Goal: Task Accomplishment & Management: Complete application form

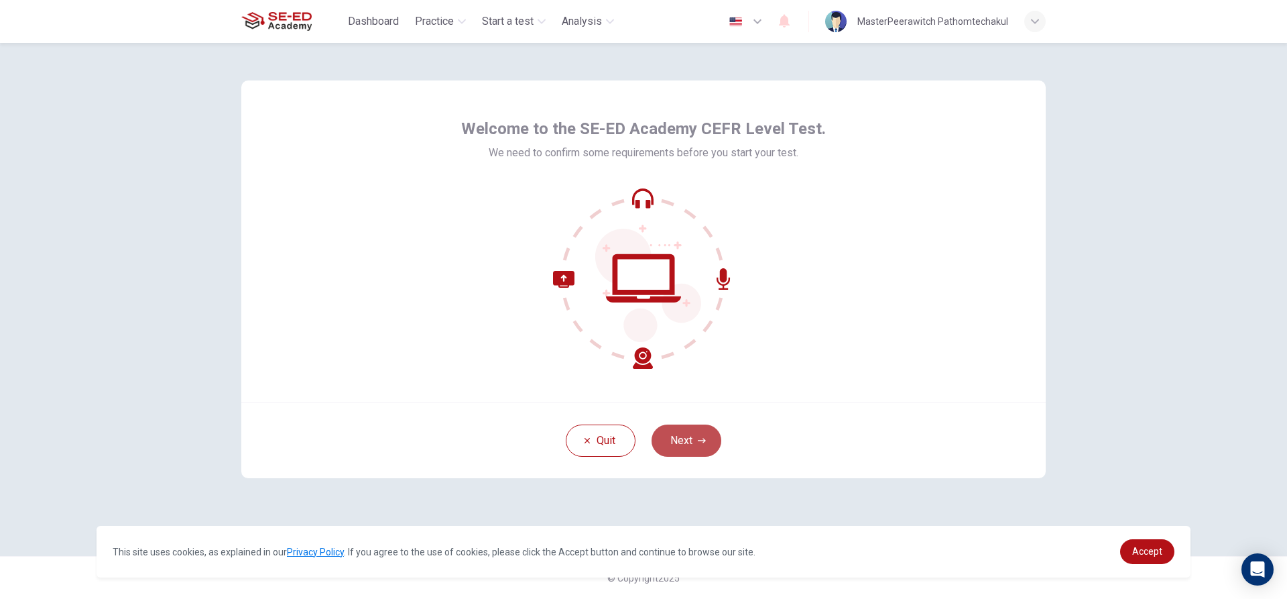
click at [694, 438] on button "Next" at bounding box center [687, 440] width 70 height 32
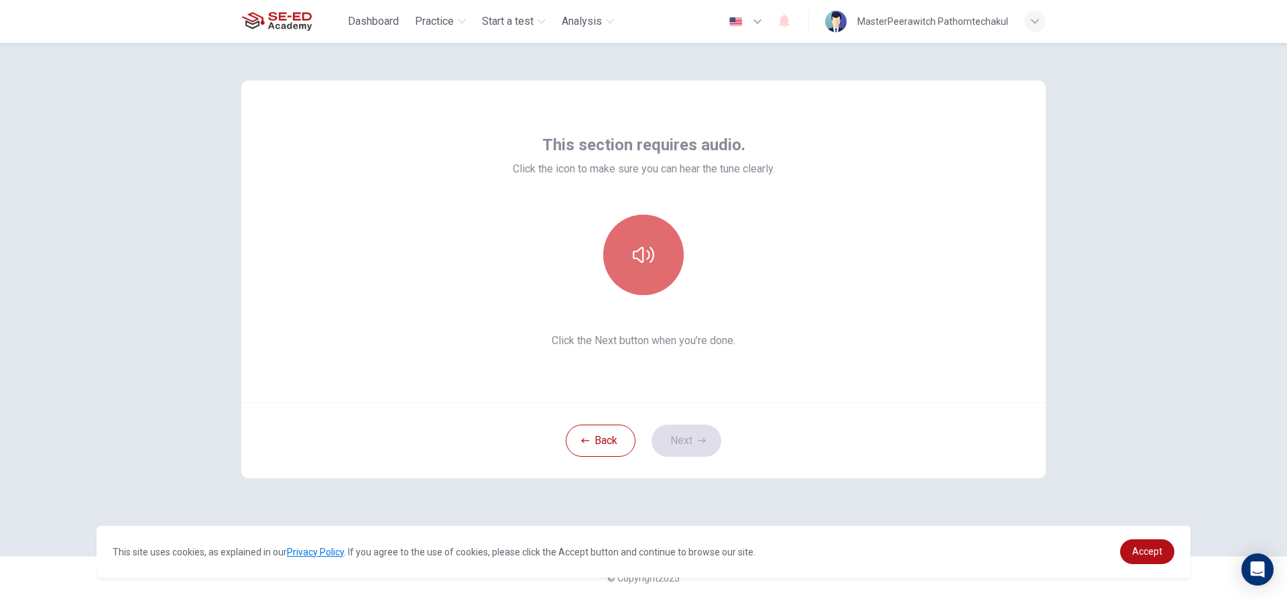
click at [653, 259] on icon "button" at bounding box center [643, 255] width 21 height 16
click at [653, 259] on icon "button" at bounding box center [643, 254] width 21 height 21
click at [653, 259] on icon "button" at bounding box center [643, 255] width 21 height 16
click at [653, 259] on icon "button" at bounding box center [643, 254] width 21 height 21
click at [630, 249] on button "button" at bounding box center [643, 255] width 80 height 80
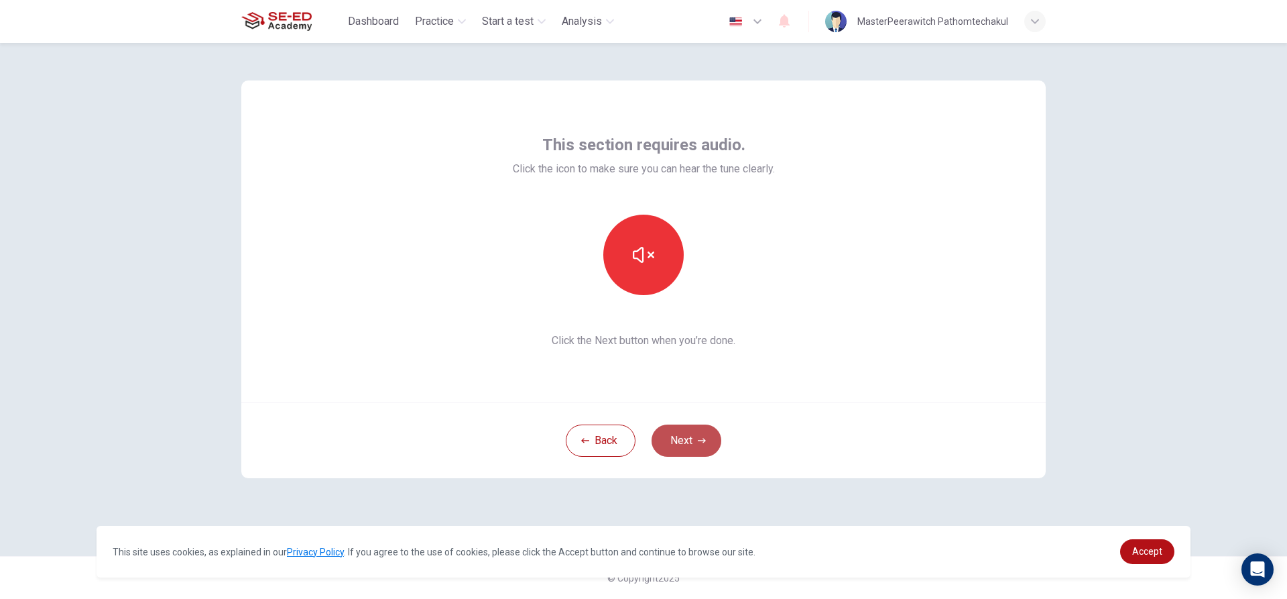
click at [684, 430] on button "Next" at bounding box center [687, 440] width 70 height 32
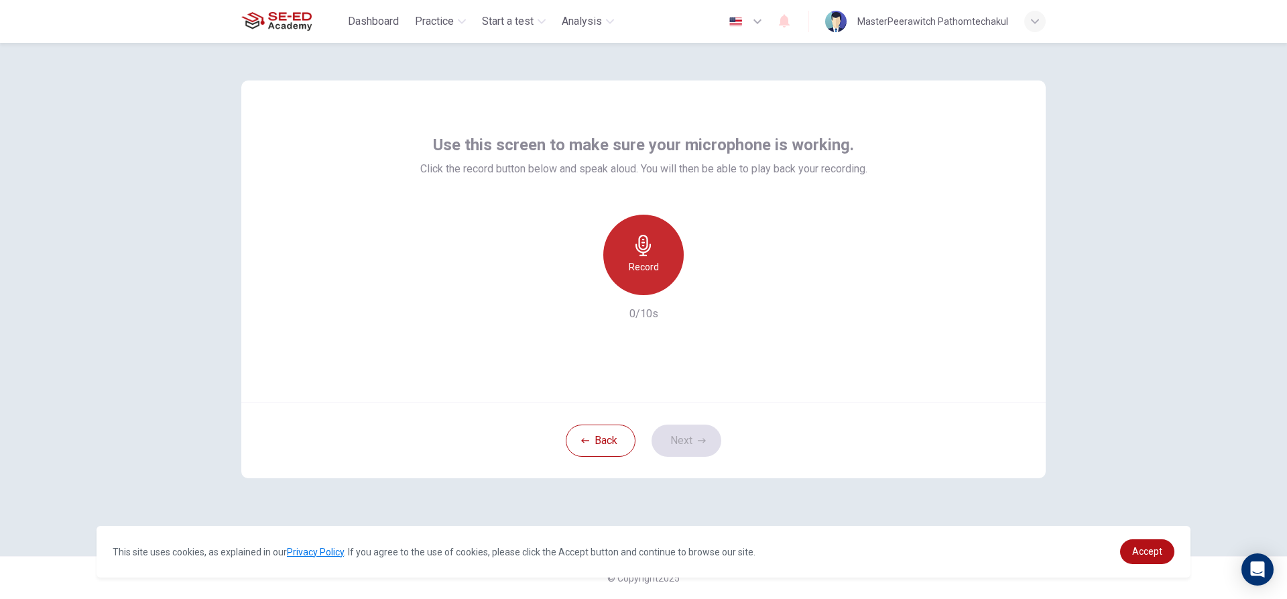
click at [656, 263] on h6 "Record" at bounding box center [644, 267] width 30 height 16
click at [656, 263] on div "Stop" at bounding box center [643, 255] width 80 height 80
click at [712, 429] on button "Next" at bounding box center [687, 440] width 70 height 32
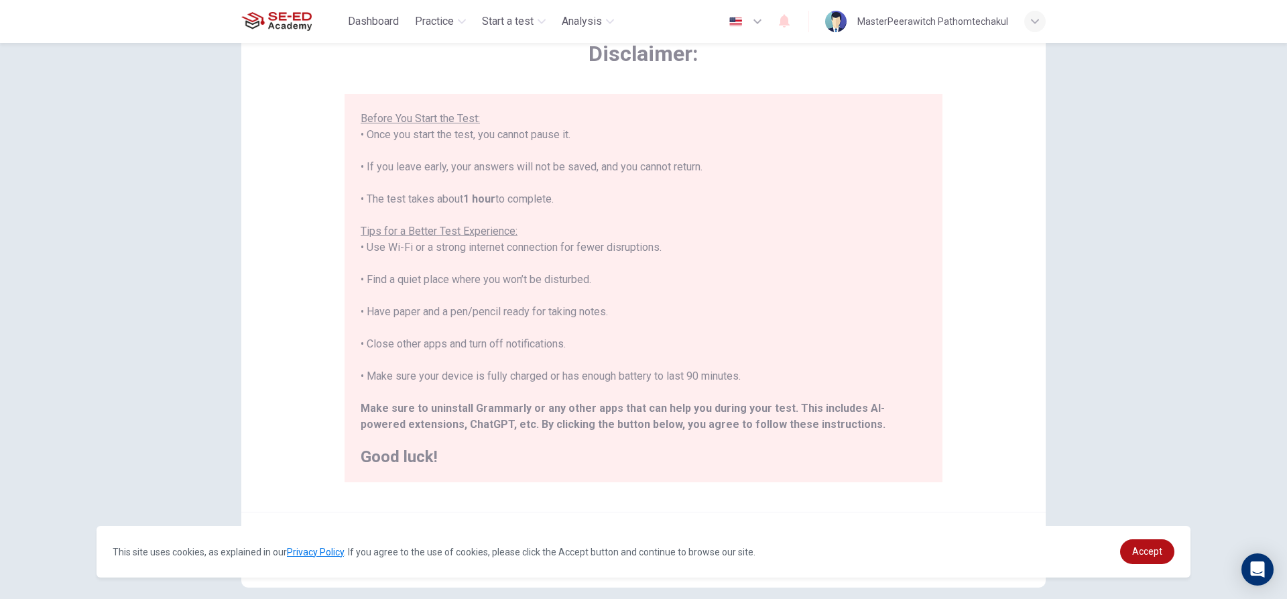
scroll to position [147, 0]
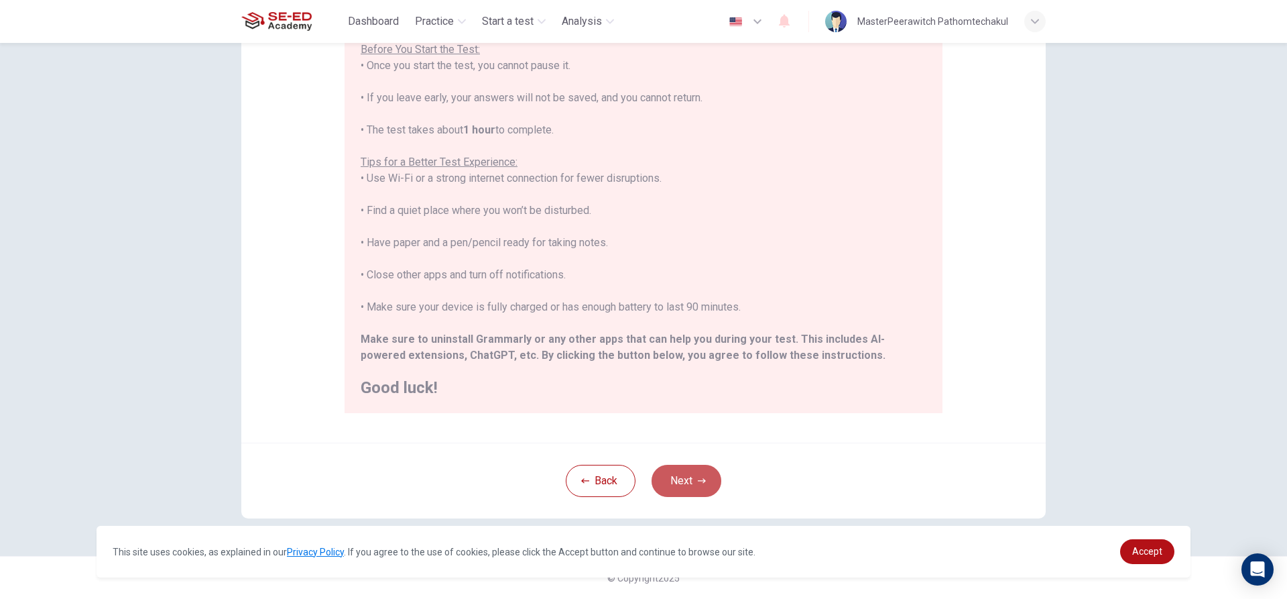
drag, startPoint x: 680, startPoint y: 483, endPoint x: 641, endPoint y: 473, distance: 40.2
click at [688, 483] on button "Next" at bounding box center [687, 481] width 70 height 32
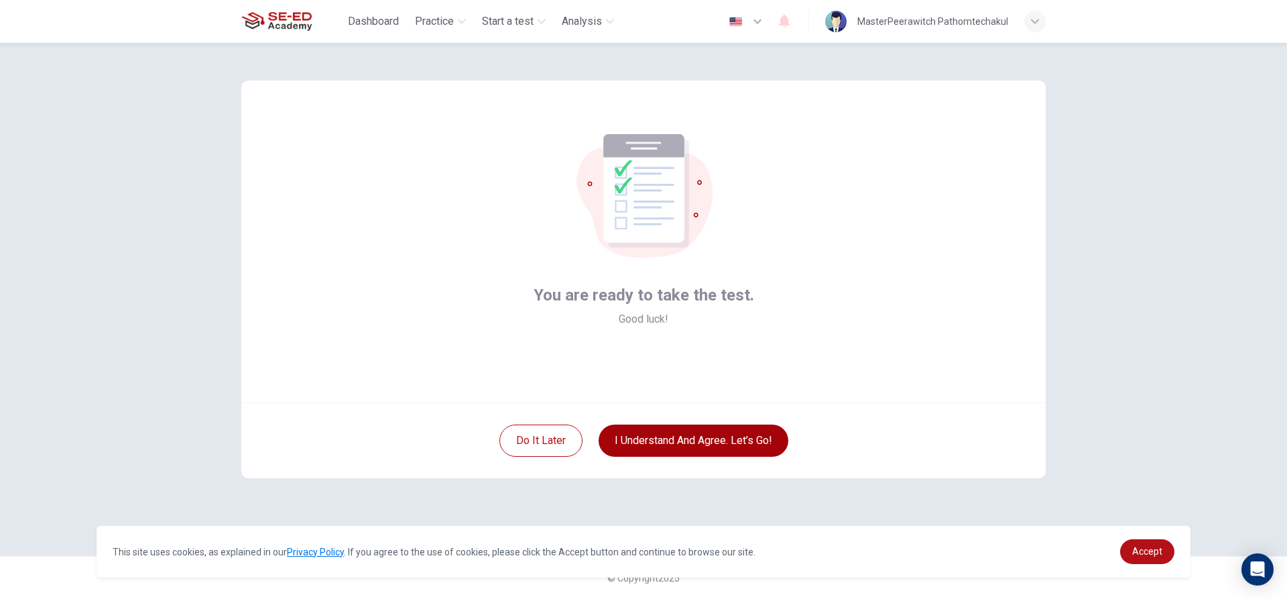
click at [688, 451] on button "I understand and agree. Let’s go!" at bounding box center [694, 440] width 190 height 32
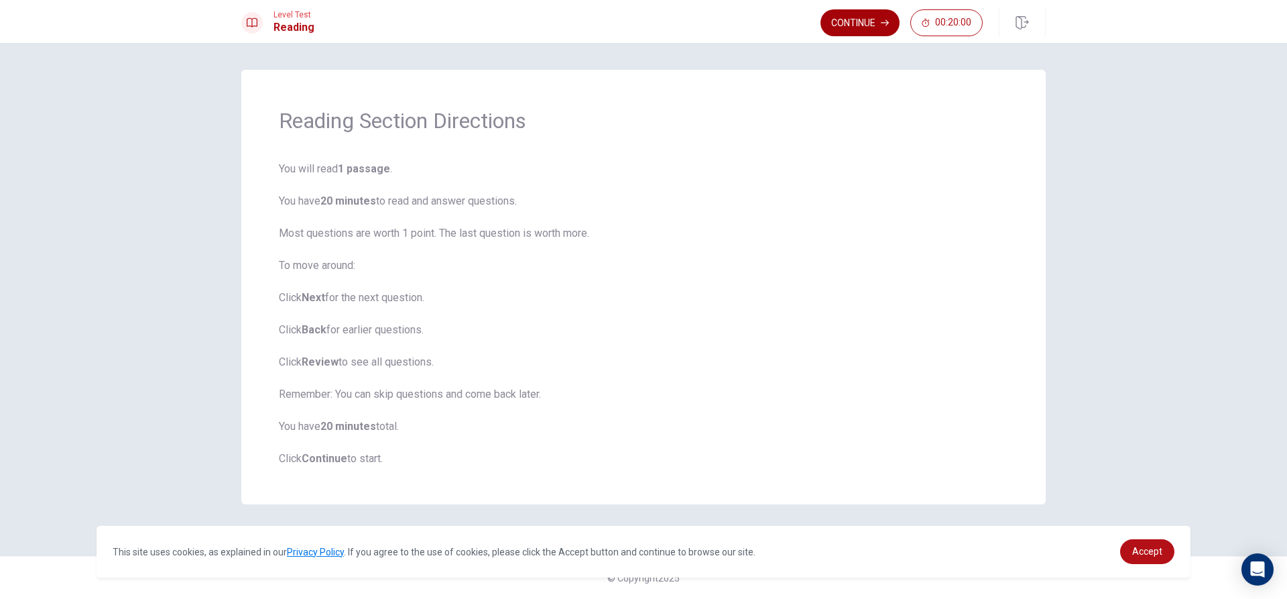
click at [859, 26] on button "Continue" at bounding box center [860, 22] width 79 height 27
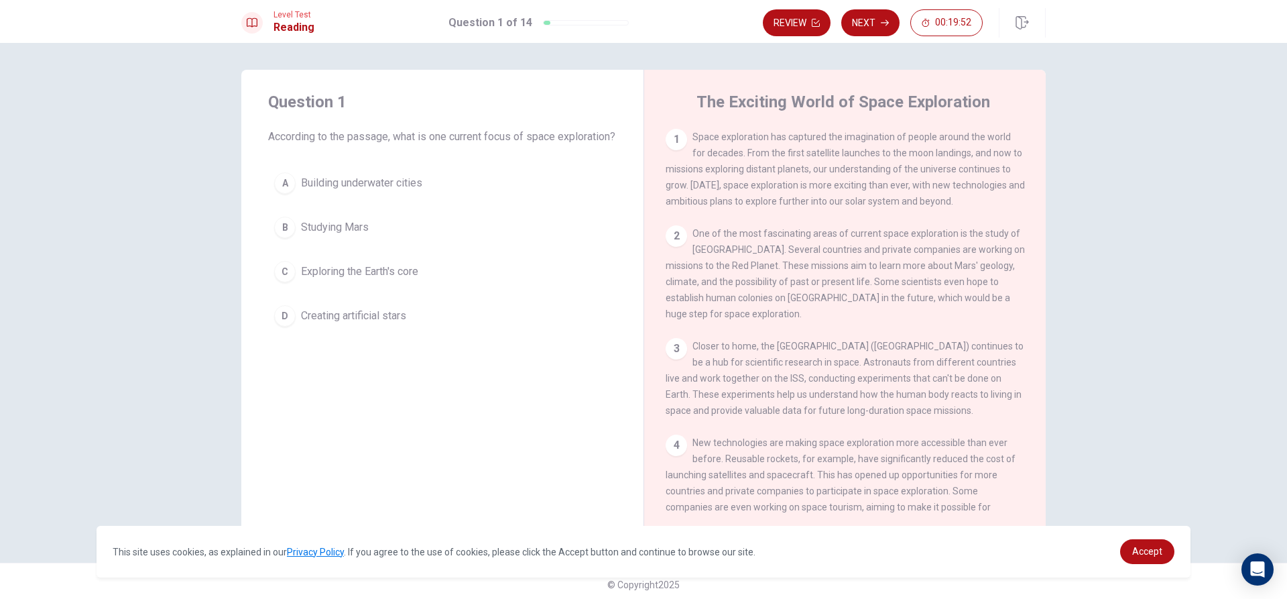
click at [671, 135] on div "1" at bounding box center [676, 139] width 21 height 21
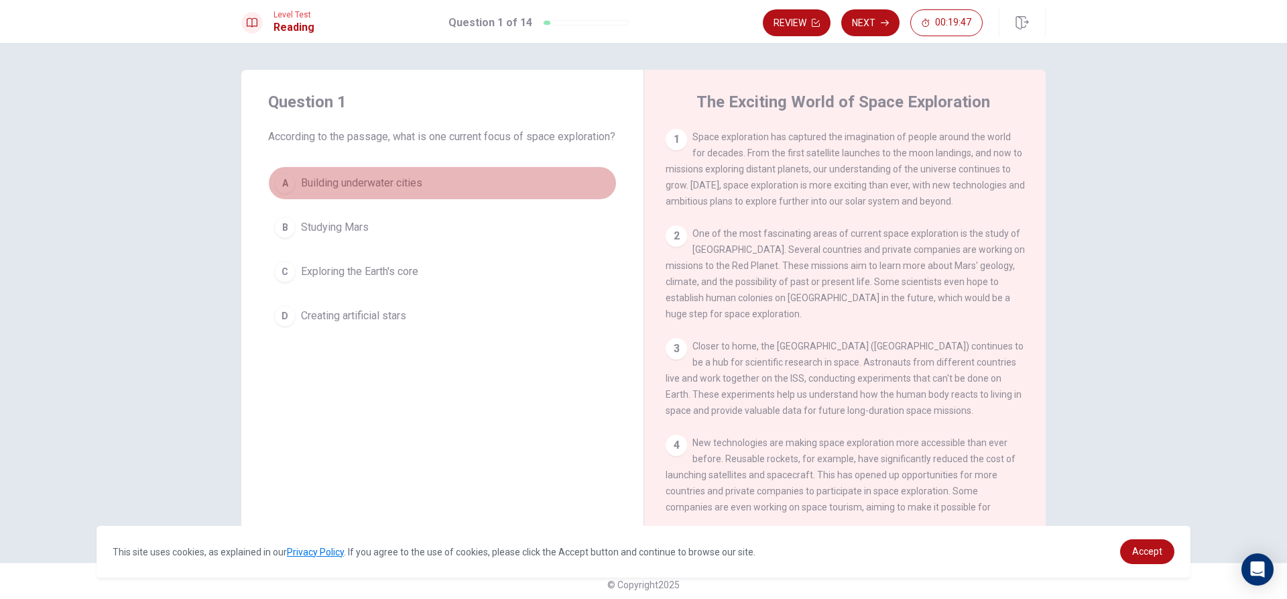
click at [351, 191] on span "Building underwater cities" at bounding box center [361, 183] width 121 height 16
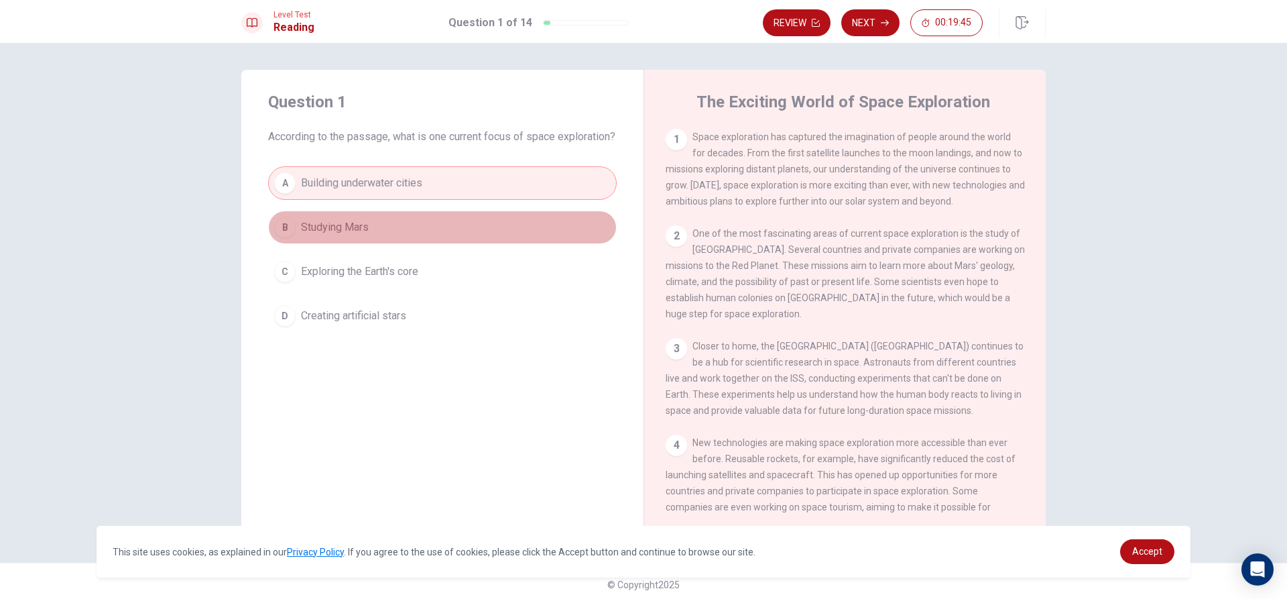
click at [364, 235] on span "Studying Mars" at bounding box center [335, 227] width 68 height 16
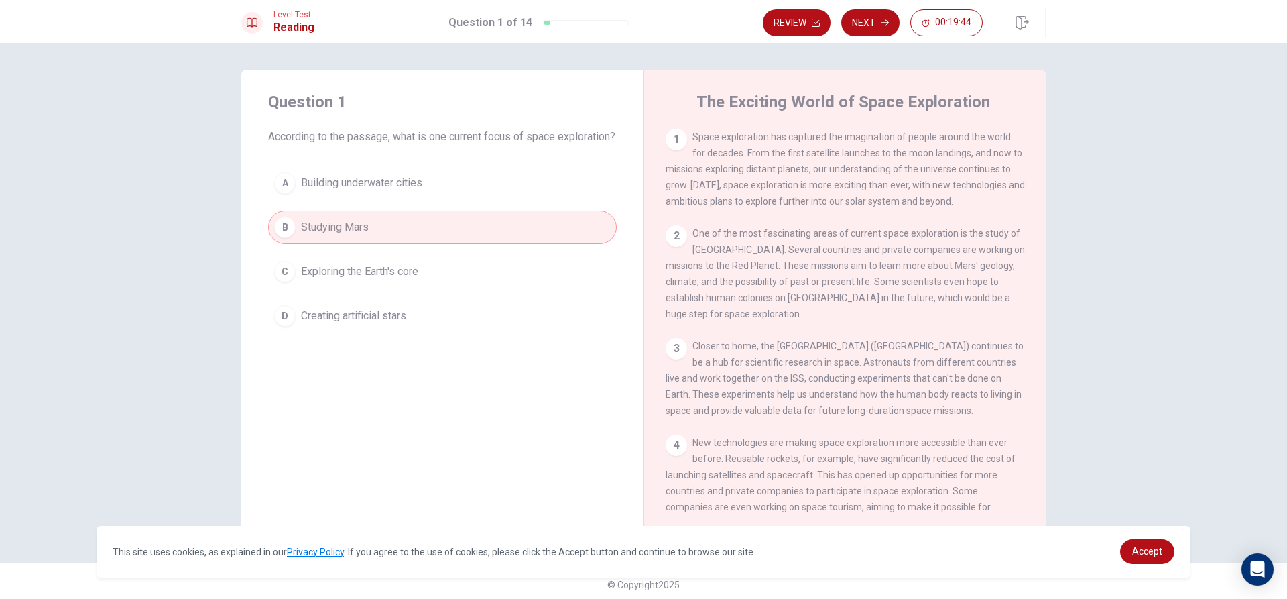
click at [401, 191] on span "Building underwater cities" at bounding box center [361, 183] width 121 height 16
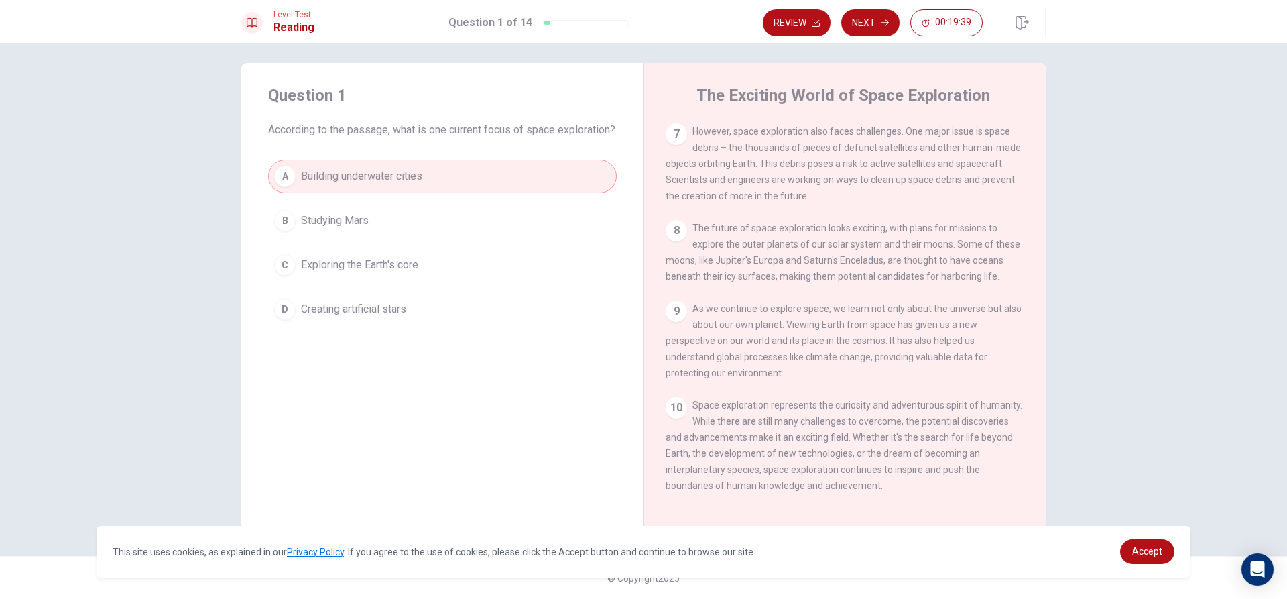
scroll to position [664, 0]
click at [301, 184] on span "Building underwater cities" at bounding box center [361, 176] width 121 height 16
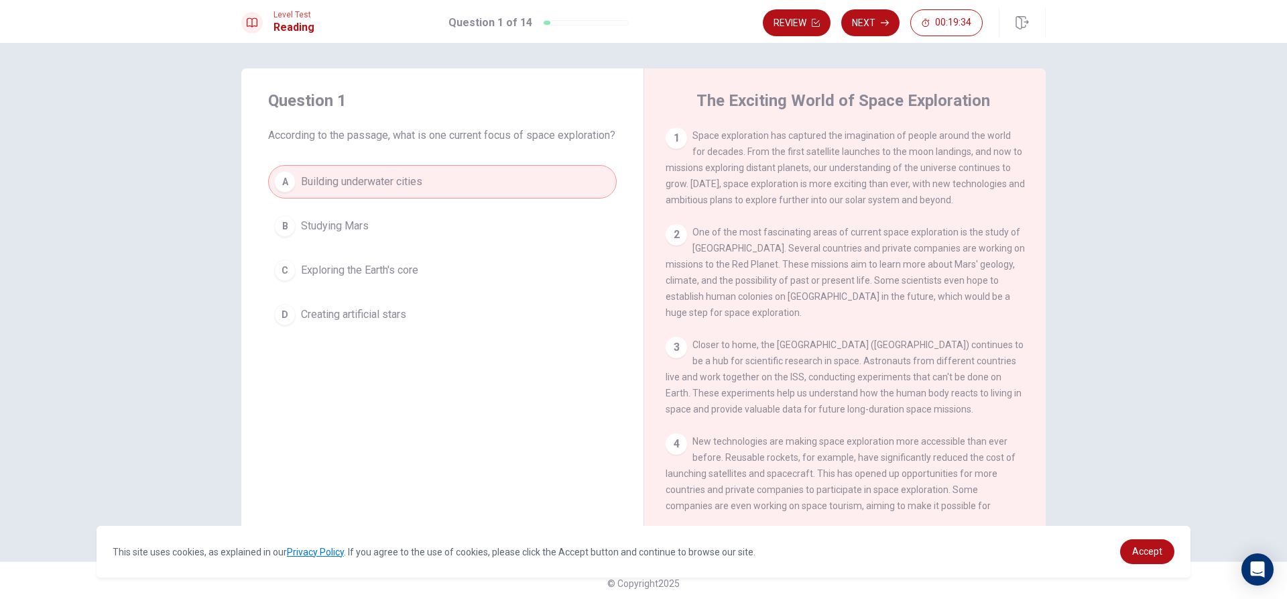
scroll to position [0, 0]
drag, startPoint x: 335, startPoint y: 216, endPoint x: 295, endPoint y: 267, distance: 64.9
click at [295, 267] on div "A Building underwater cities B Studying Mars C Exploring the Earth's core D Cre…" at bounding box center [442, 249] width 349 height 166
click at [312, 244] on button "B Studying Mars" at bounding box center [442, 228] width 349 height 34
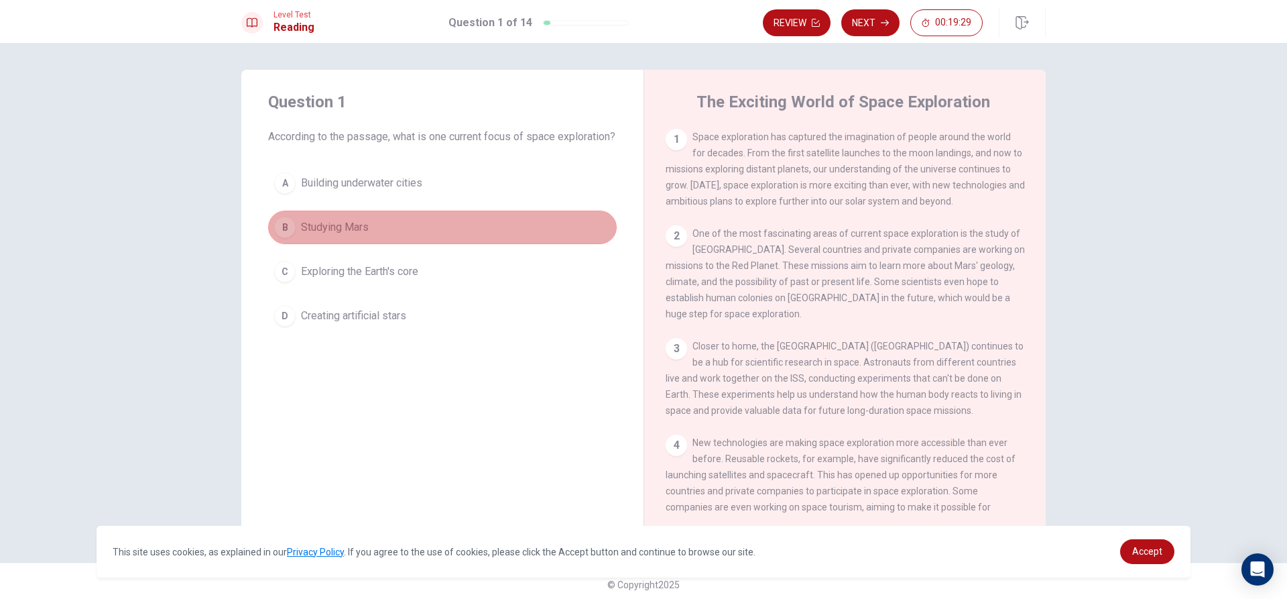
click at [312, 244] on button "B Studying Mars" at bounding box center [442, 228] width 349 height 34
click at [268, 244] on button "B Studying Mars" at bounding box center [442, 228] width 349 height 34
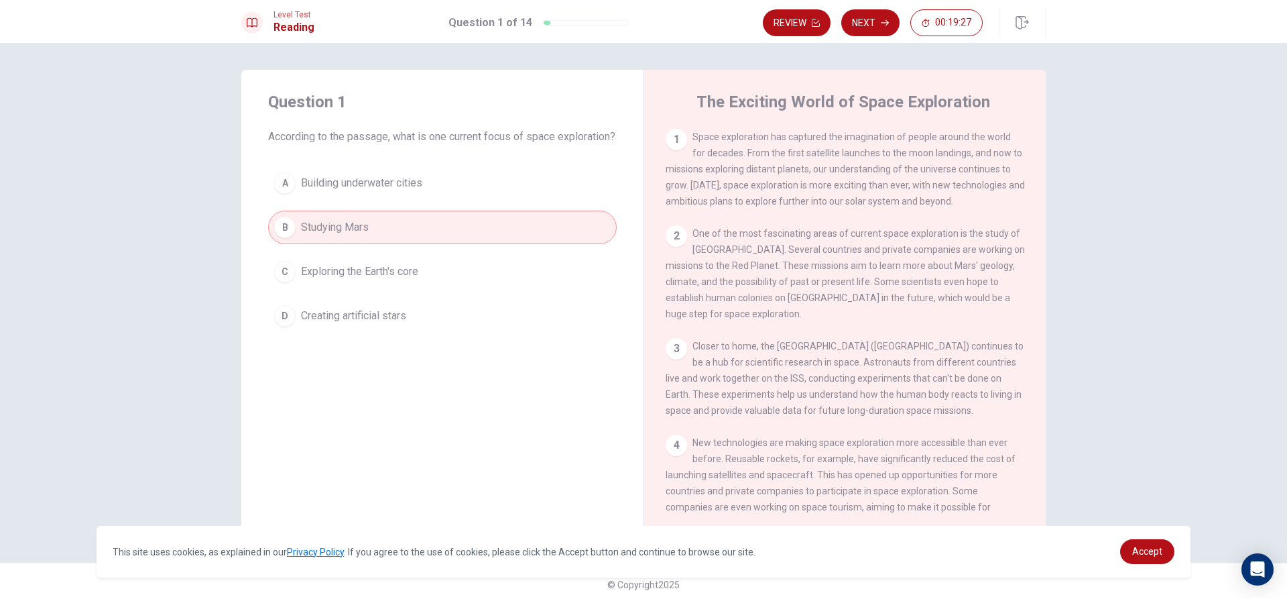
click at [356, 280] on span "Exploring the Earth's core" at bounding box center [359, 271] width 117 height 16
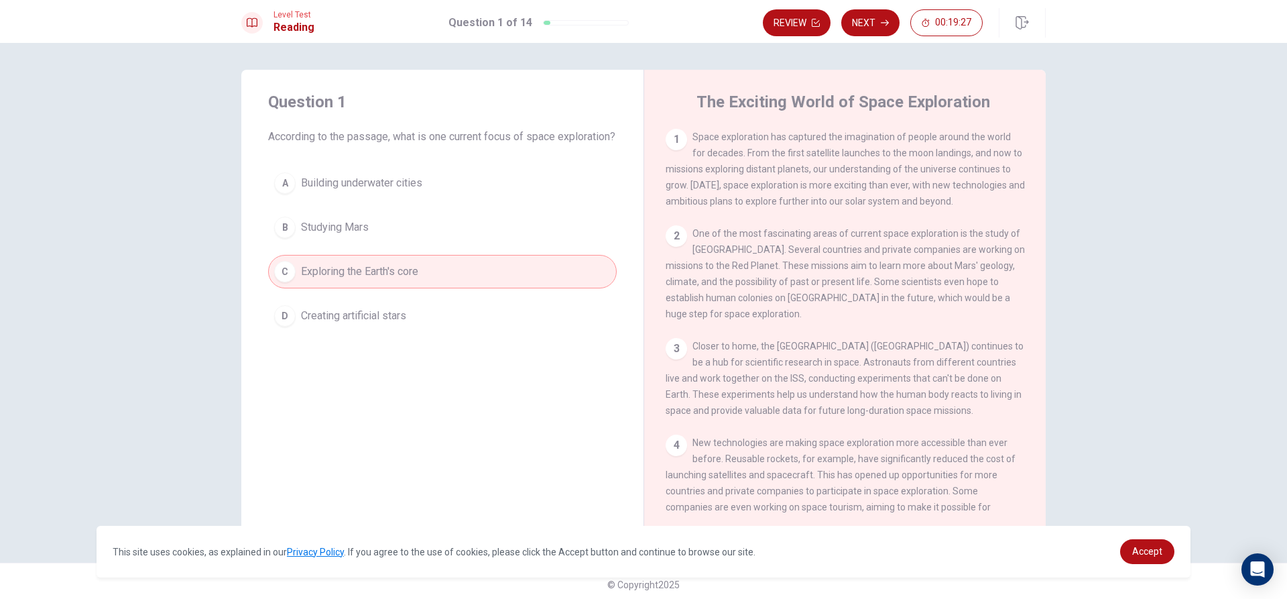
click at [356, 280] on span "Exploring the Earth's core" at bounding box center [359, 271] width 117 height 16
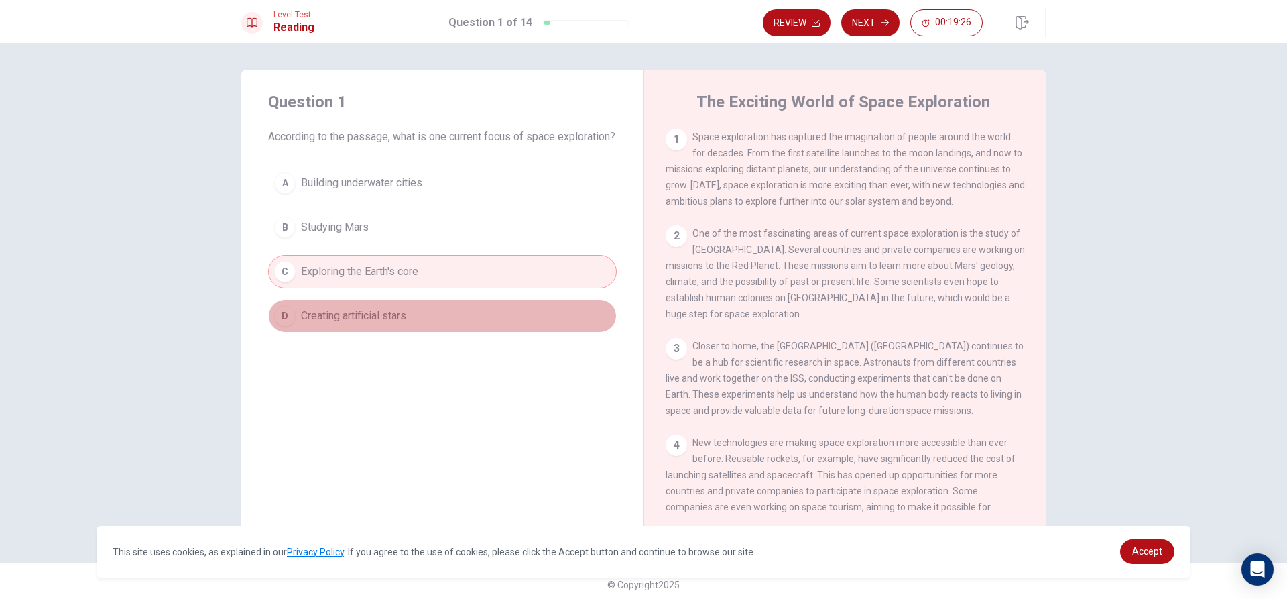
click at [345, 324] on span "Creating artificial stars" at bounding box center [353, 316] width 105 height 16
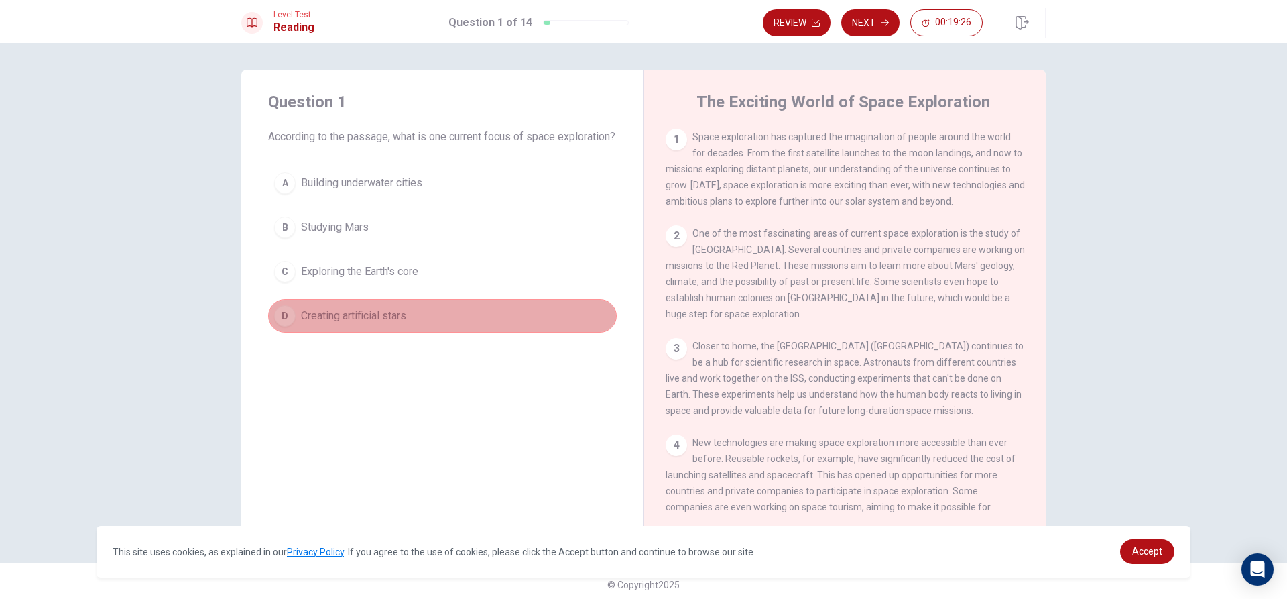
click at [345, 324] on span "Creating artificial stars" at bounding box center [353, 316] width 105 height 16
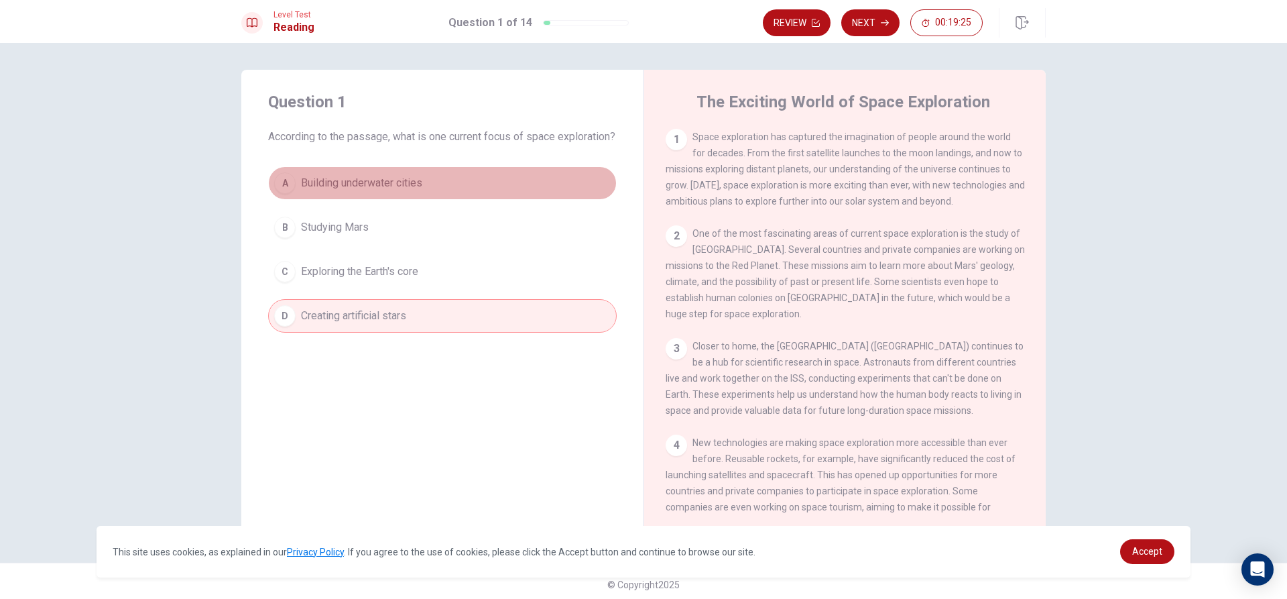
click at [353, 191] on span "Building underwater cities" at bounding box center [361, 183] width 121 height 16
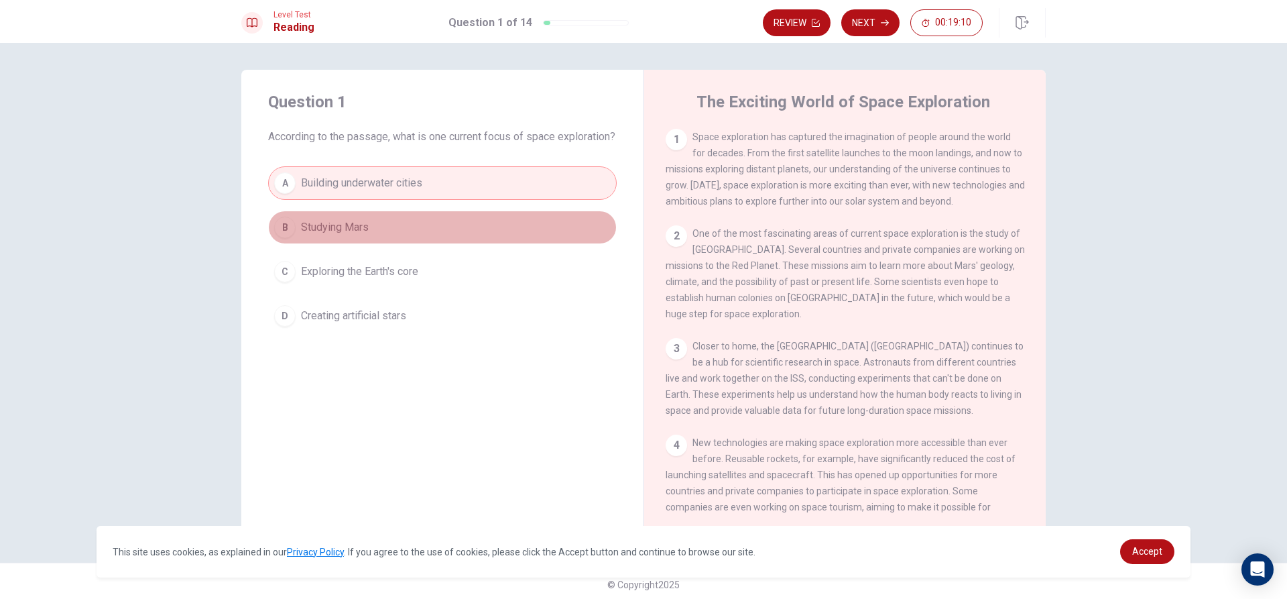
click at [514, 238] on button "B Studying Mars" at bounding box center [442, 228] width 349 height 34
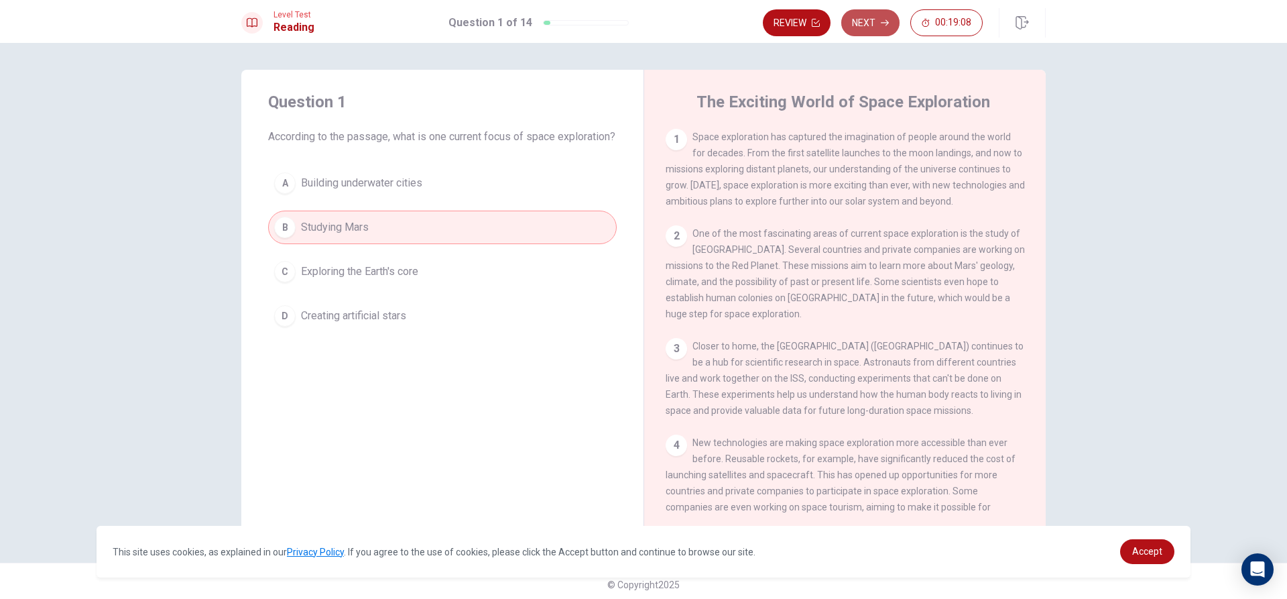
click at [871, 14] on button "Next" at bounding box center [870, 22] width 58 height 27
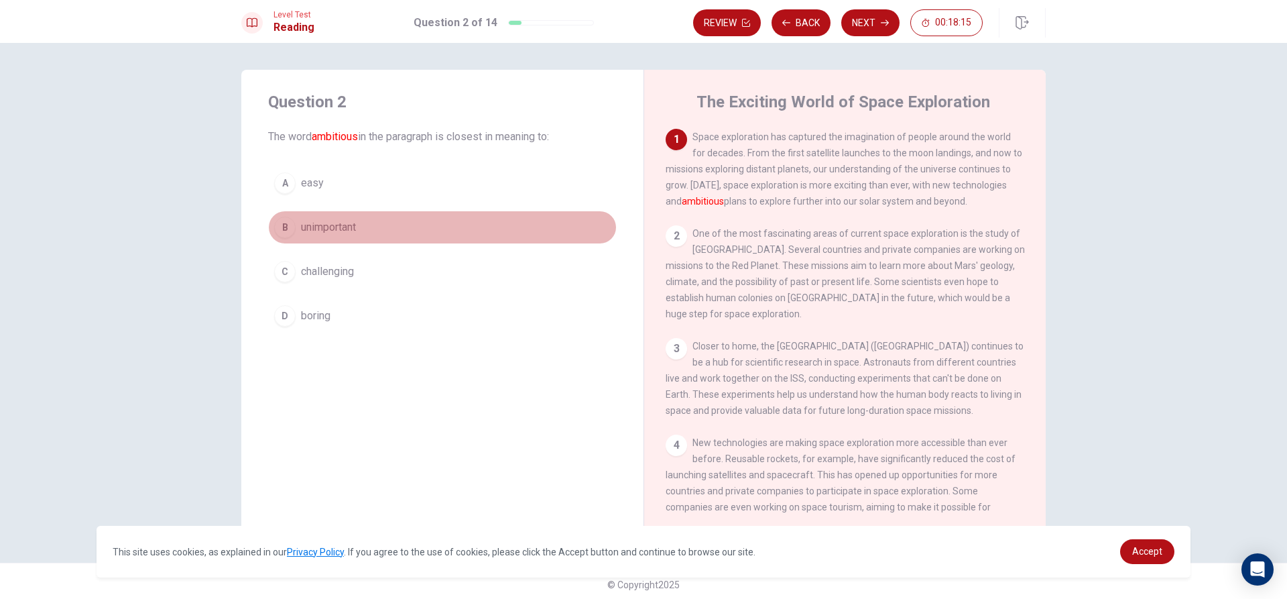
click at [381, 234] on button "B unimportant" at bounding box center [442, 228] width 349 height 34
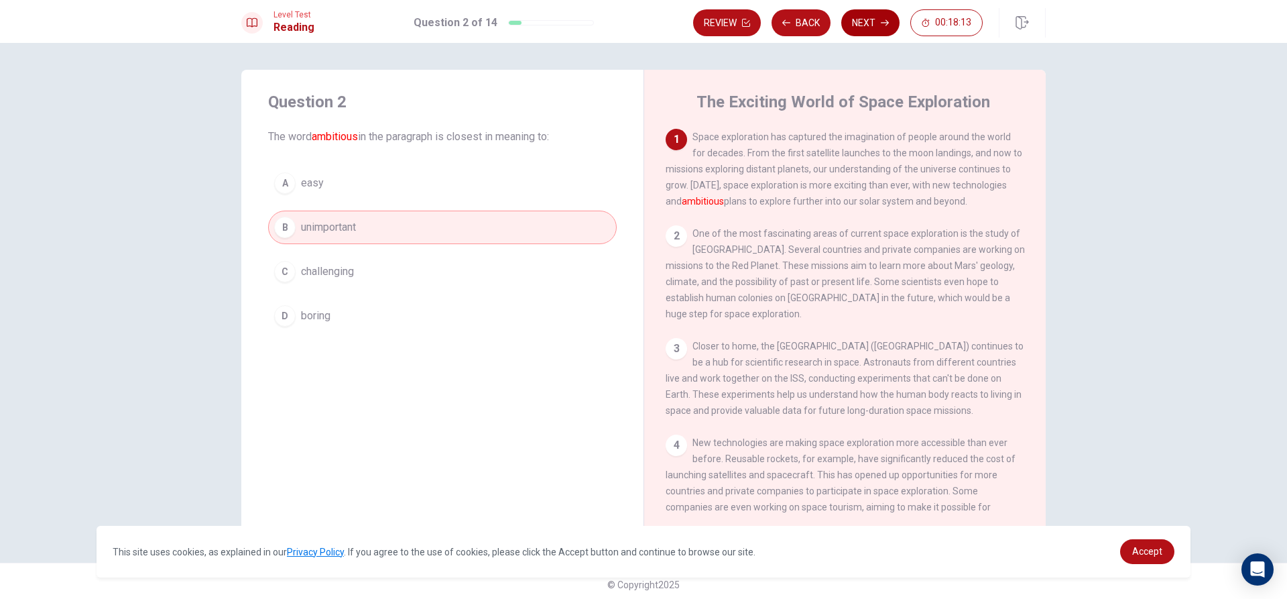
click at [877, 26] on button "Next" at bounding box center [870, 22] width 58 height 27
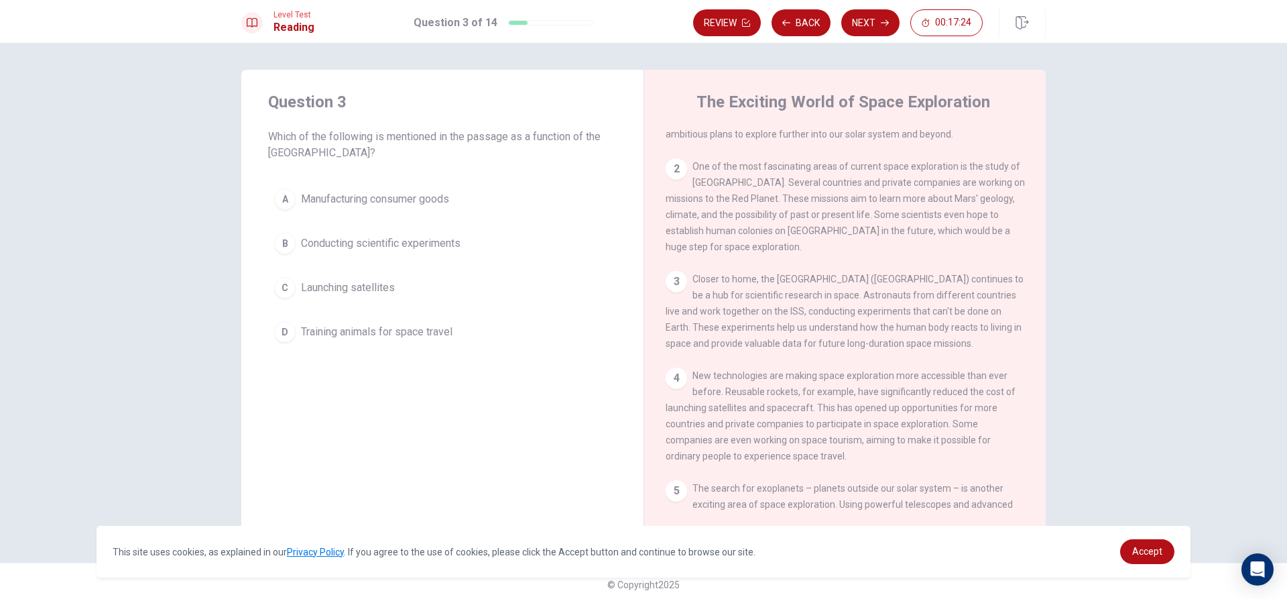
scroll to position [134, 0]
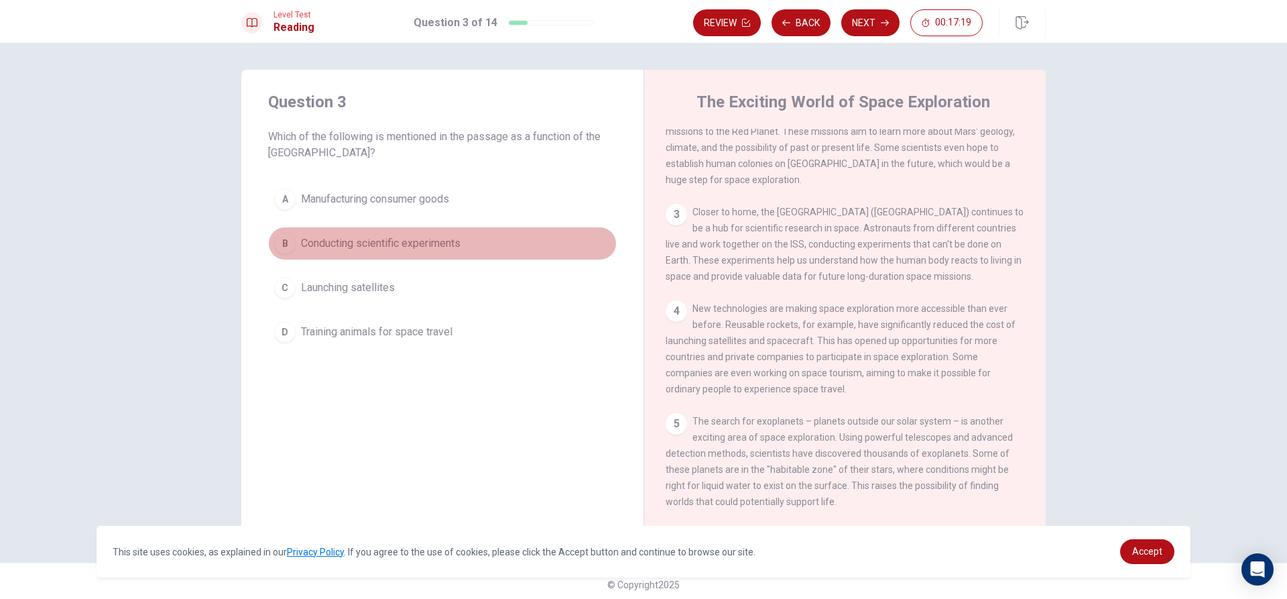
click at [314, 257] on button "B Conducting scientific experiments" at bounding box center [442, 244] width 349 height 34
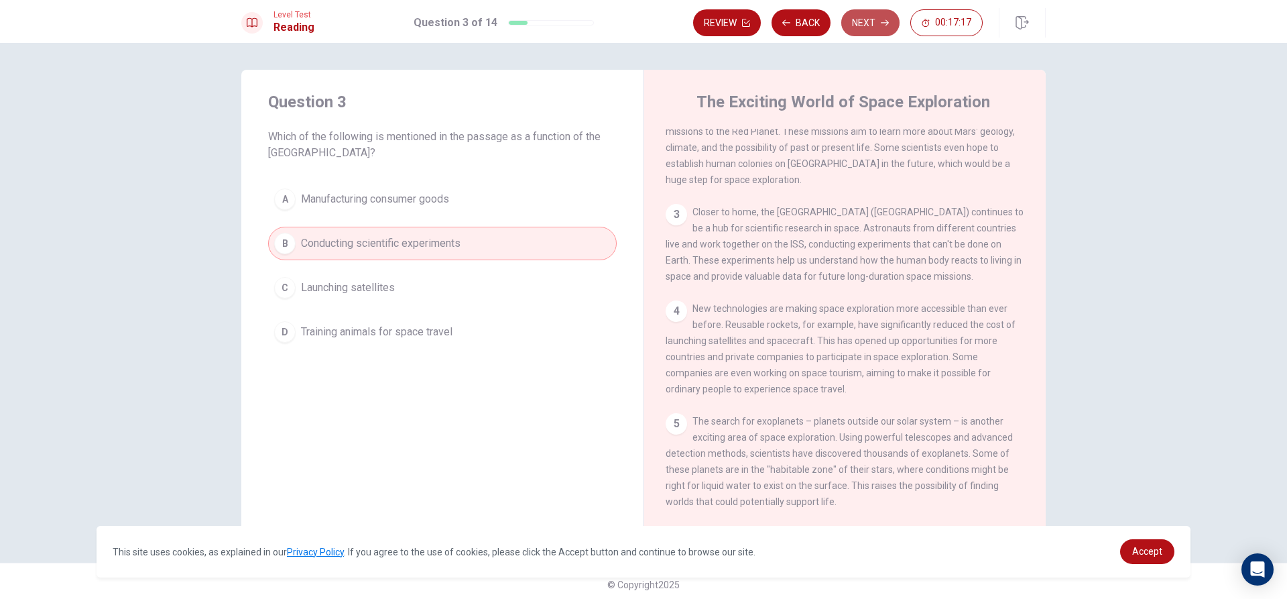
click at [892, 17] on button "Next" at bounding box center [870, 22] width 58 height 27
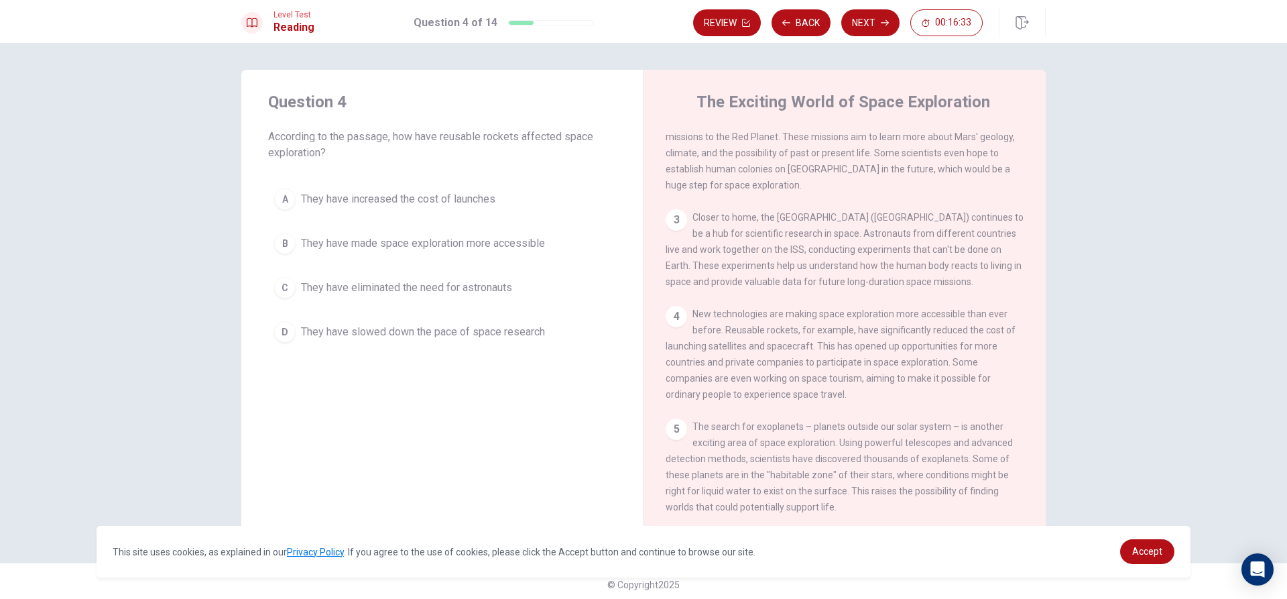
scroll to position [0, 0]
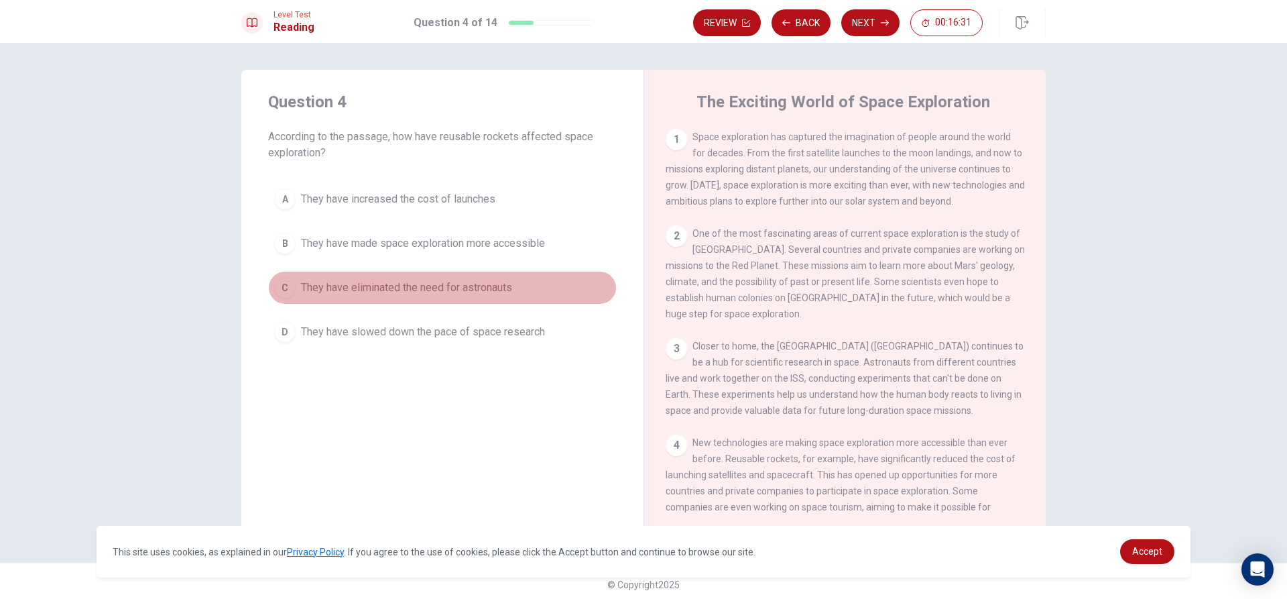
click at [439, 293] on span "They have eliminated the need for astronauts" at bounding box center [406, 288] width 211 height 16
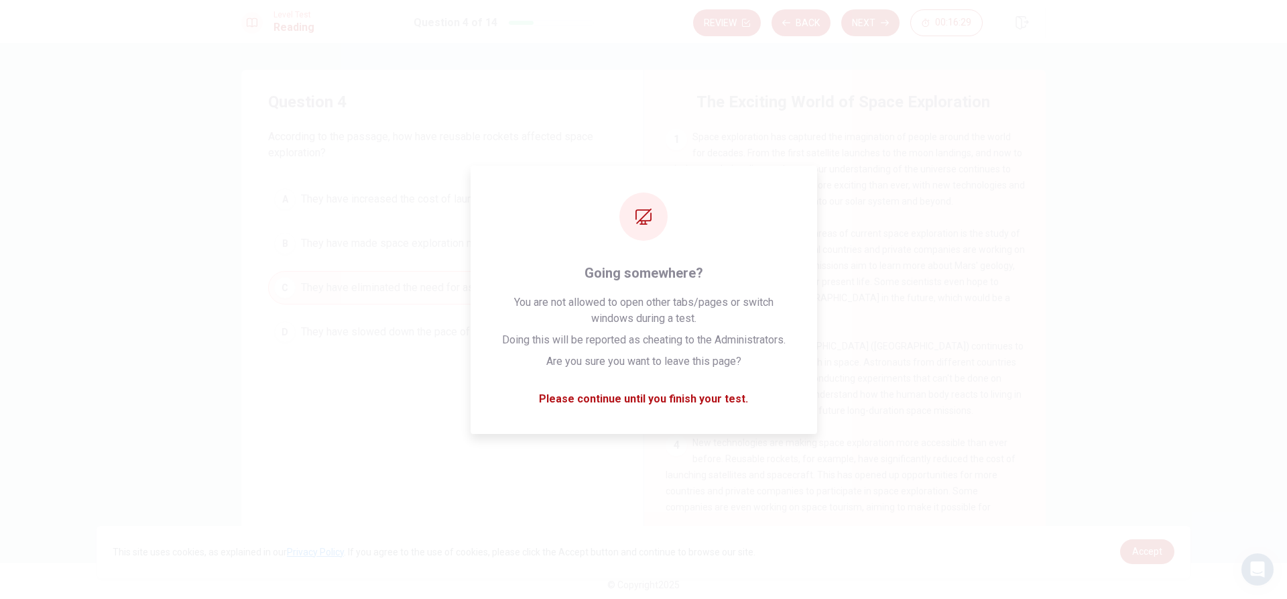
click at [884, 28] on button "Next" at bounding box center [870, 22] width 58 height 27
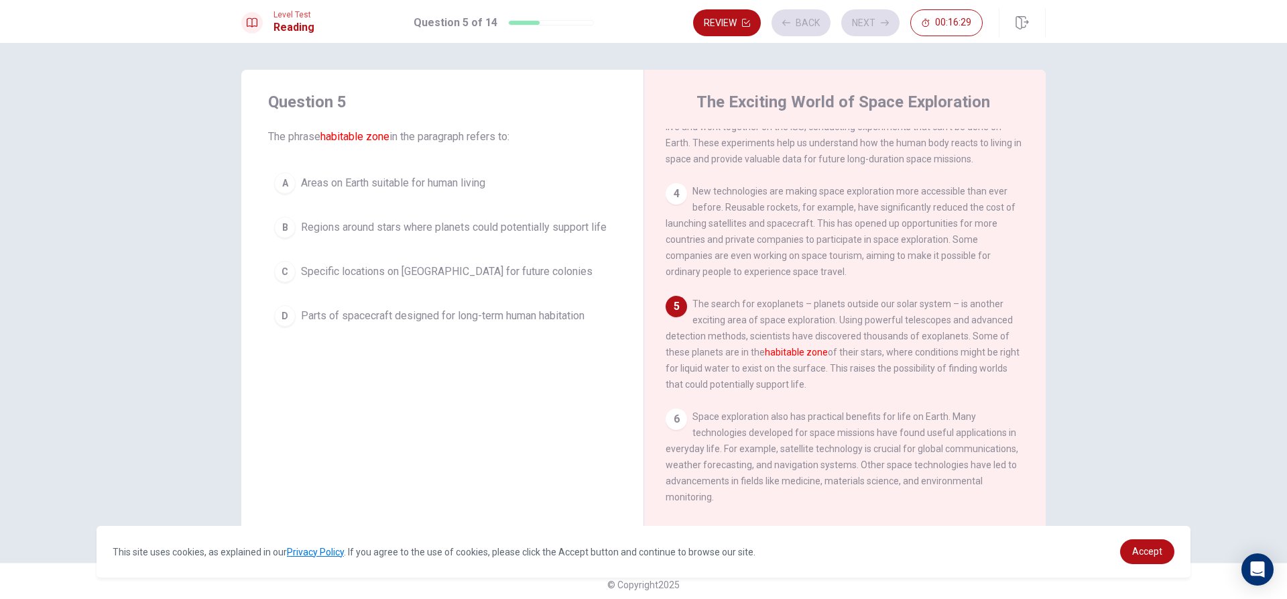
scroll to position [265, 0]
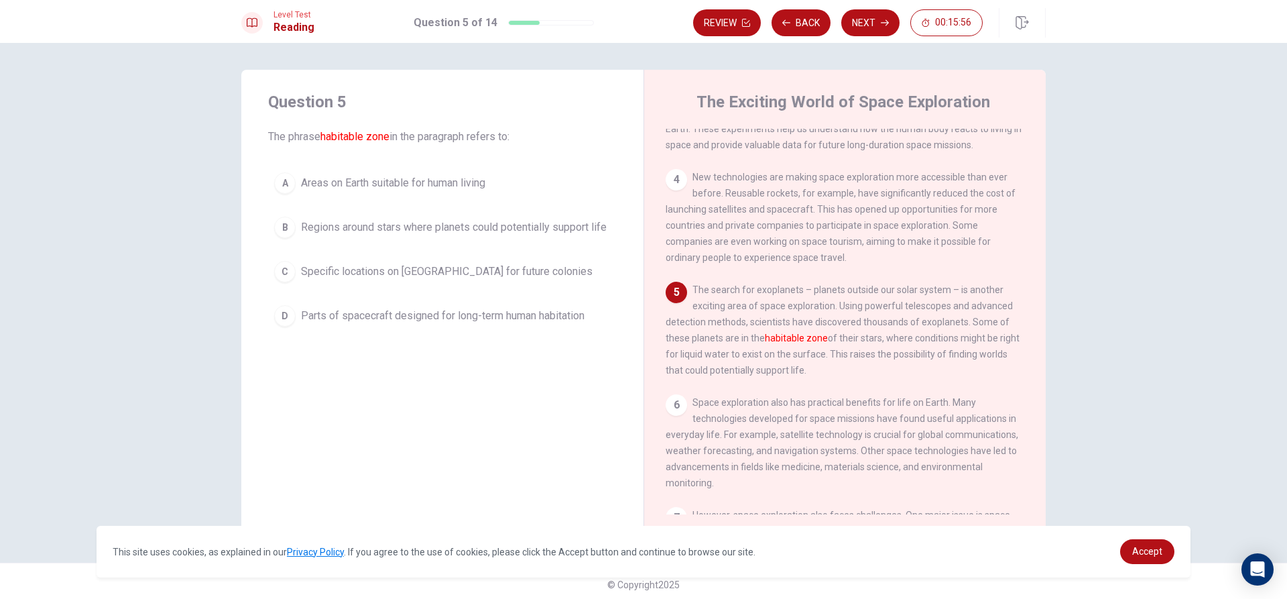
click at [477, 267] on span "Specific locations on [GEOGRAPHIC_DATA] for future colonies" at bounding box center [447, 271] width 292 height 16
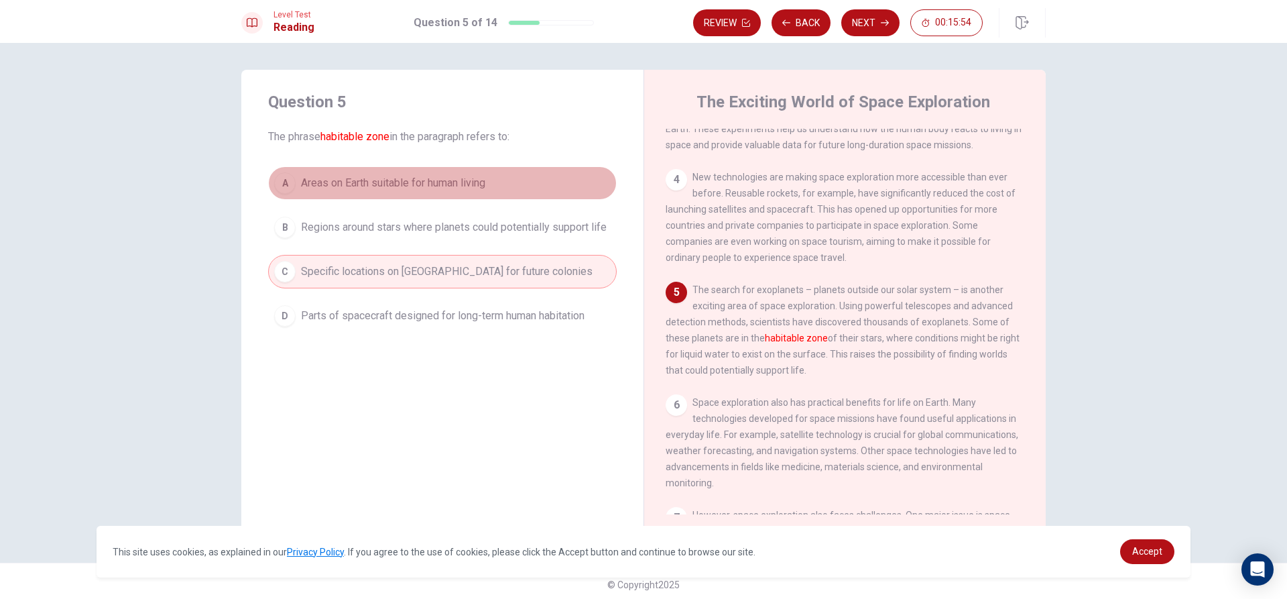
click at [523, 172] on button "A Areas on Earth suitable for human living" at bounding box center [442, 183] width 349 height 34
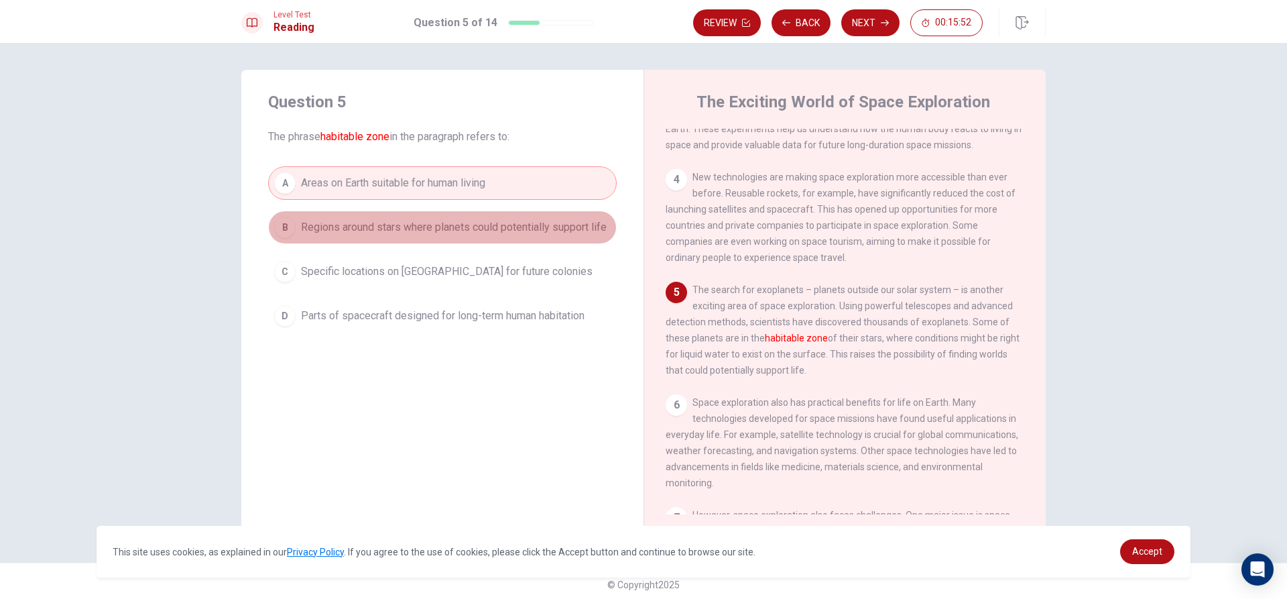
click at [510, 217] on button "B Regions around stars where planets could potentially support life" at bounding box center [442, 228] width 349 height 34
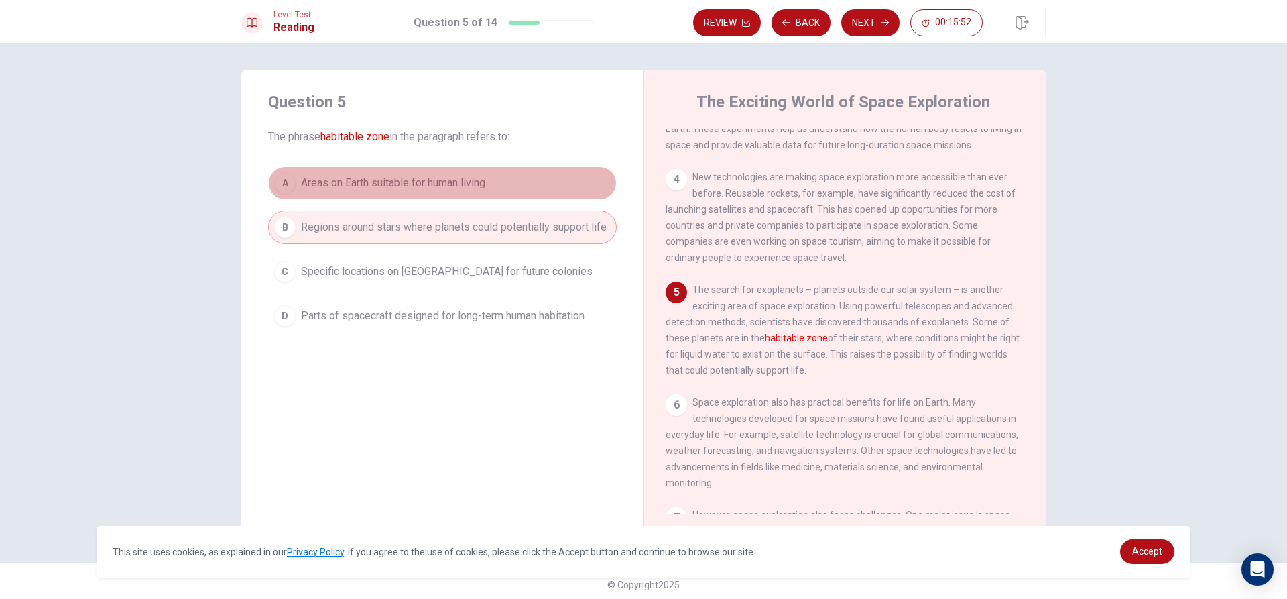
click at [535, 172] on button "A Areas on Earth suitable for human living" at bounding box center [442, 183] width 349 height 34
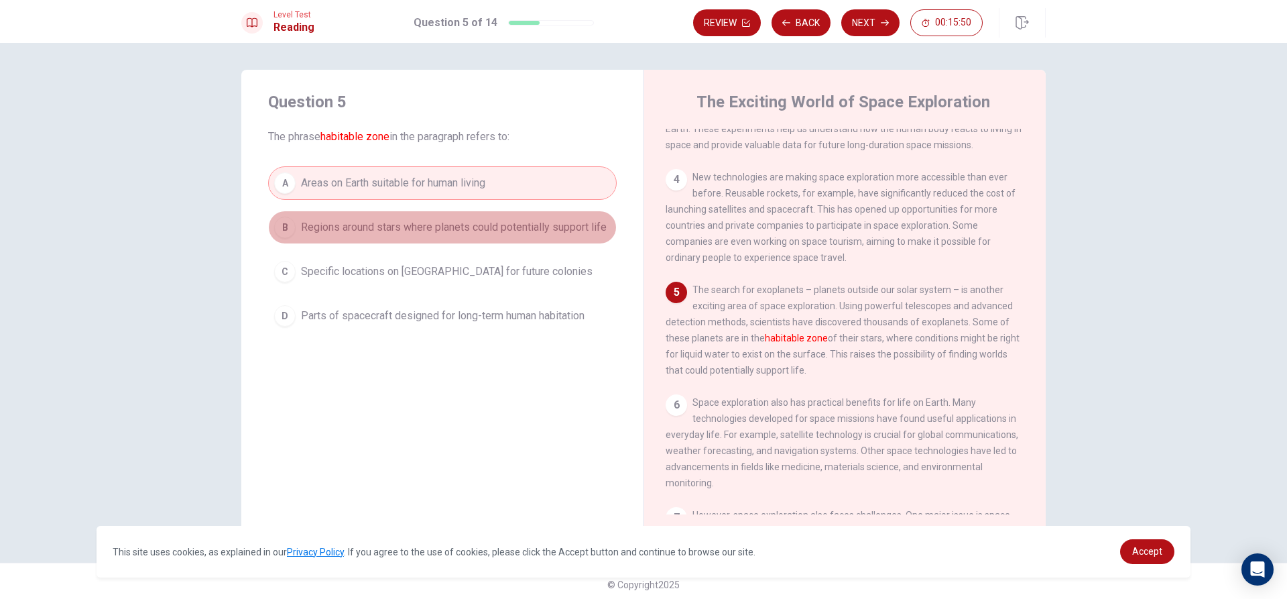
click at [522, 230] on span "Regions around stars where planets could potentially support life" at bounding box center [454, 227] width 306 height 16
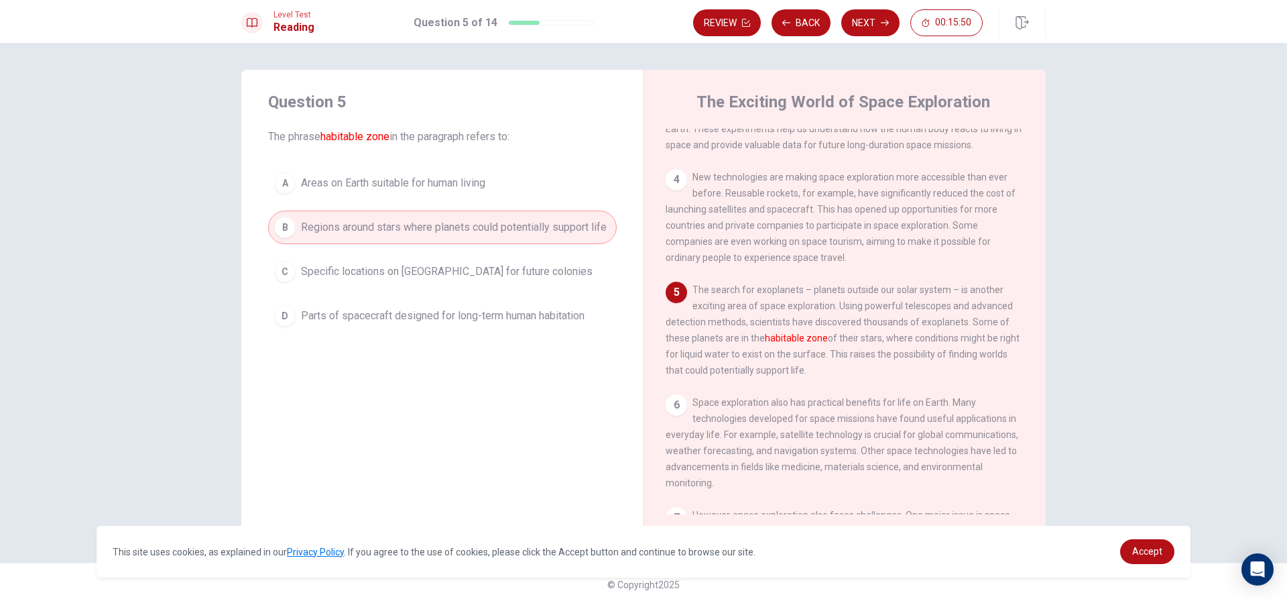
click at [535, 180] on button "A Areas on Earth suitable for human living" at bounding box center [442, 183] width 349 height 34
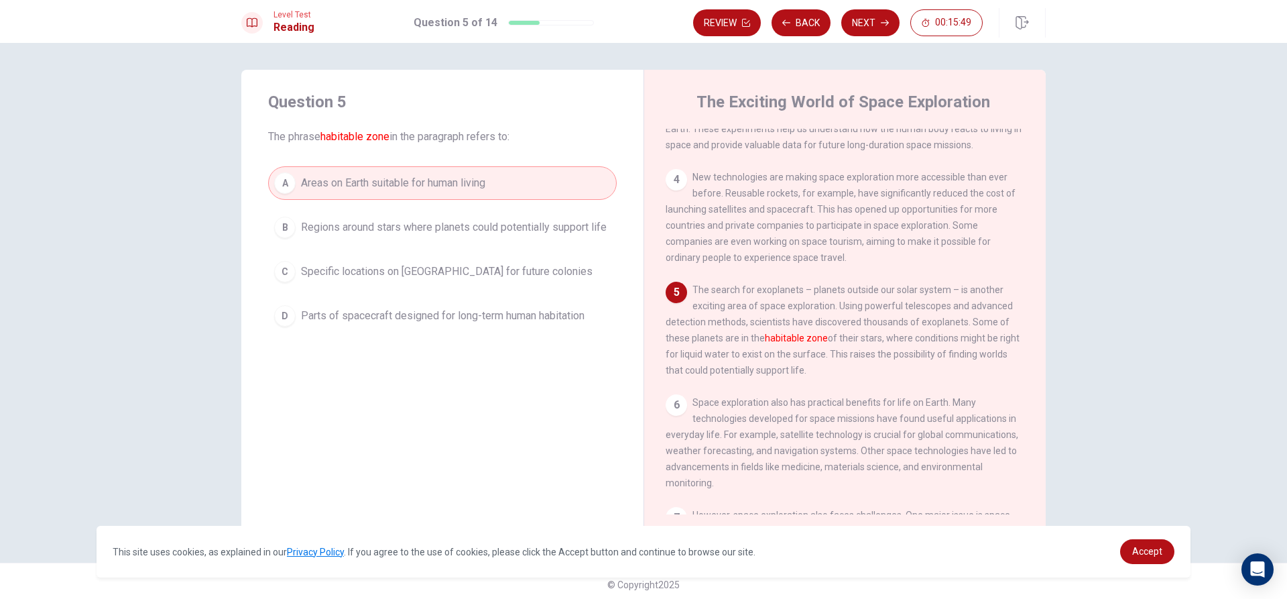
click at [528, 231] on span "Regions around stars where planets could potentially support life" at bounding box center [454, 227] width 306 height 16
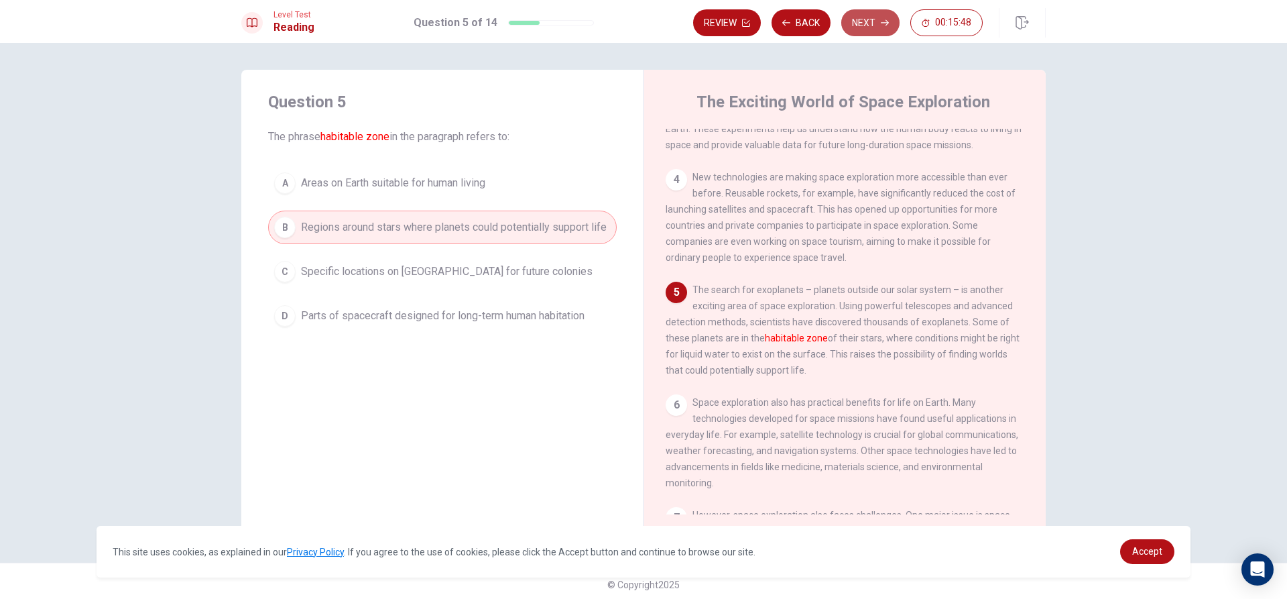
click at [869, 22] on button "Next" at bounding box center [870, 22] width 58 height 27
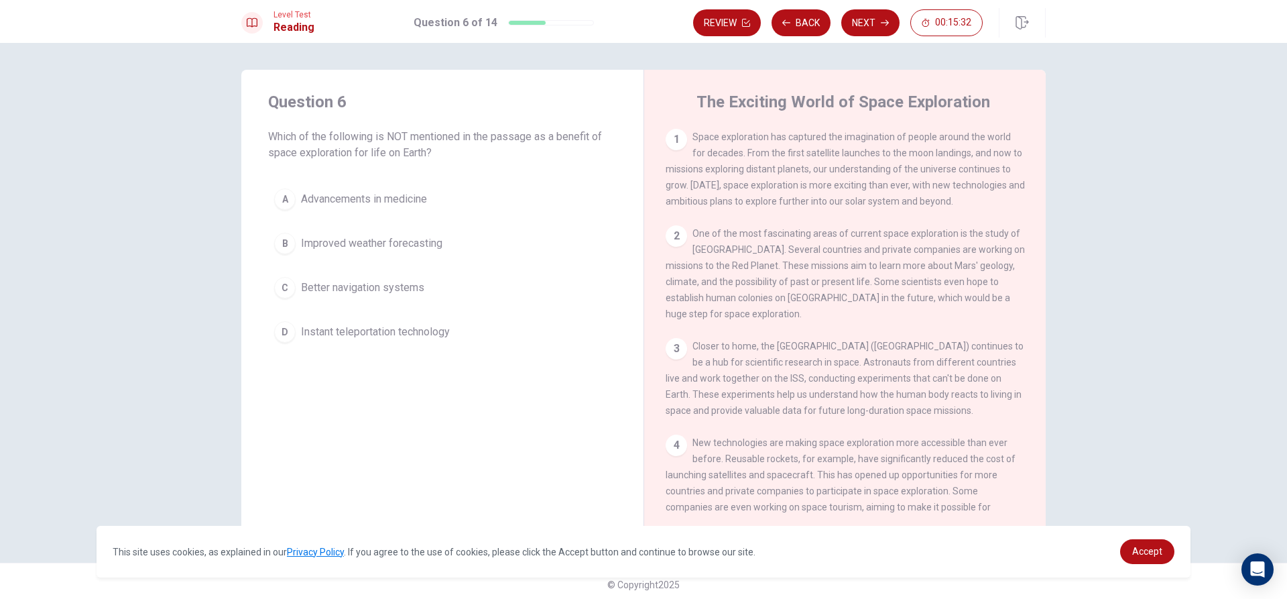
scroll to position [201, 0]
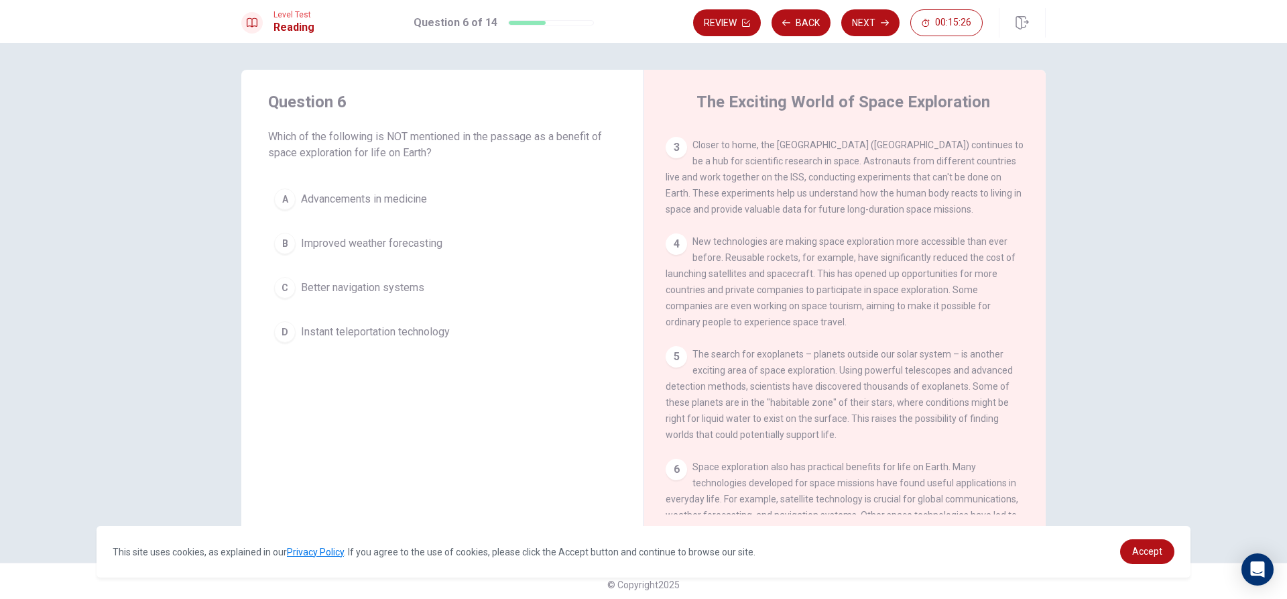
click at [457, 238] on button "B Improved weather forecasting" at bounding box center [442, 244] width 349 height 34
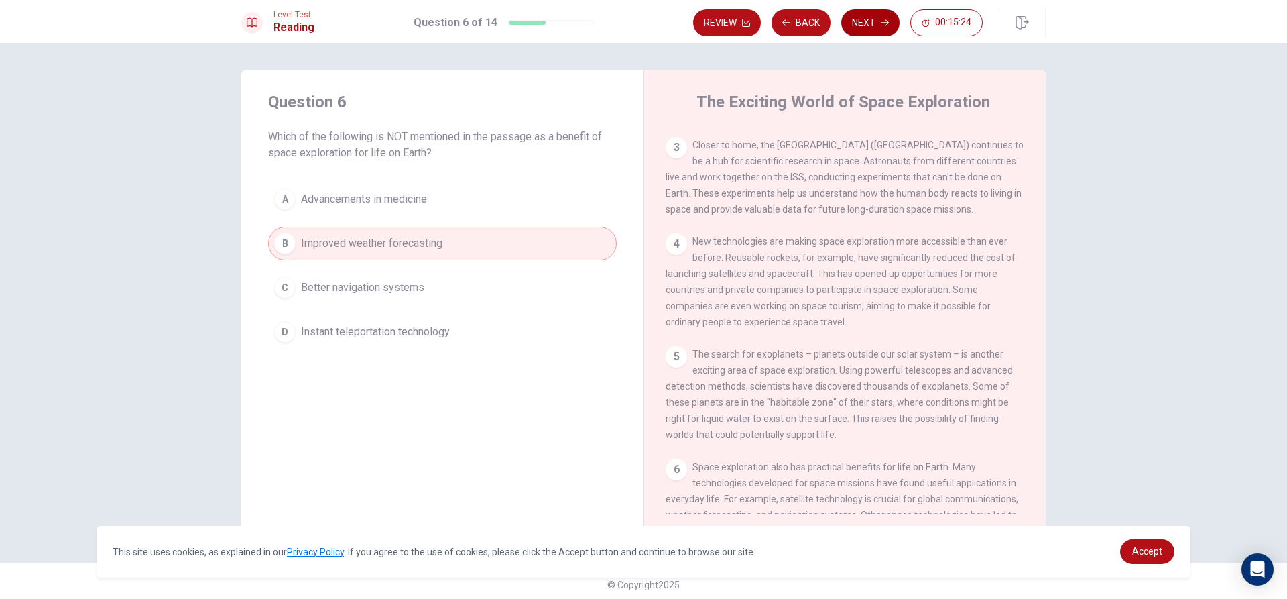
click at [880, 19] on button "Next" at bounding box center [870, 22] width 58 height 27
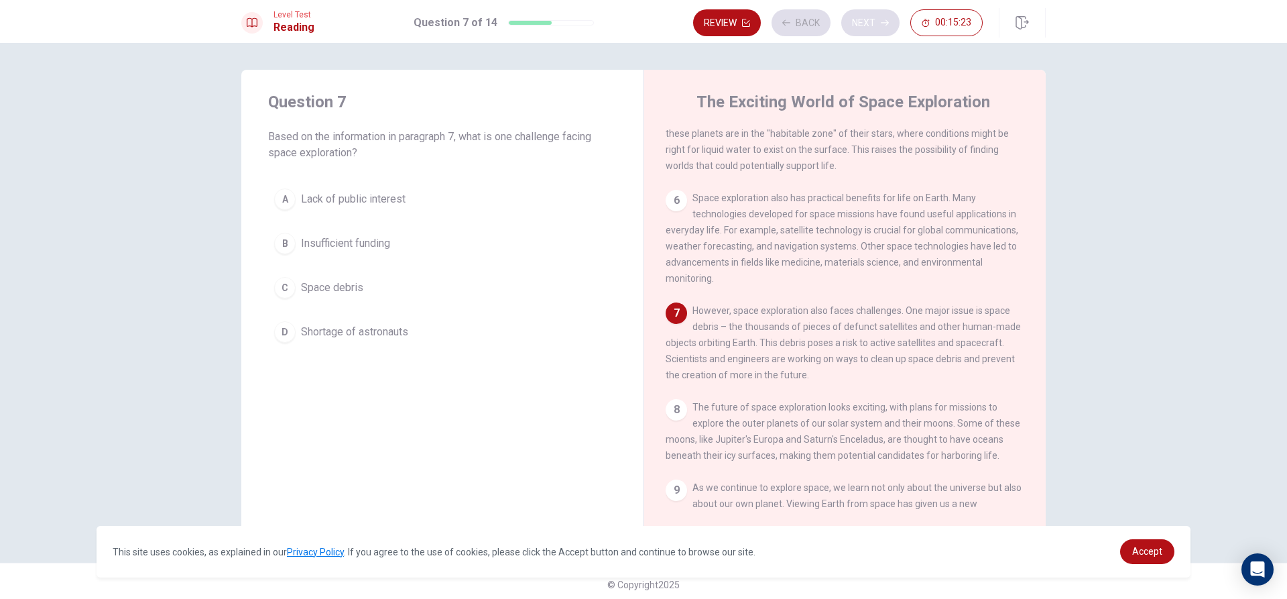
scroll to position [482, 0]
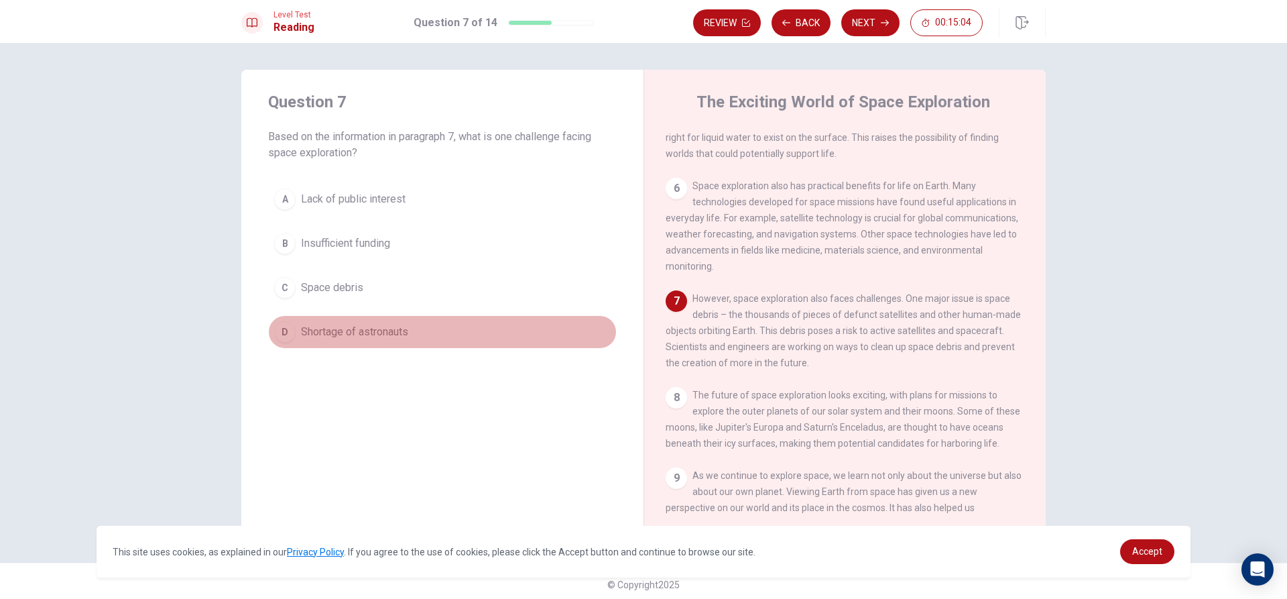
click at [391, 320] on button "D Shortage of astronauts" at bounding box center [442, 332] width 349 height 34
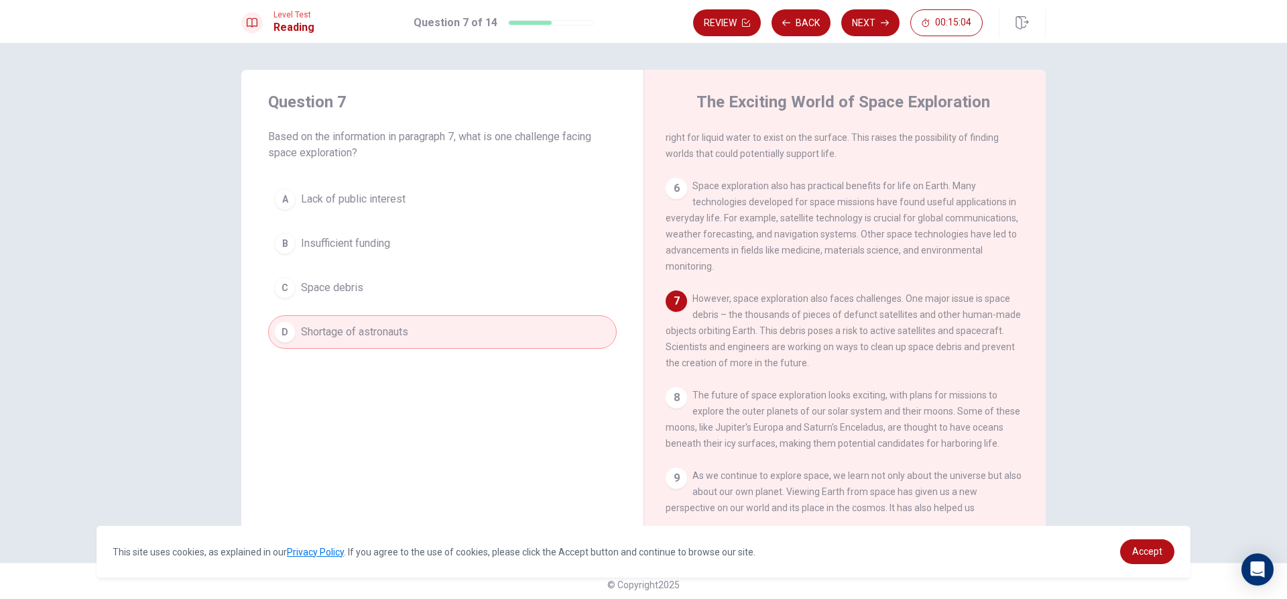
click at [379, 295] on button "C Space debris" at bounding box center [442, 288] width 349 height 34
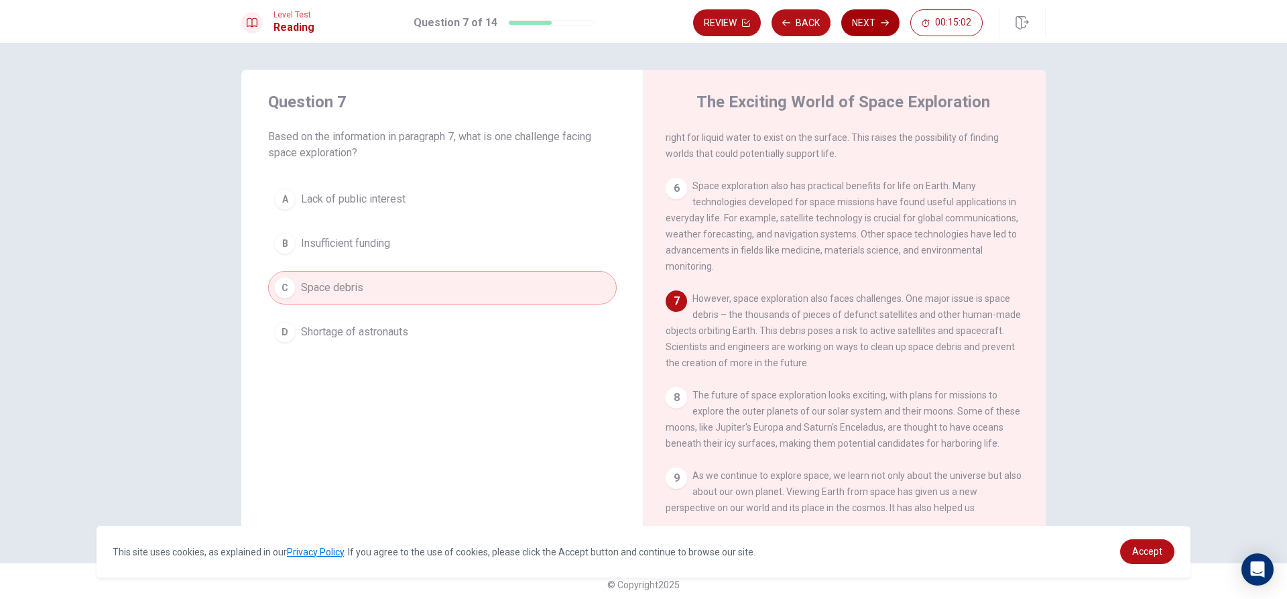
click at [873, 16] on button "Next" at bounding box center [870, 22] width 58 height 27
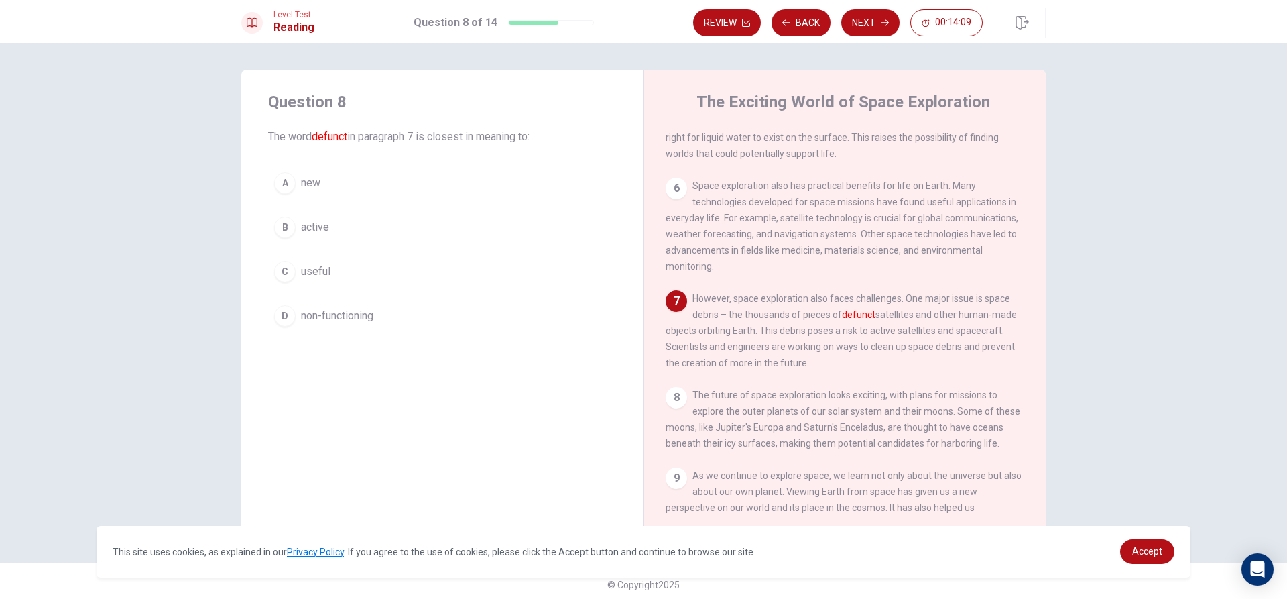
click at [387, 260] on button "C useful" at bounding box center [442, 272] width 349 height 34
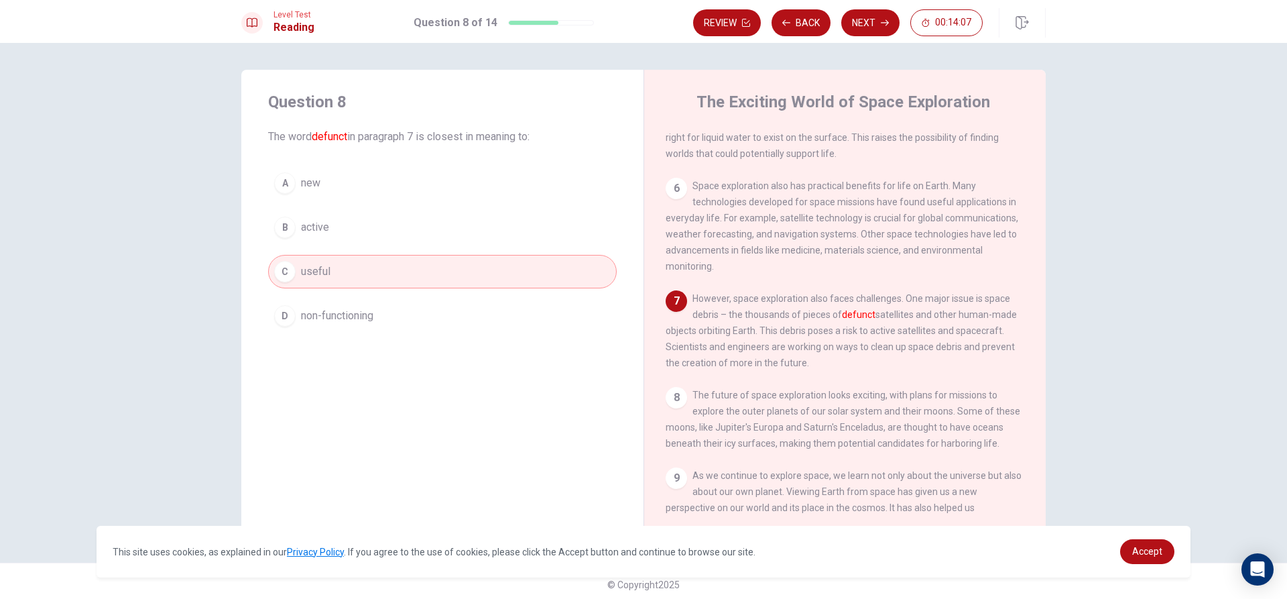
click at [864, 34] on button "Next" at bounding box center [870, 22] width 58 height 27
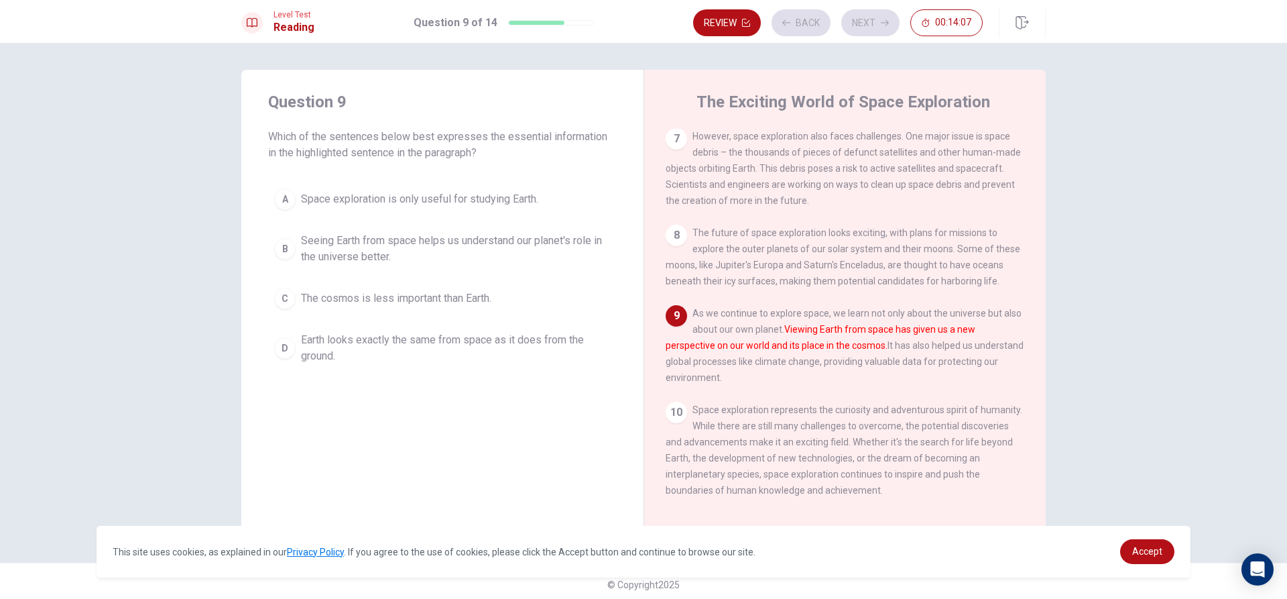
scroll to position [664, 0]
click at [969, 308] on span "As we continue to explore space, we learn not only about the universe but also …" at bounding box center [845, 345] width 358 height 75
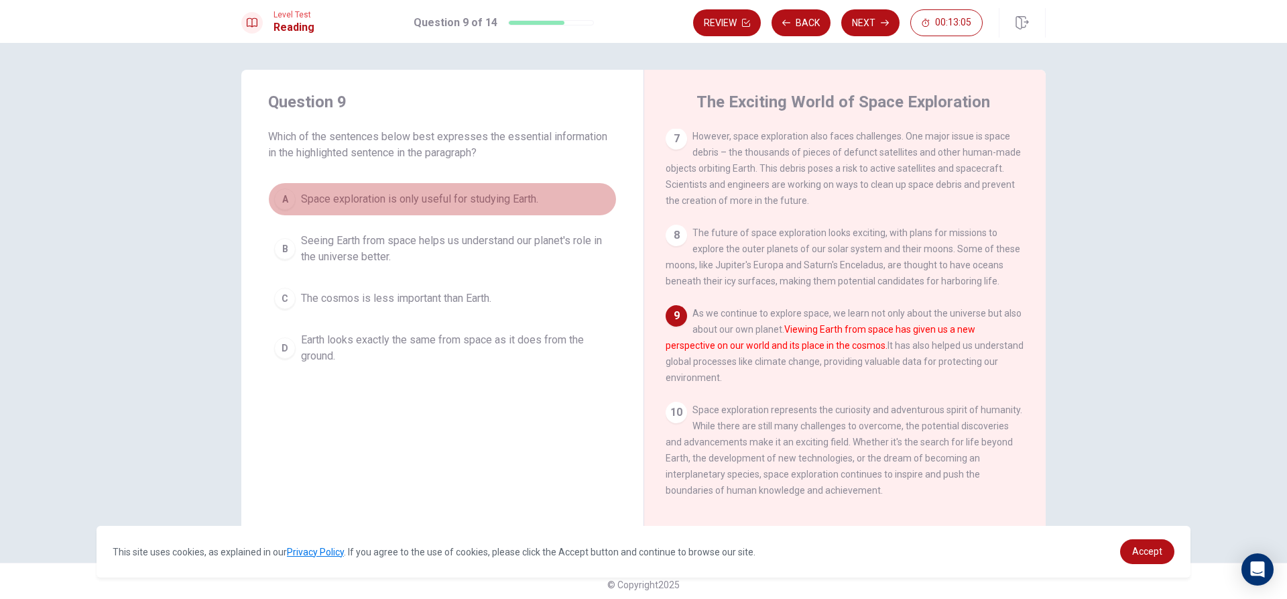
click at [485, 211] on button "A Space exploration is only useful for studying Earth." at bounding box center [442, 199] width 349 height 34
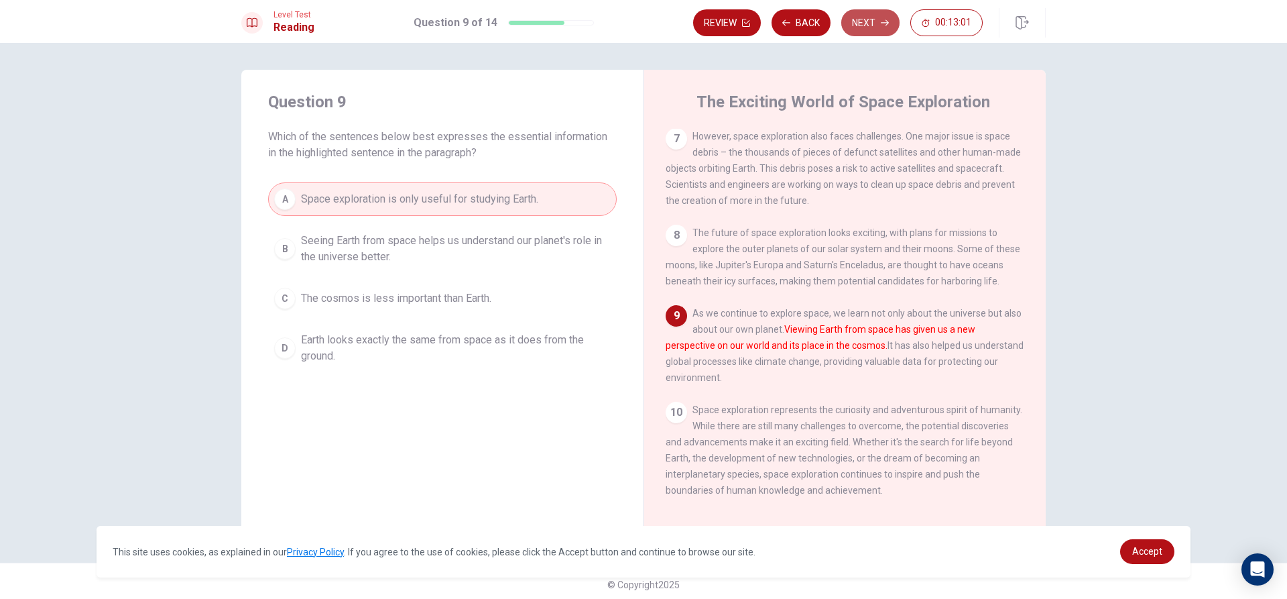
click at [866, 25] on button "Next" at bounding box center [870, 22] width 58 height 27
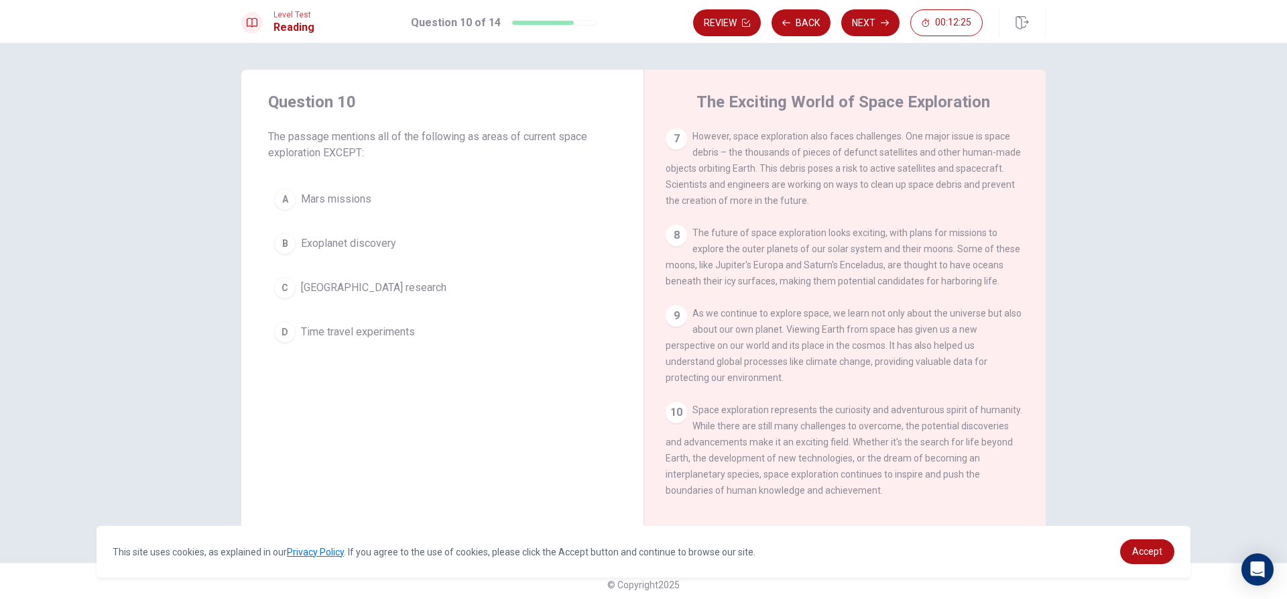
click at [400, 291] on span "[GEOGRAPHIC_DATA] research" at bounding box center [373, 288] width 145 height 16
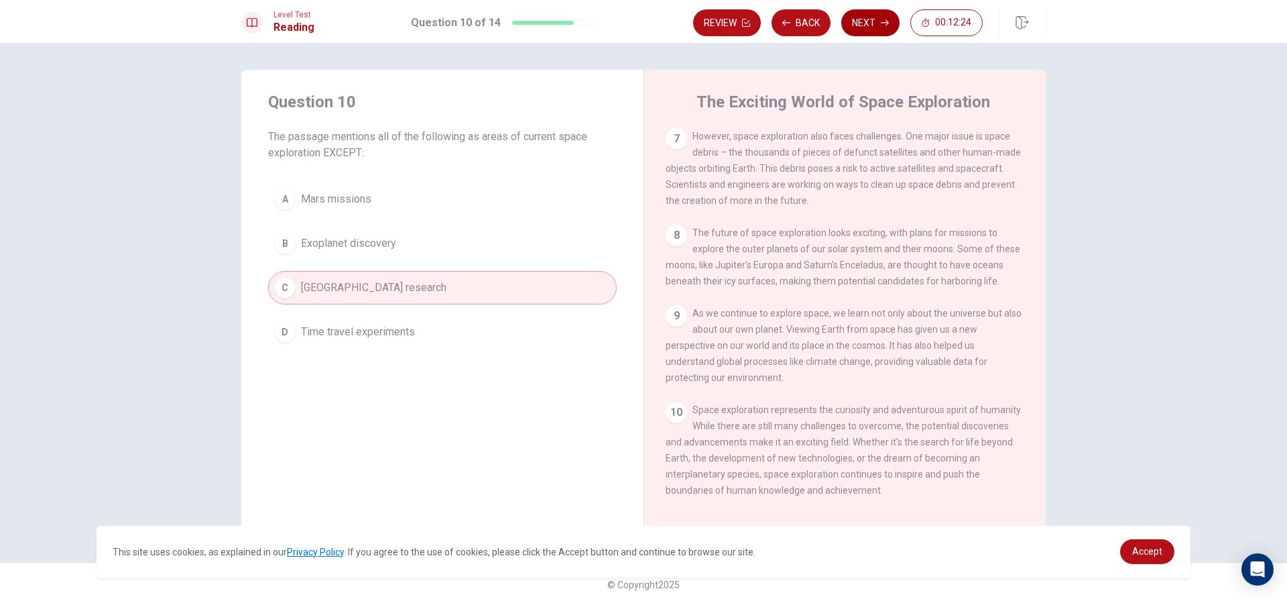
click at [890, 14] on button "Next" at bounding box center [870, 22] width 58 height 27
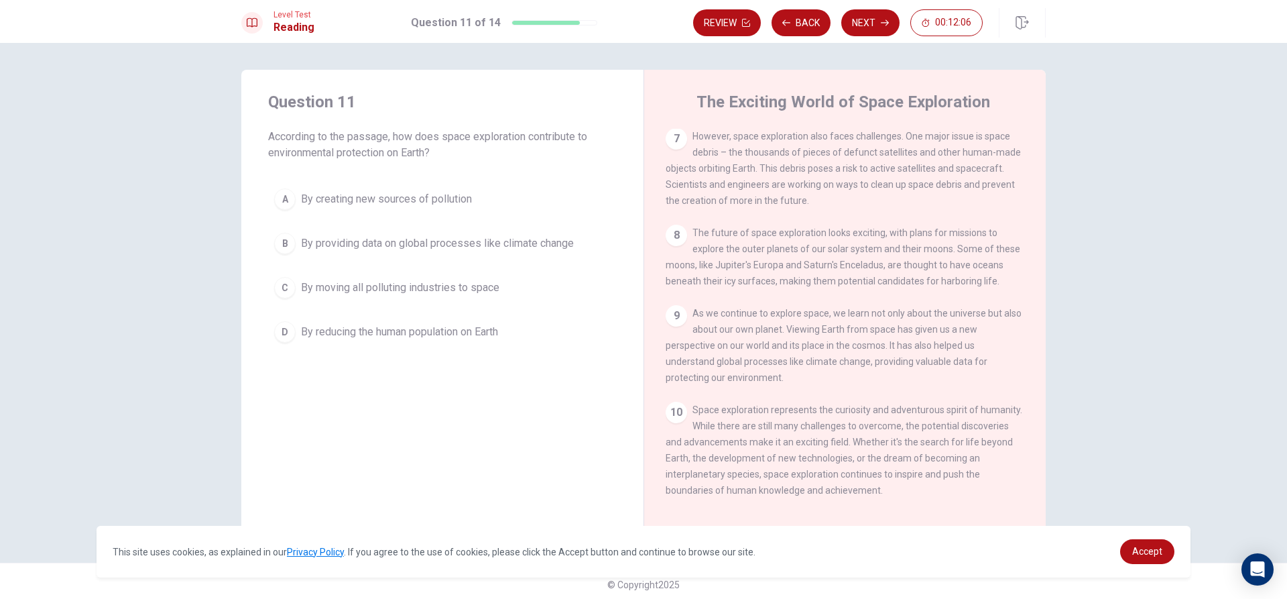
click at [947, 207] on div "1 Space exploration has captured the imagination of people around the world for…" at bounding box center [854, 321] width 377 height 385
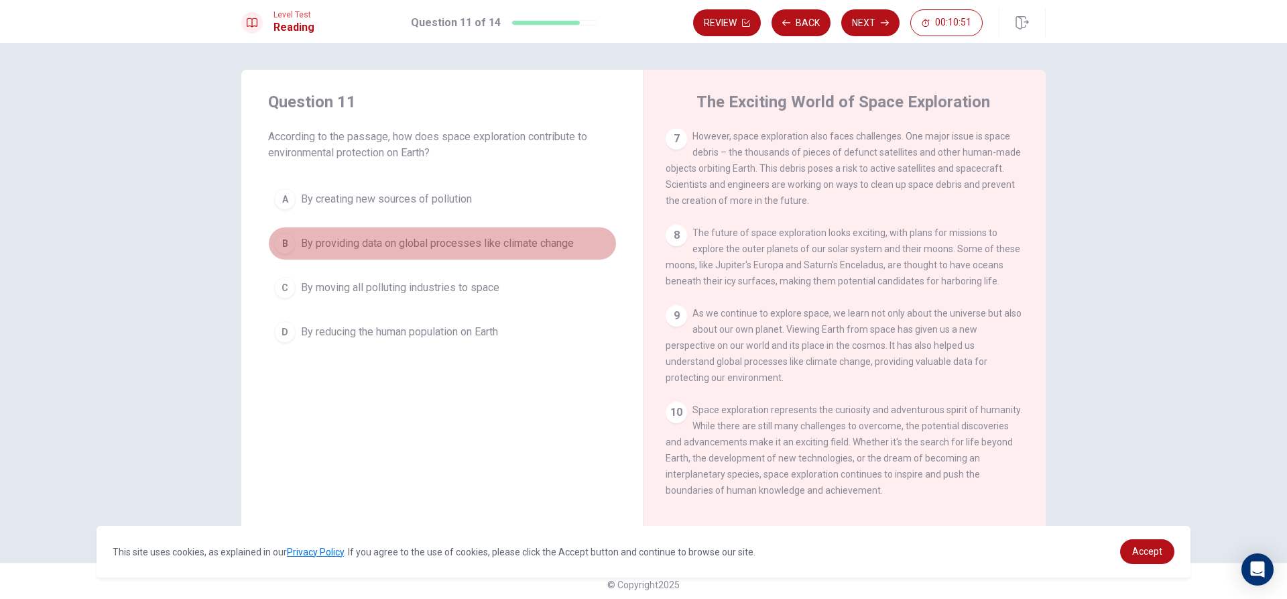
click at [504, 248] on span "By providing data on global processes like climate change" at bounding box center [437, 243] width 273 height 16
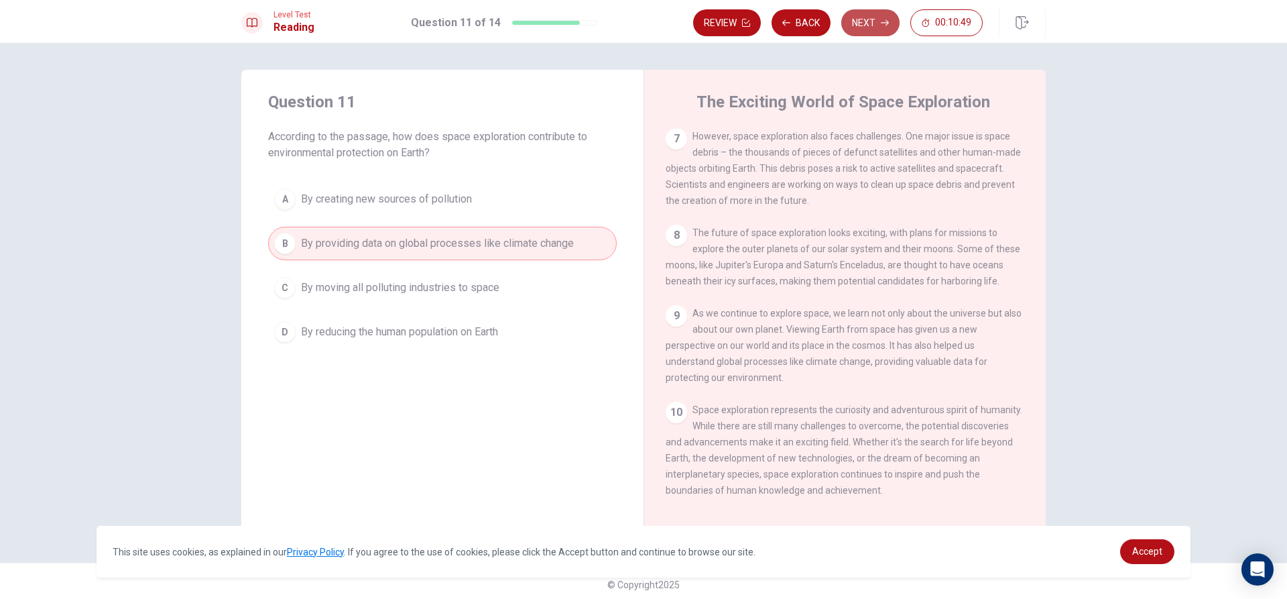
click at [880, 22] on button "Next" at bounding box center [870, 22] width 58 height 27
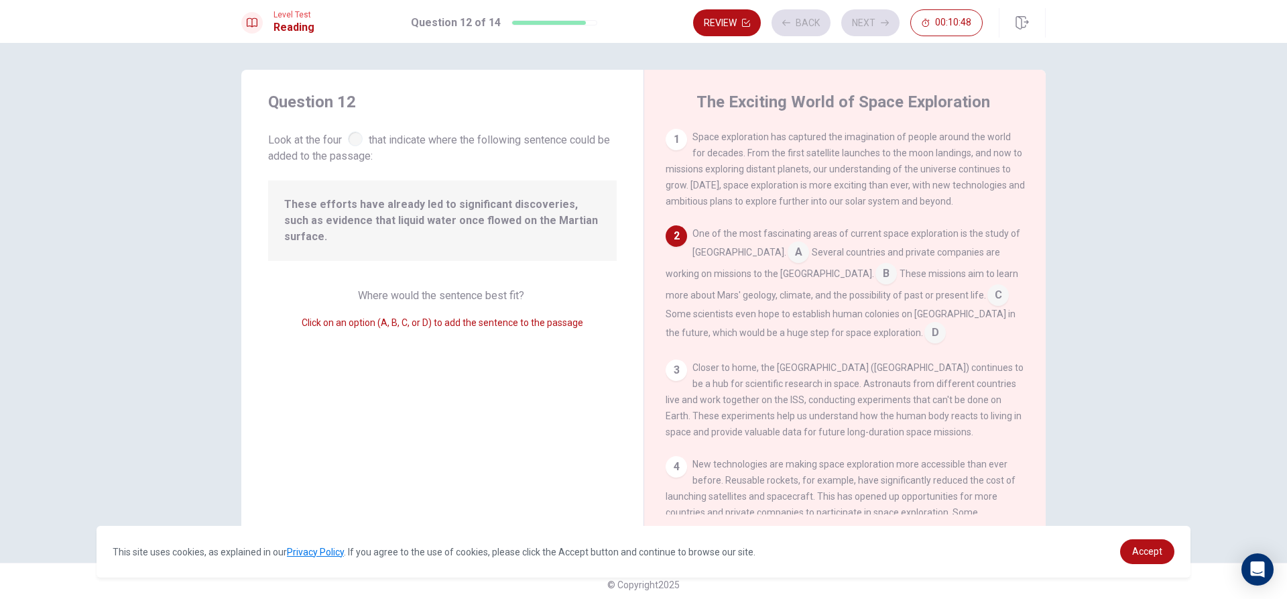
scroll to position [100, 0]
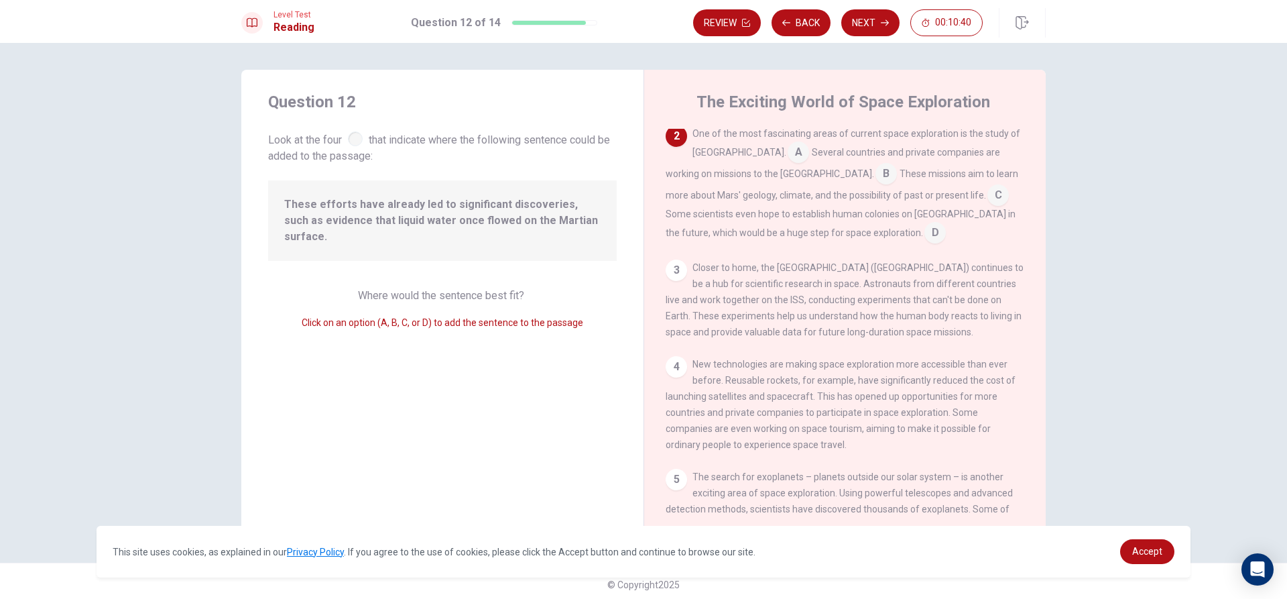
click at [788, 149] on input at bounding box center [798, 153] width 21 height 21
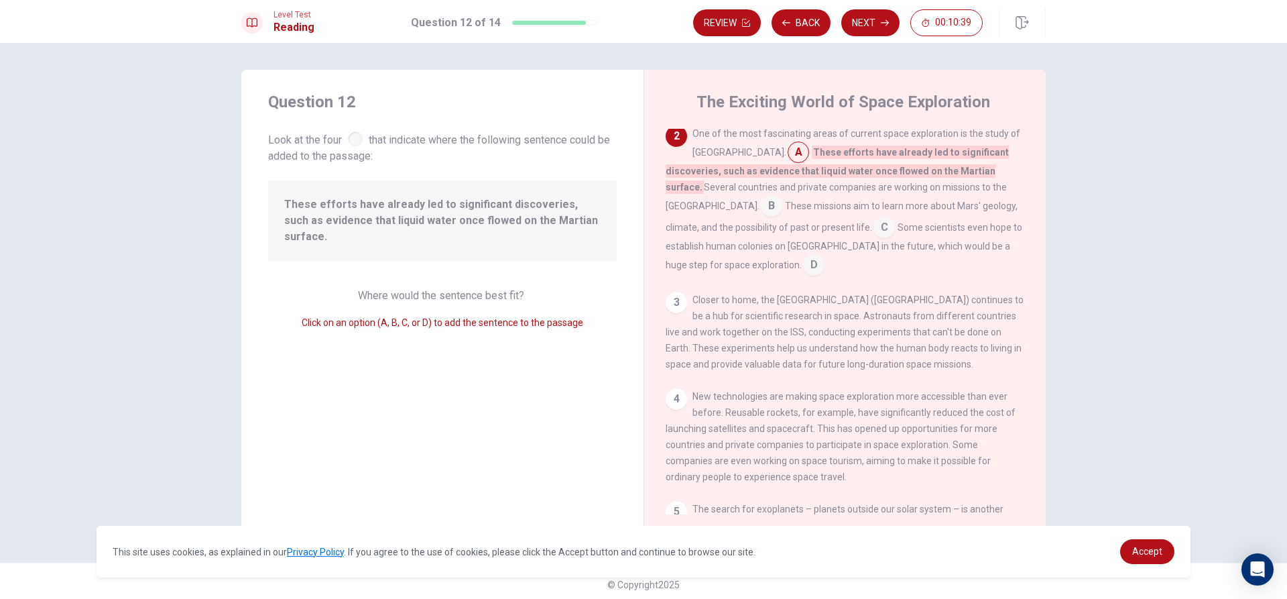
click at [788, 152] on input at bounding box center [798, 153] width 21 height 21
click at [788, 151] on input at bounding box center [798, 153] width 21 height 21
click at [782, 196] on input at bounding box center [771, 206] width 21 height 21
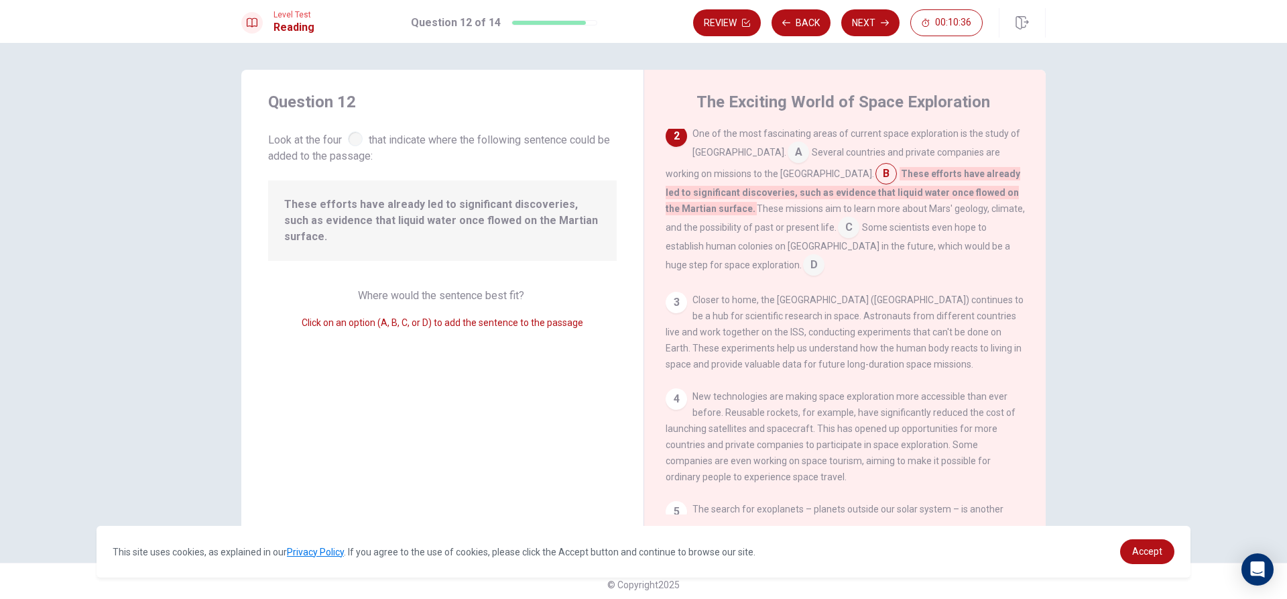
click at [770, 243] on div "One of the most fascinating areas of current space exploration is the study of …" at bounding box center [845, 200] width 359 height 150
click at [838, 233] on input at bounding box center [848, 228] width 21 height 21
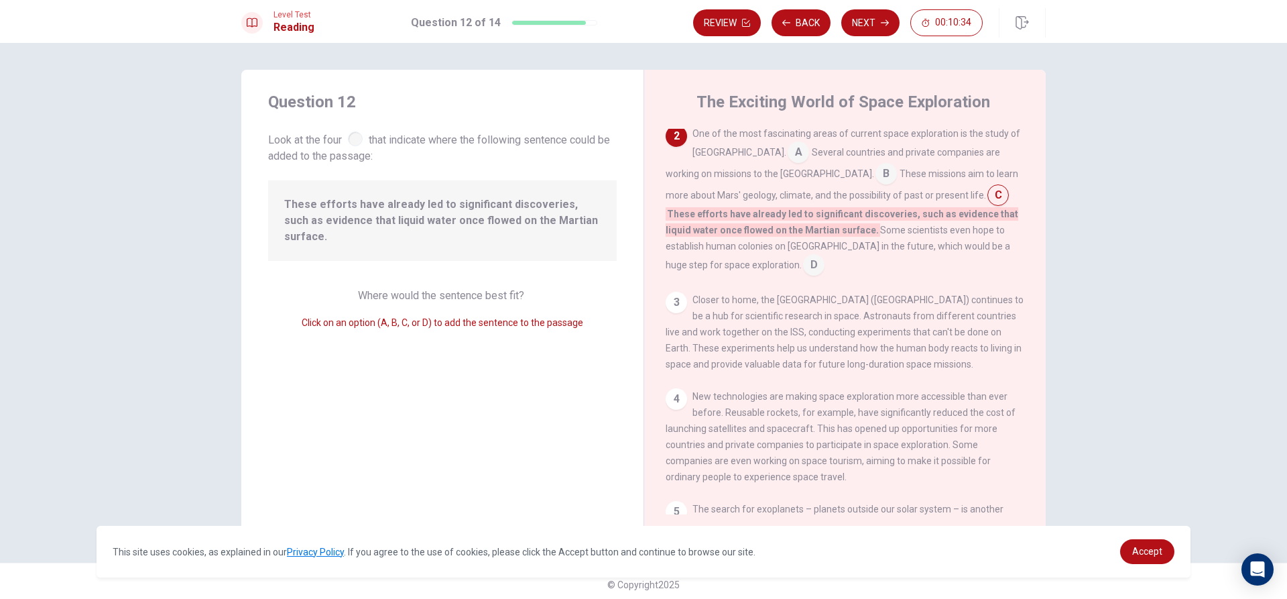
click at [678, 300] on div "3" at bounding box center [676, 302] width 21 height 21
click at [803, 263] on input at bounding box center [813, 265] width 21 height 21
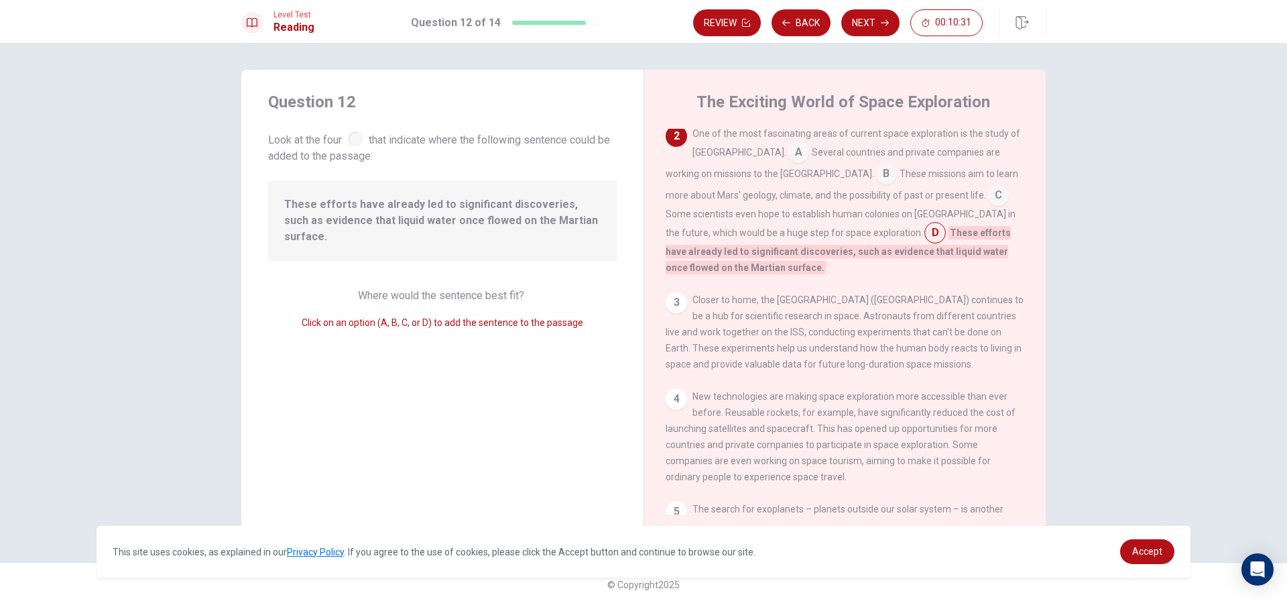
click at [351, 138] on div at bounding box center [355, 138] width 15 height 15
click at [924, 232] on input at bounding box center [934, 233] width 21 height 21
click at [988, 199] on input at bounding box center [998, 196] width 21 height 21
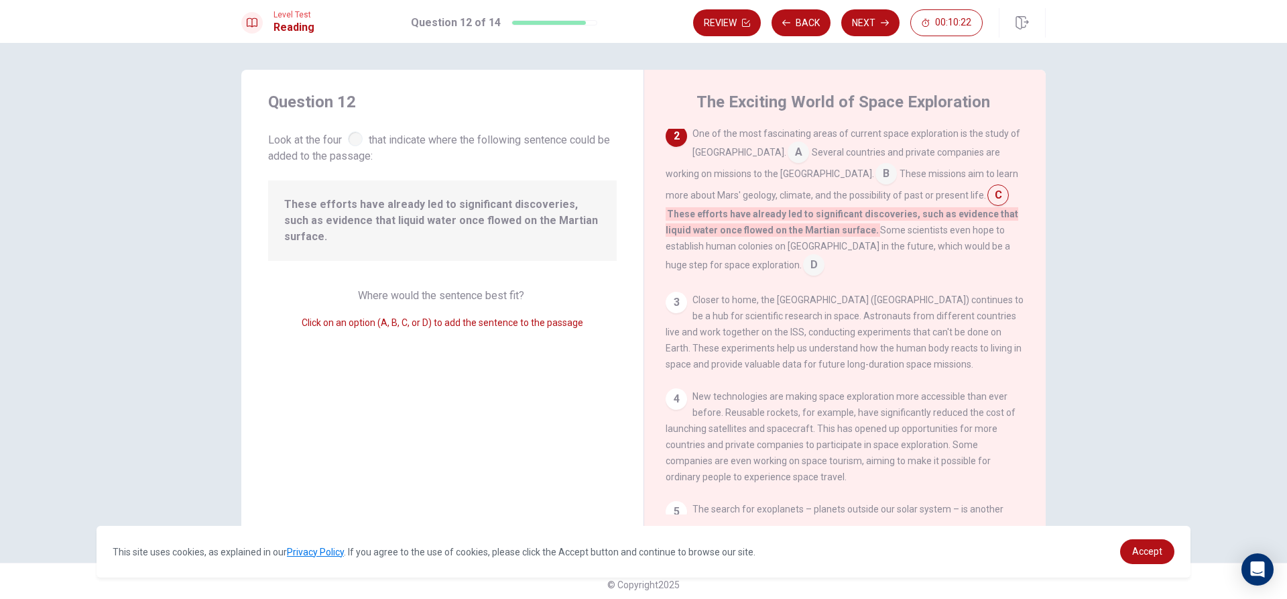
click at [876, 174] on input at bounding box center [886, 174] width 21 height 21
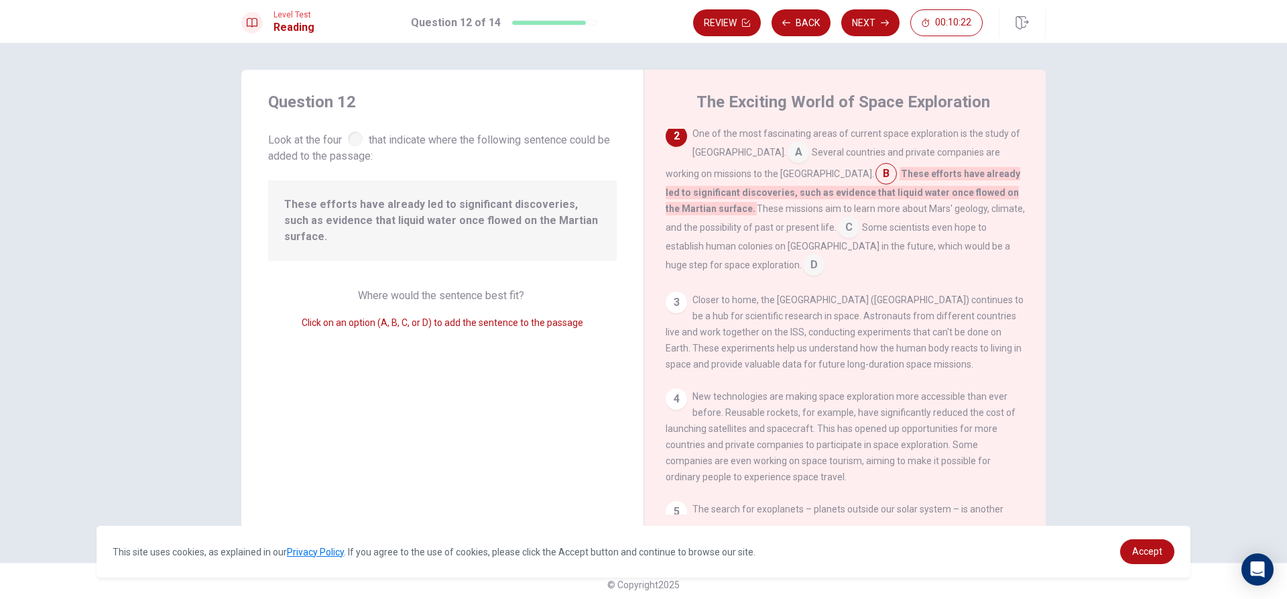
click at [788, 162] on input at bounding box center [798, 153] width 21 height 21
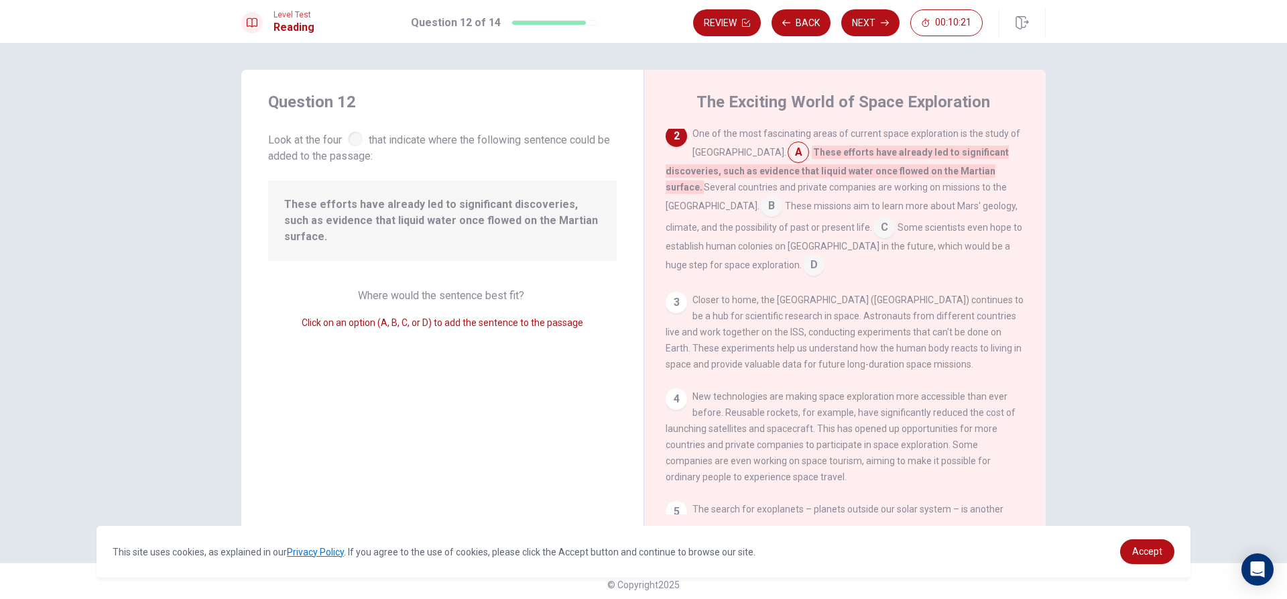
click at [788, 158] on input at bounding box center [798, 153] width 21 height 21
click at [782, 196] on input at bounding box center [771, 206] width 21 height 21
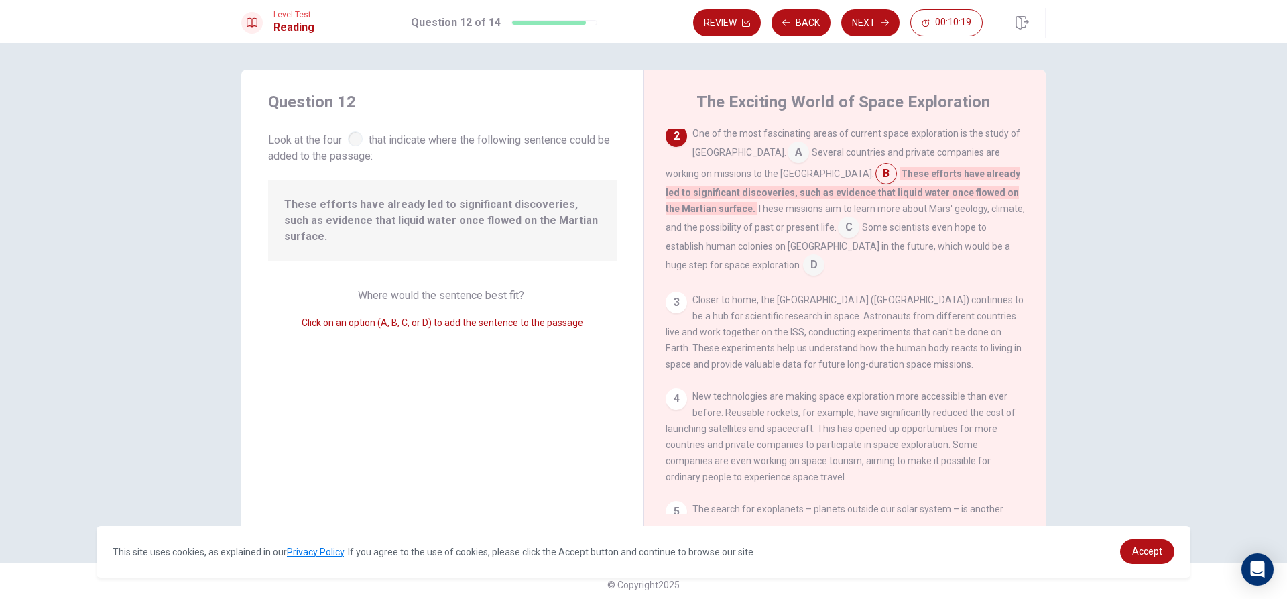
click at [838, 228] on input at bounding box center [848, 228] width 21 height 21
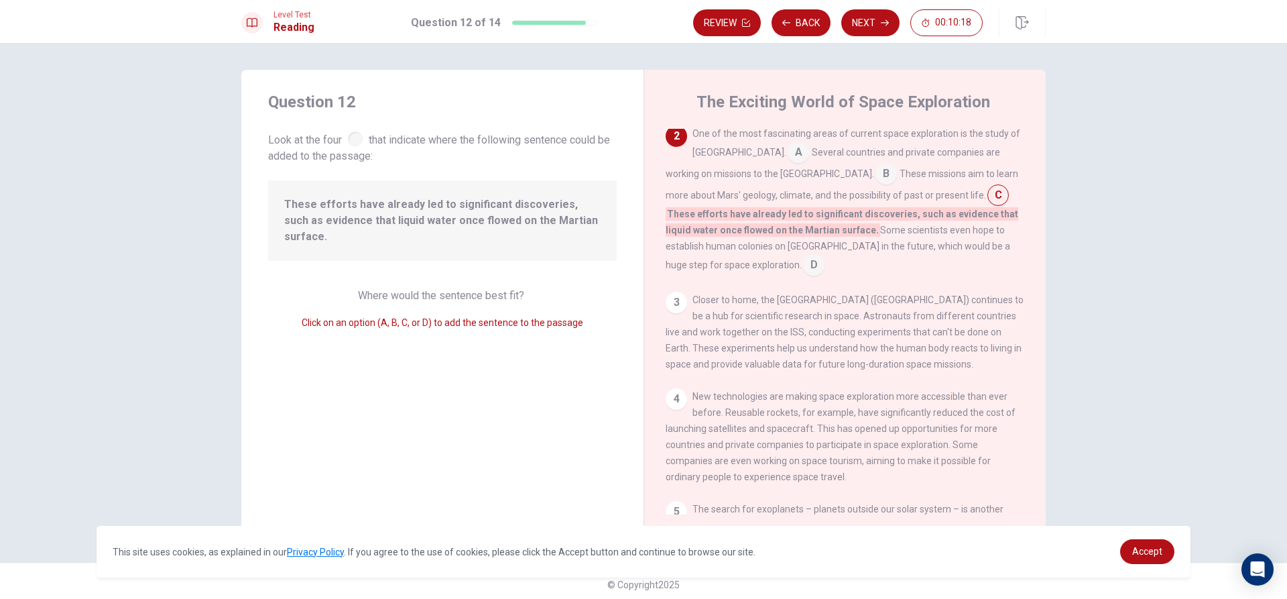
click at [788, 152] on input at bounding box center [798, 153] width 21 height 21
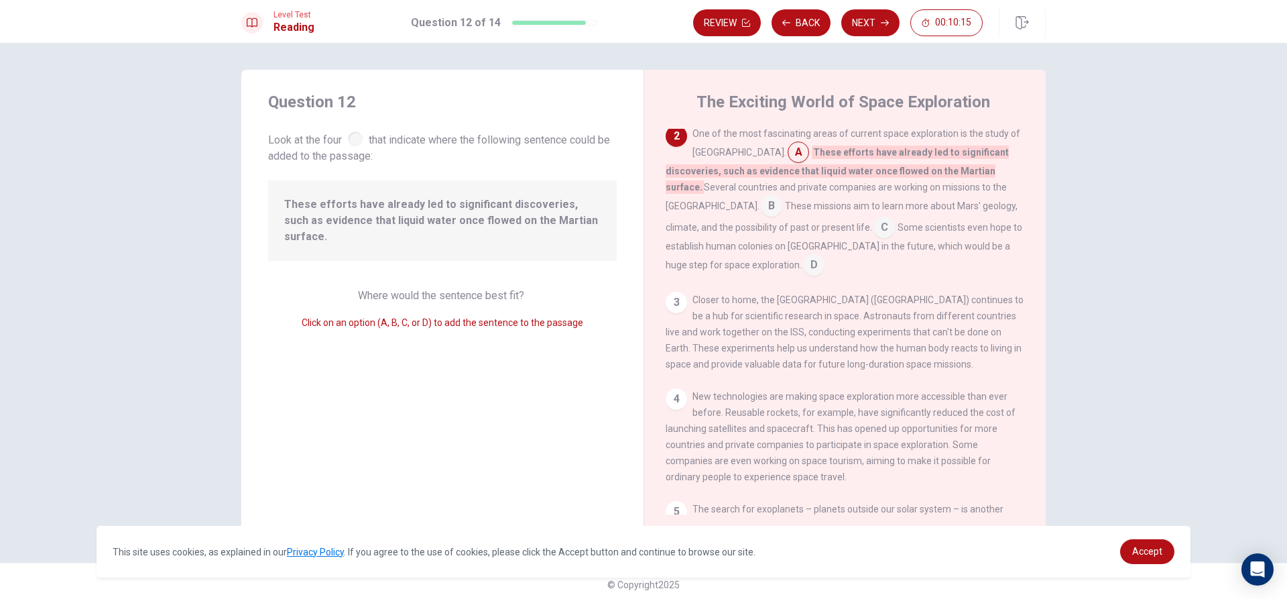
click at [782, 196] on input at bounding box center [771, 206] width 21 height 21
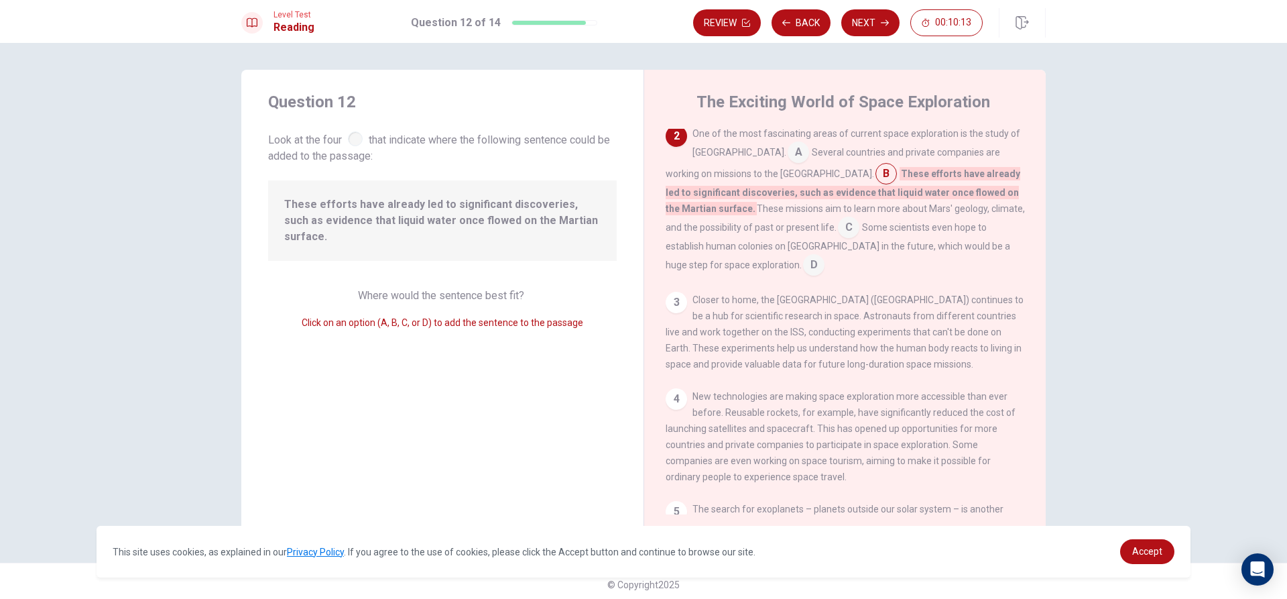
click at [838, 235] on input at bounding box center [848, 228] width 21 height 21
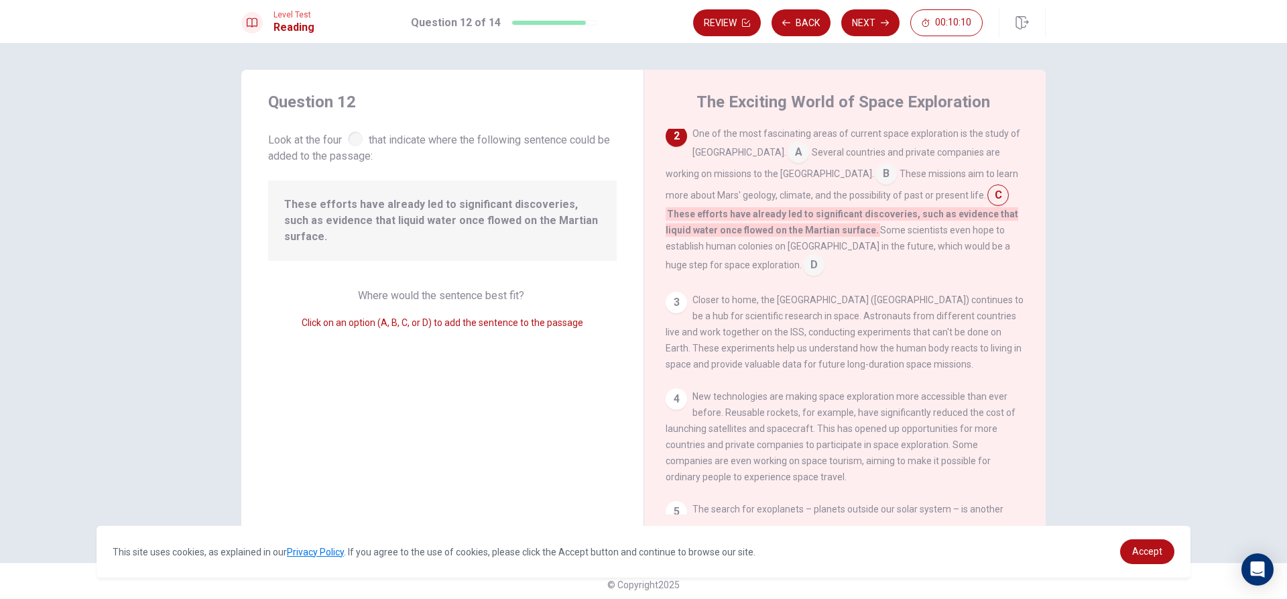
drag, startPoint x: 667, startPoint y: 270, endPoint x: 674, endPoint y: 261, distance: 10.5
click at [803, 269] on input at bounding box center [813, 265] width 21 height 21
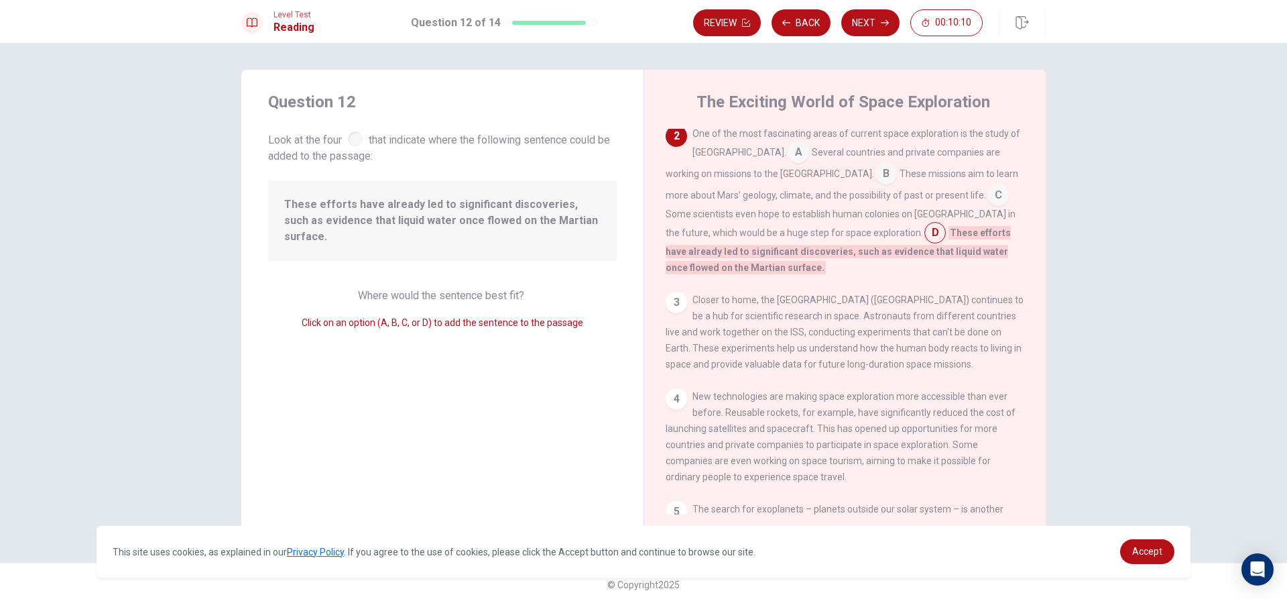
click at [676, 260] on span "These efforts have already led to significant discoveries, such as evidence tha…" at bounding box center [838, 250] width 345 height 48
click at [876, 15] on button "Next" at bounding box center [870, 22] width 58 height 27
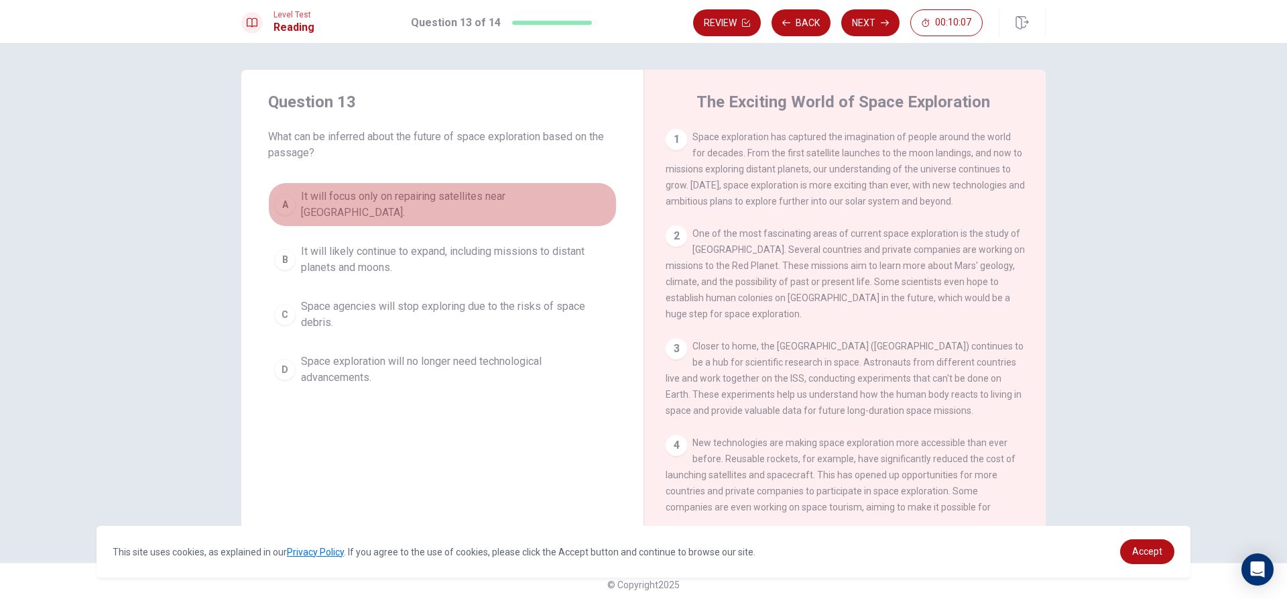
click at [389, 188] on button "A It will focus only on repairing satellites near [GEOGRAPHIC_DATA]." at bounding box center [442, 204] width 349 height 44
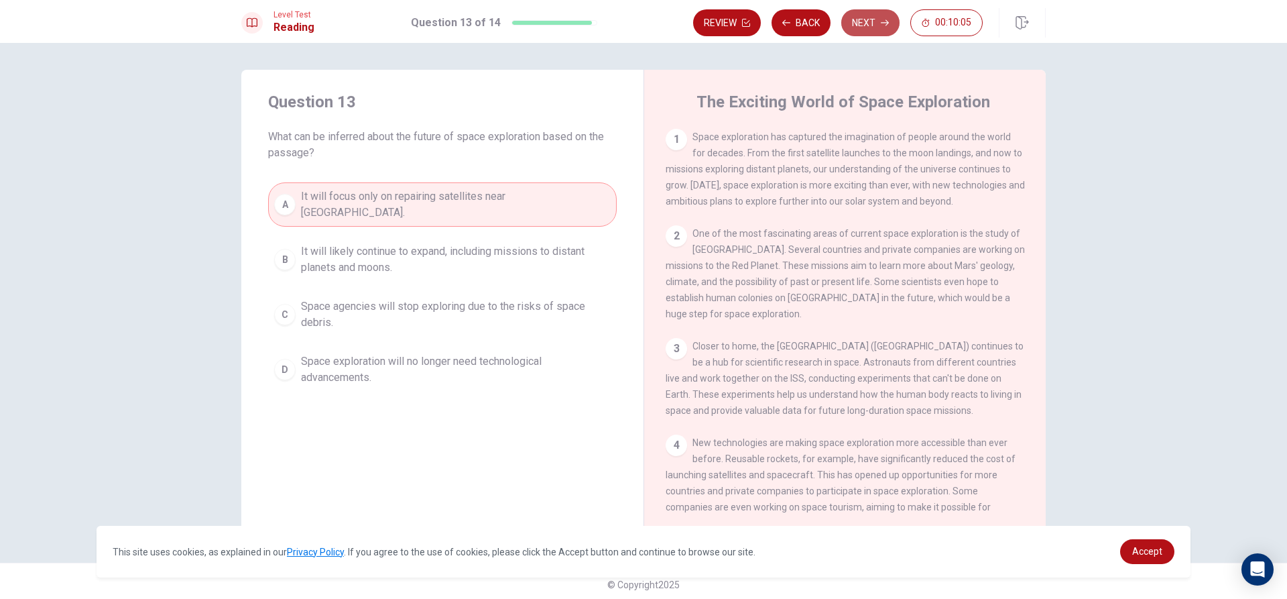
click at [874, 35] on button "Next" at bounding box center [870, 22] width 58 height 27
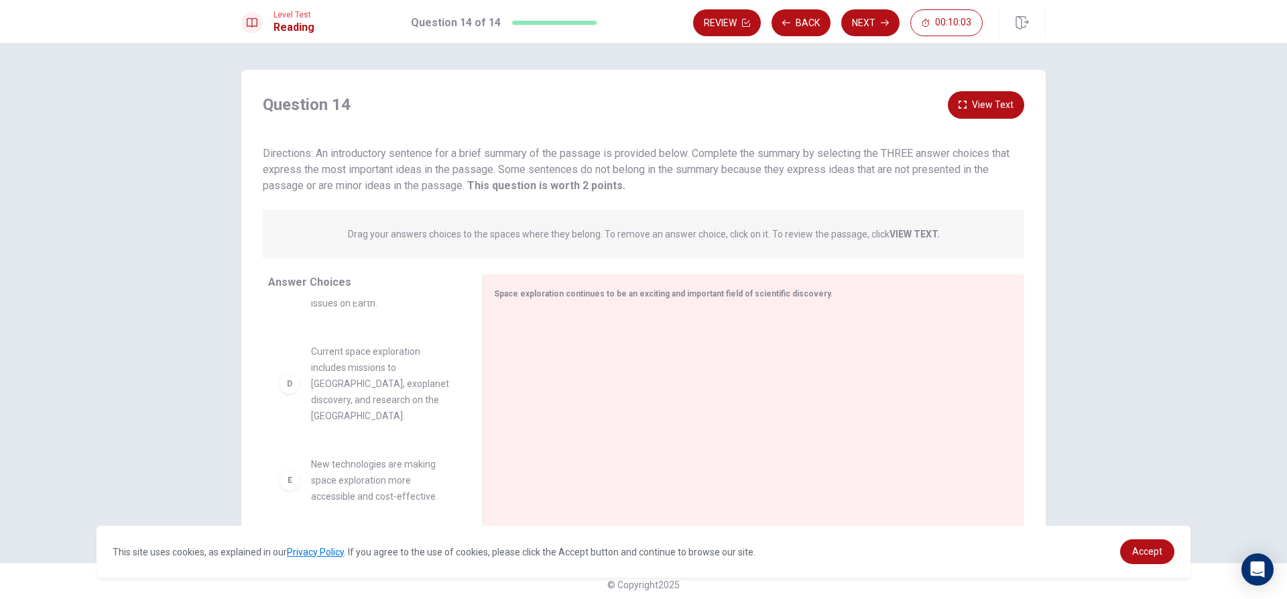
scroll to position [0, 0]
click at [295, 331] on div "A" at bounding box center [289, 327] width 21 height 21
click at [292, 339] on div "A" at bounding box center [289, 327] width 21 height 21
click at [658, 345] on div at bounding box center [748, 402] width 509 height 180
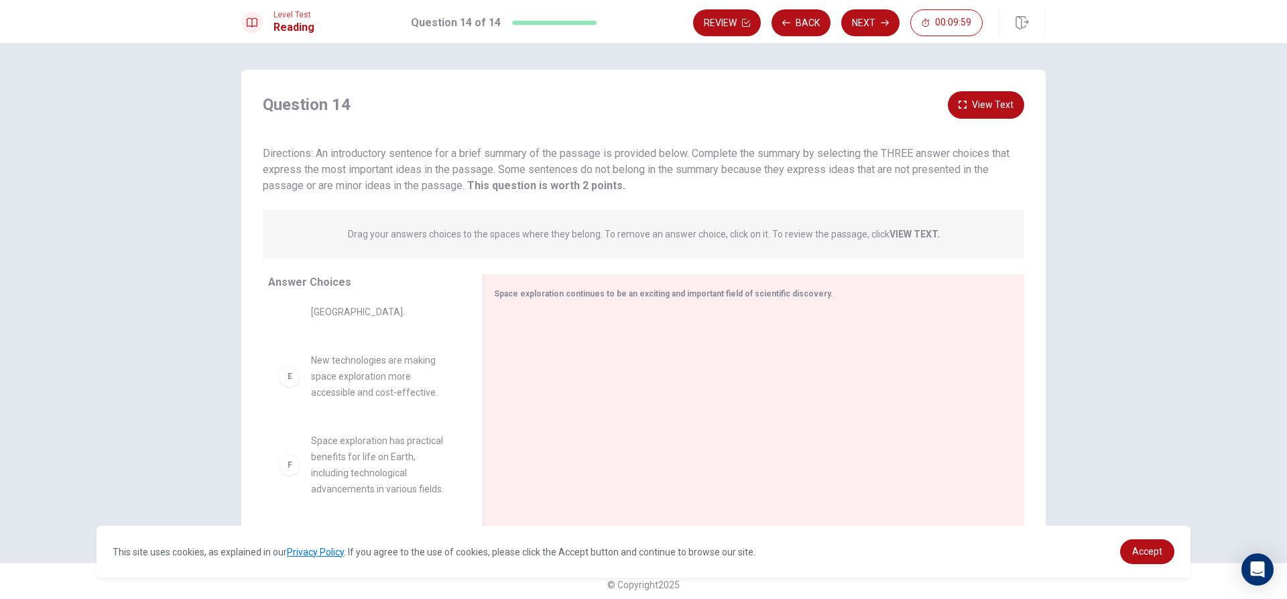
scroll to position [314, 0]
click at [268, 377] on div "E New technologies are making space exploration more accessible and cost-effect…" at bounding box center [364, 376] width 193 height 70
click at [438, 312] on span "Space tourism is currently the main focus of all space agencies." at bounding box center [380, 287] width 139 height 48
click at [459, 315] on div "A All countries have equal capabilities in space exploration. B Space tourism i…" at bounding box center [370, 404] width 204 height 206
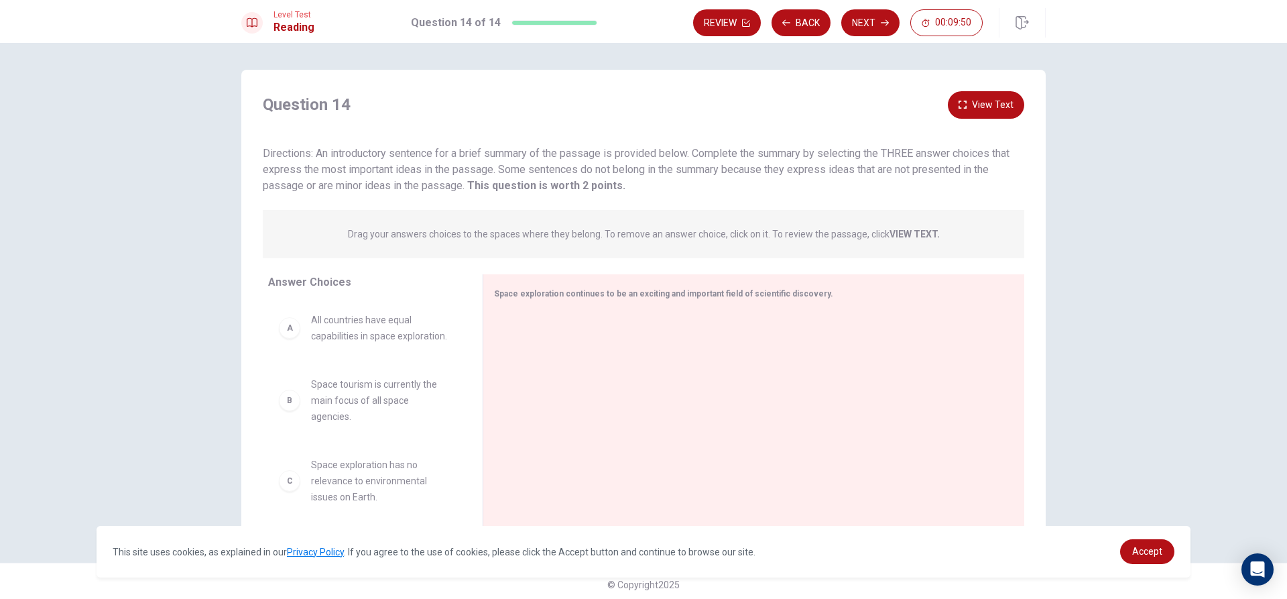
click at [359, 336] on span "All countries have equal capabilities in space exploration." at bounding box center [380, 328] width 139 height 32
click at [327, 331] on span "All countries have equal capabilities in space exploration." at bounding box center [380, 328] width 139 height 32
click at [869, 22] on button "Next" at bounding box center [870, 22] width 58 height 27
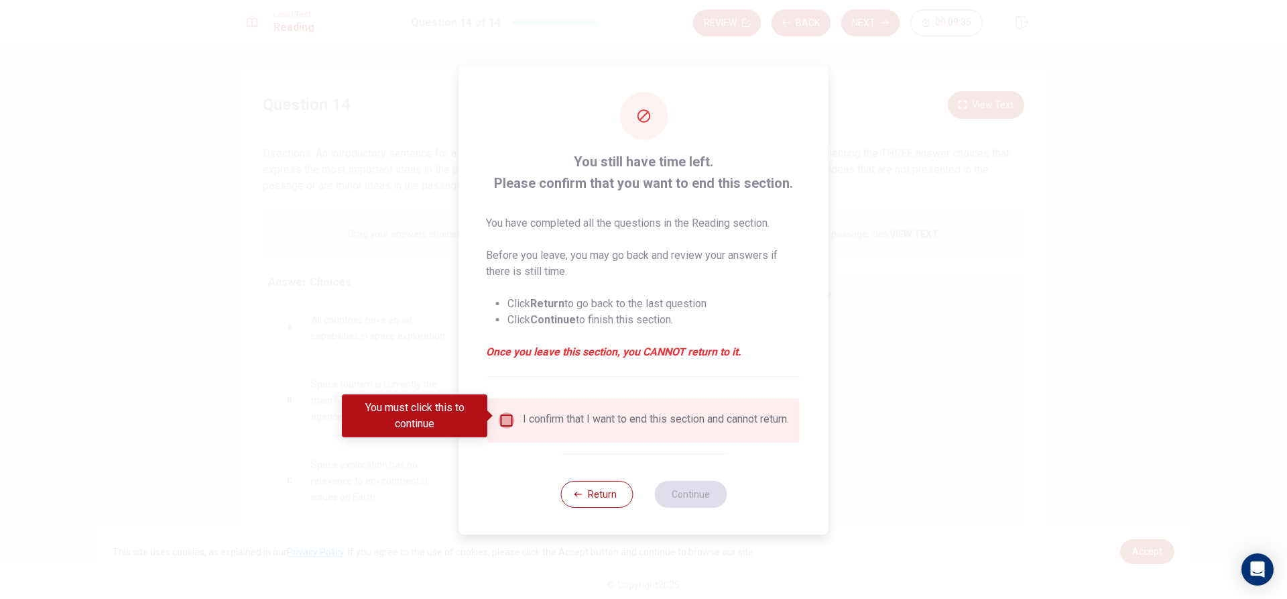
click at [500, 421] on input "You must click this to continue" at bounding box center [507, 420] width 16 height 16
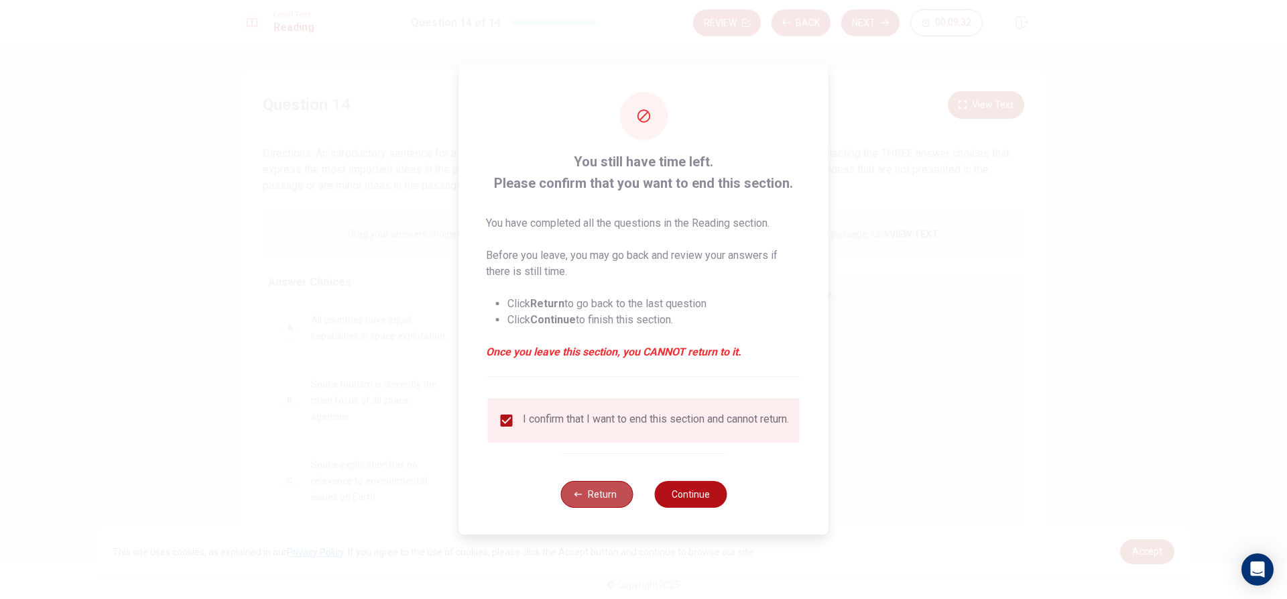
click at [615, 497] on button "Return" at bounding box center [596, 494] width 72 height 27
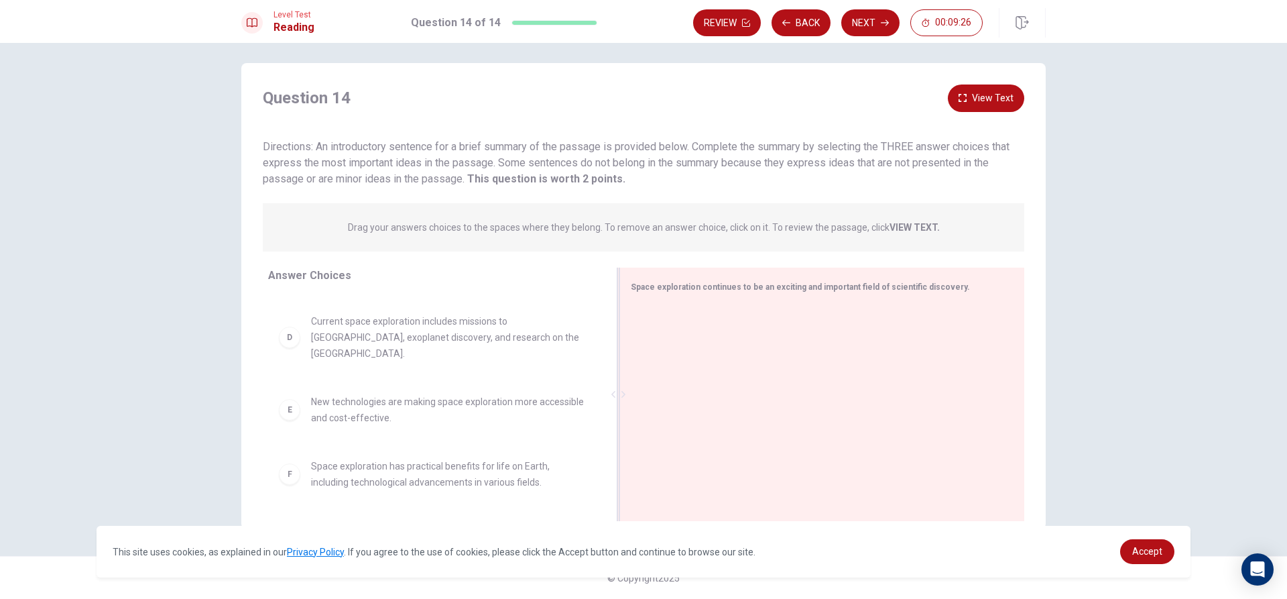
scroll to position [147, 0]
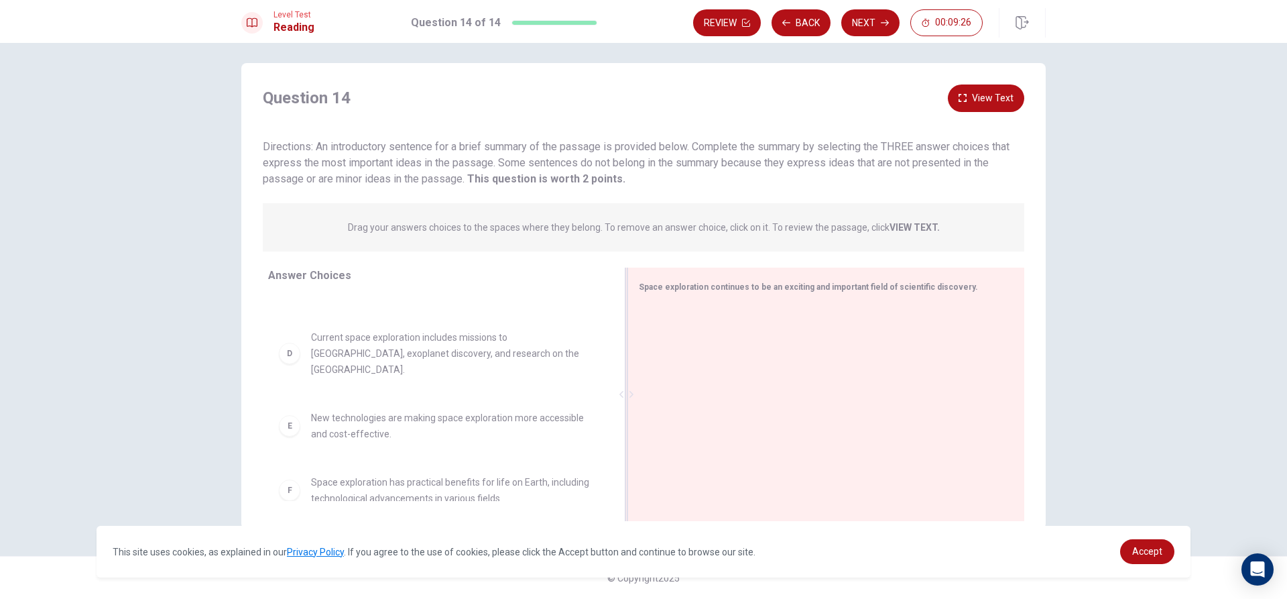
drag, startPoint x: 475, startPoint y: 432, endPoint x: 823, endPoint y: 459, distance: 349.0
click at [826, 457] on div "Space exploration continues to be an exciting and important field of scientific…" at bounding box center [826, 393] width 397 height 253
click at [418, 399] on div "E New technologies are making space exploration more accessible and cost-effect…" at bounding box center [437, 426] width 338 height 54
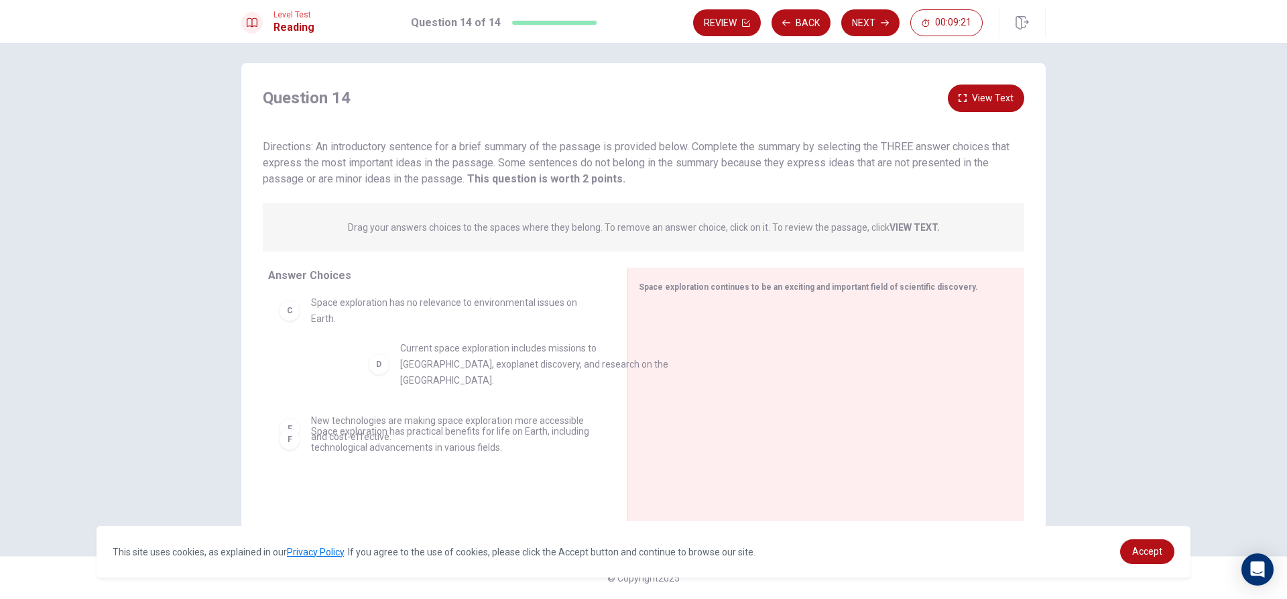
scroll to position [117, 0]
drag, startPoint x: 349, startPoint y: 355, endPoint x: 386, endPoint y: 376, distance: 42.9
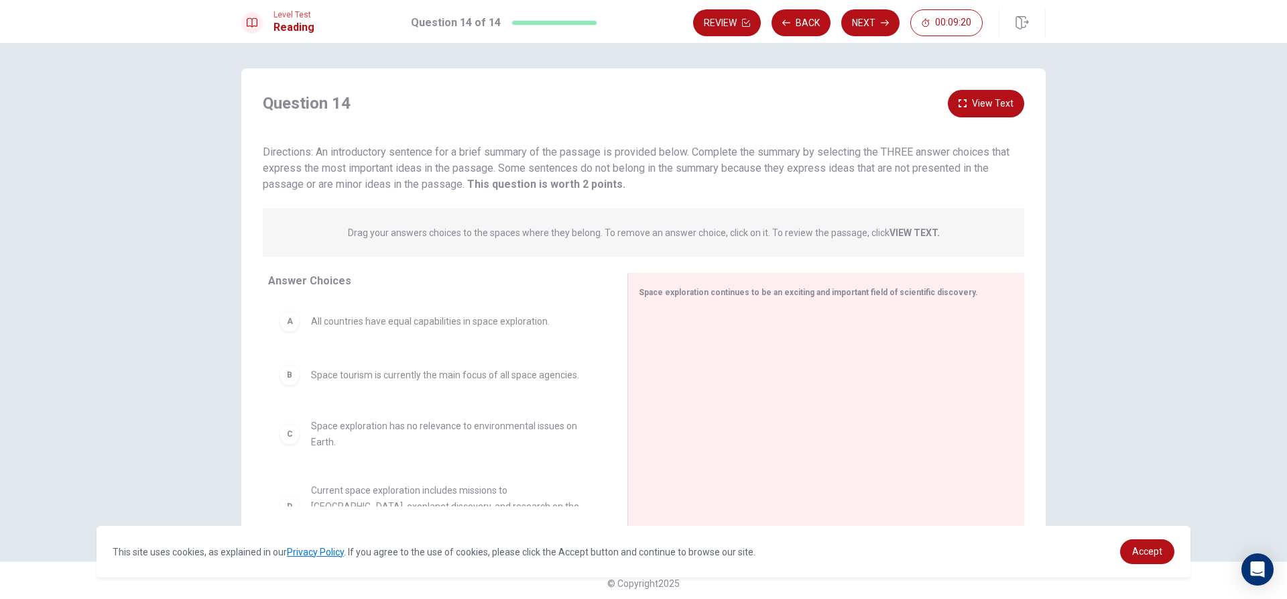
scroll to position [0, 0]
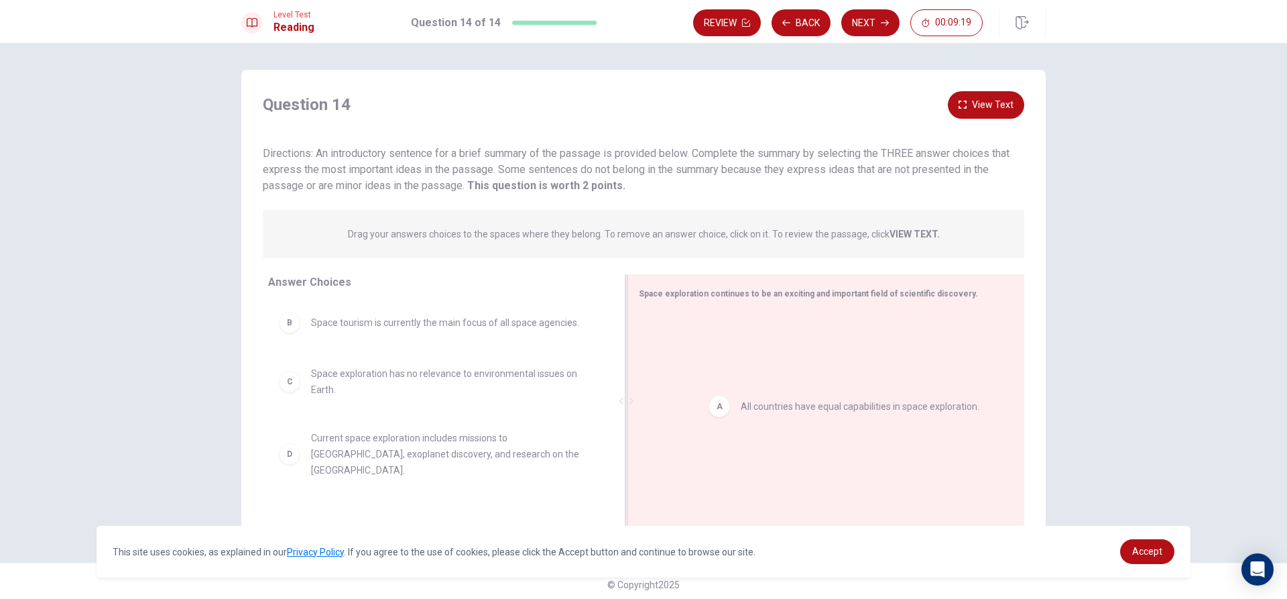
drag, startPoint x: 486, startPoint y: 324, endPoint x: 925, endPoint y: 407, distance: 446.9
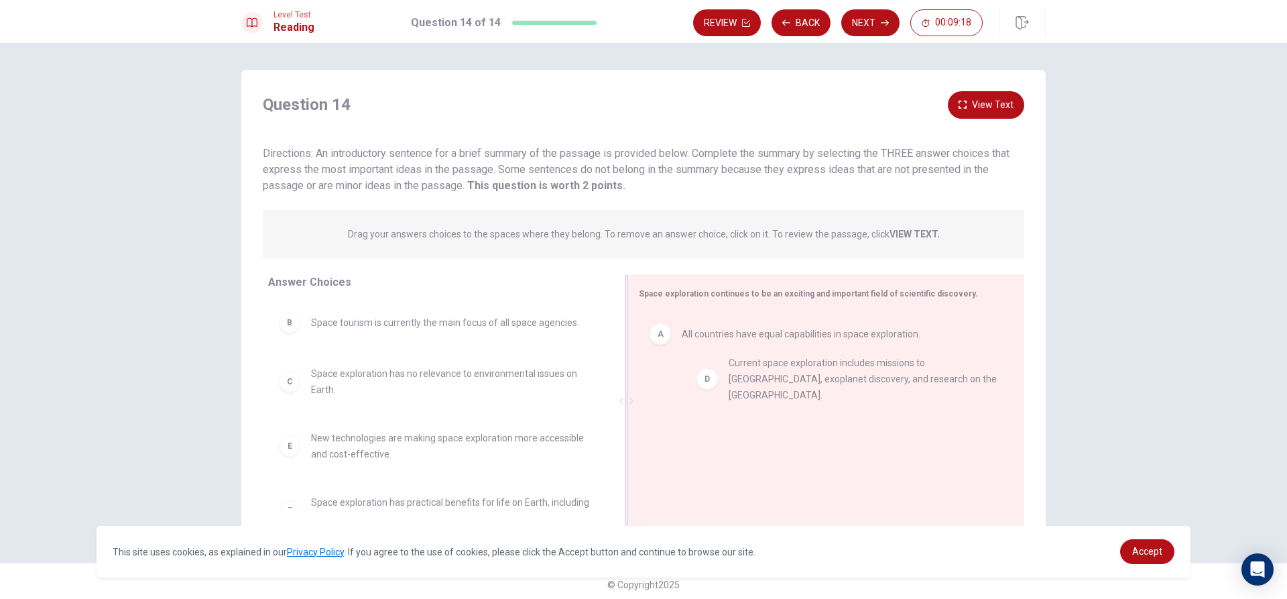
drag, startPoint x: 469, startPoint y: 451, endPoint x: 870, endPoint y: 371, distance: 408.8
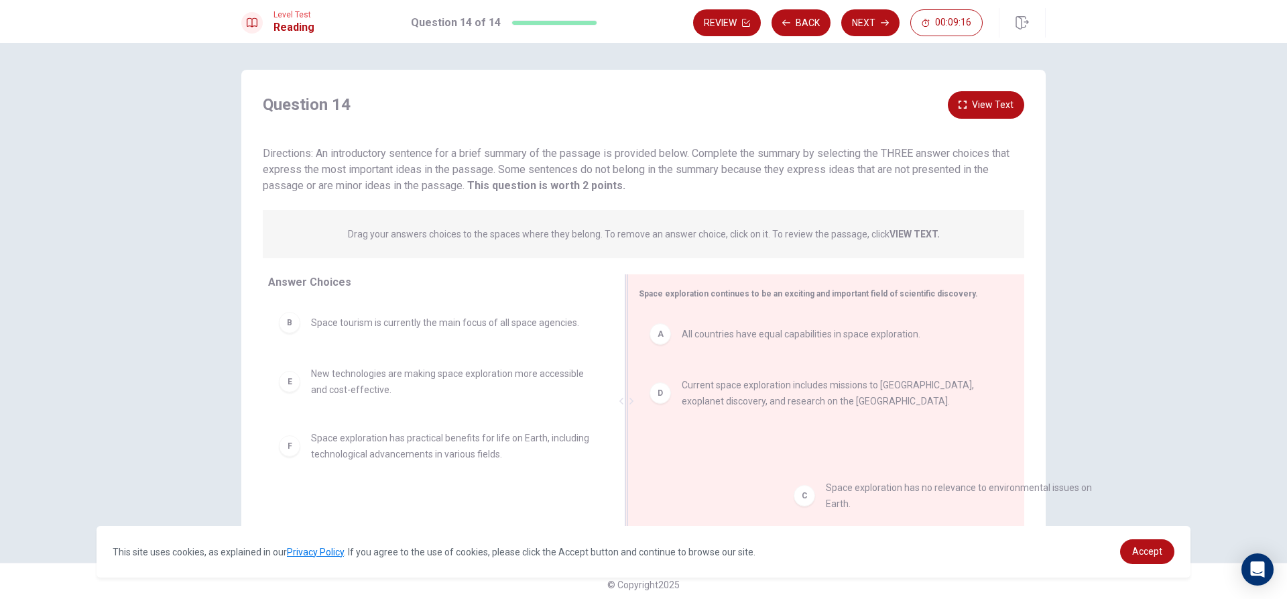
drag, startPoint x: 364, startPoint y: 377, endPoint x: 891, endPoint y: 491, distance: 539.1
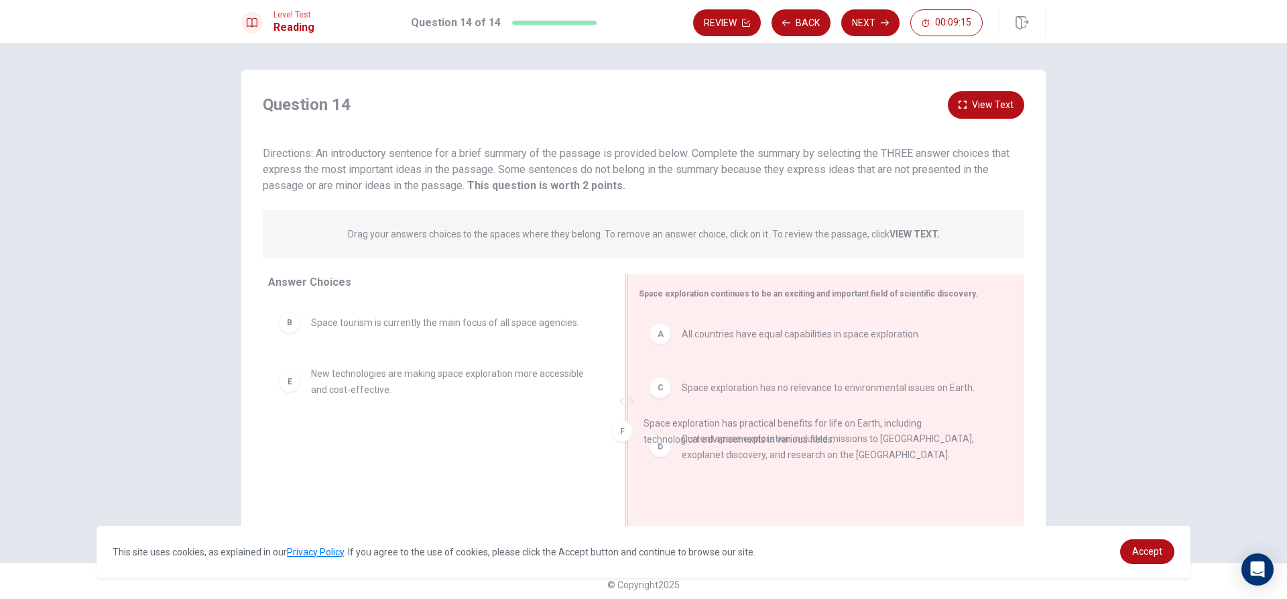
drag, startPoint x: 589, startPoint y: 424, endPoint x: 837, endPoint y: 433, distance: 248.9
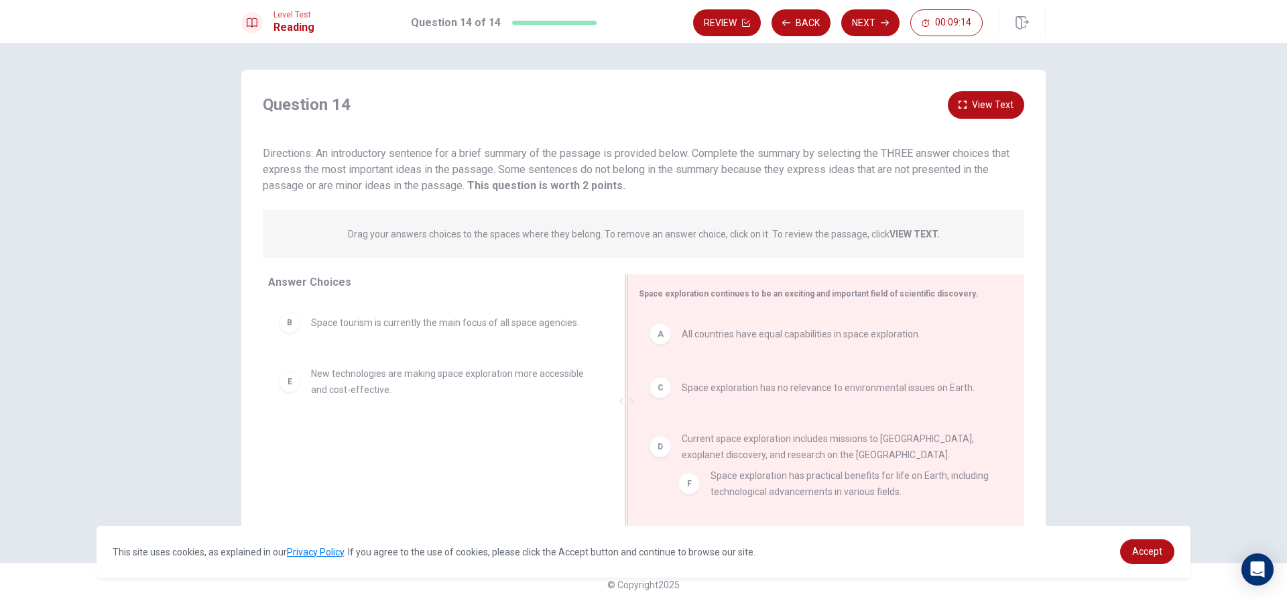
drag, startPoint x: 560, startPoint y: 467, endPoint x: 811, endPoint y: 506, distance: 253.8
drag, startPoint x: 397, startPoint y: 377, endPoint x: 776, endPoint y: 485, distance: 394.5
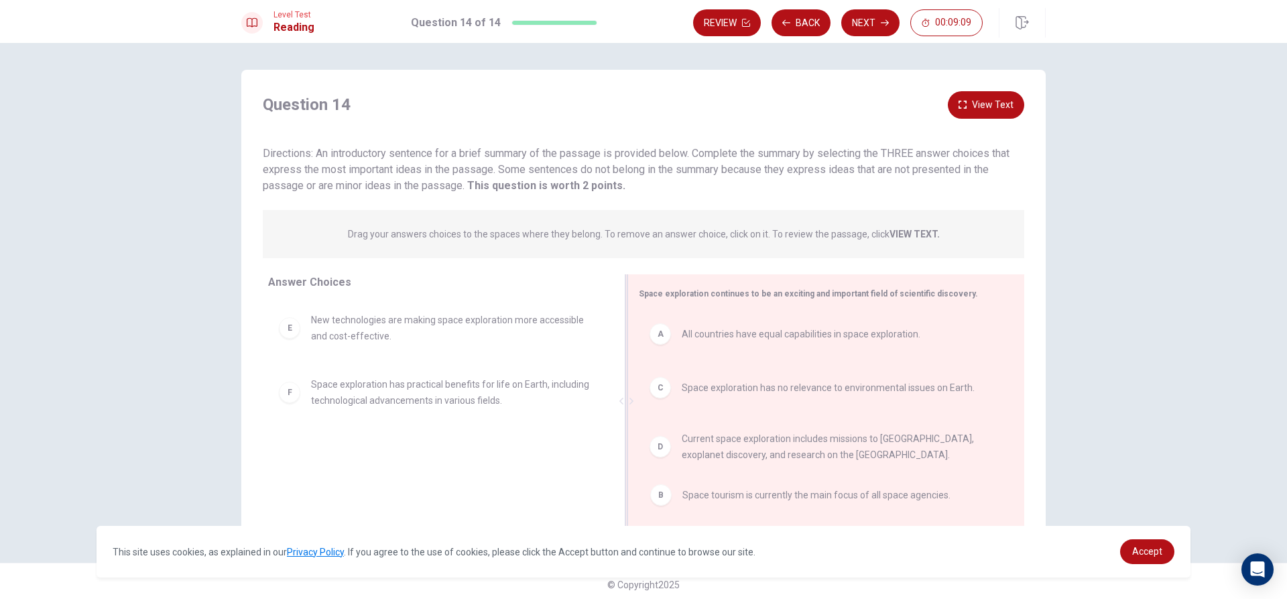
drag, startPoint x: 450, startPoint y: 330, endPoint x: 823, endPoint y: 500, distance: 410.4
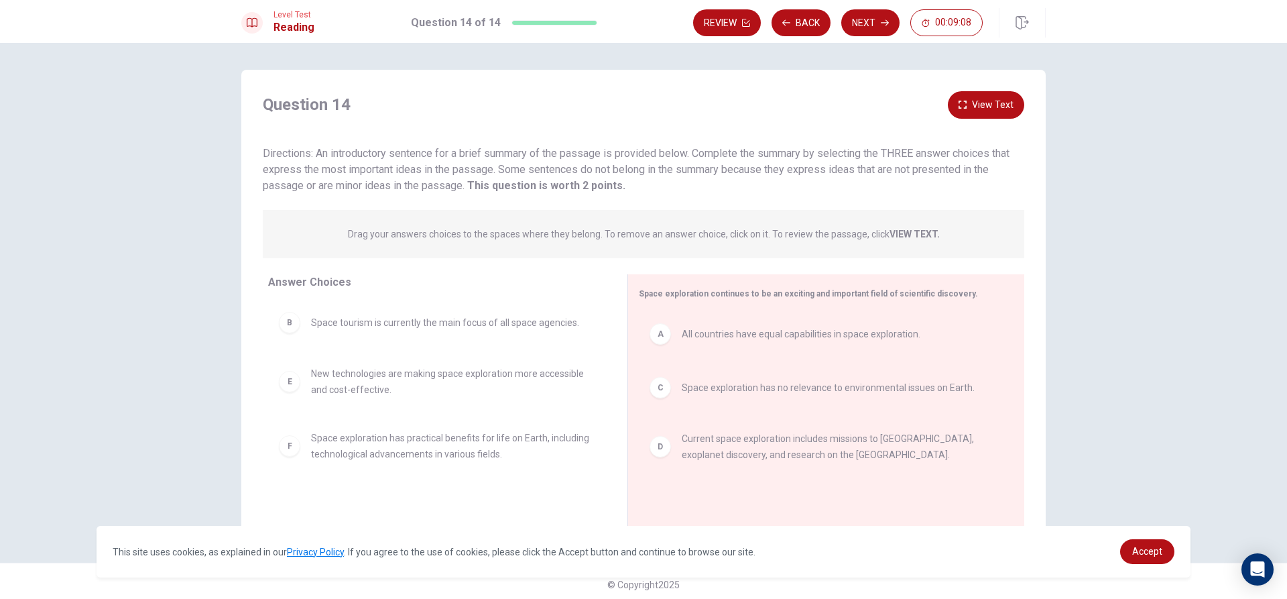
scroll to position [7, 0]
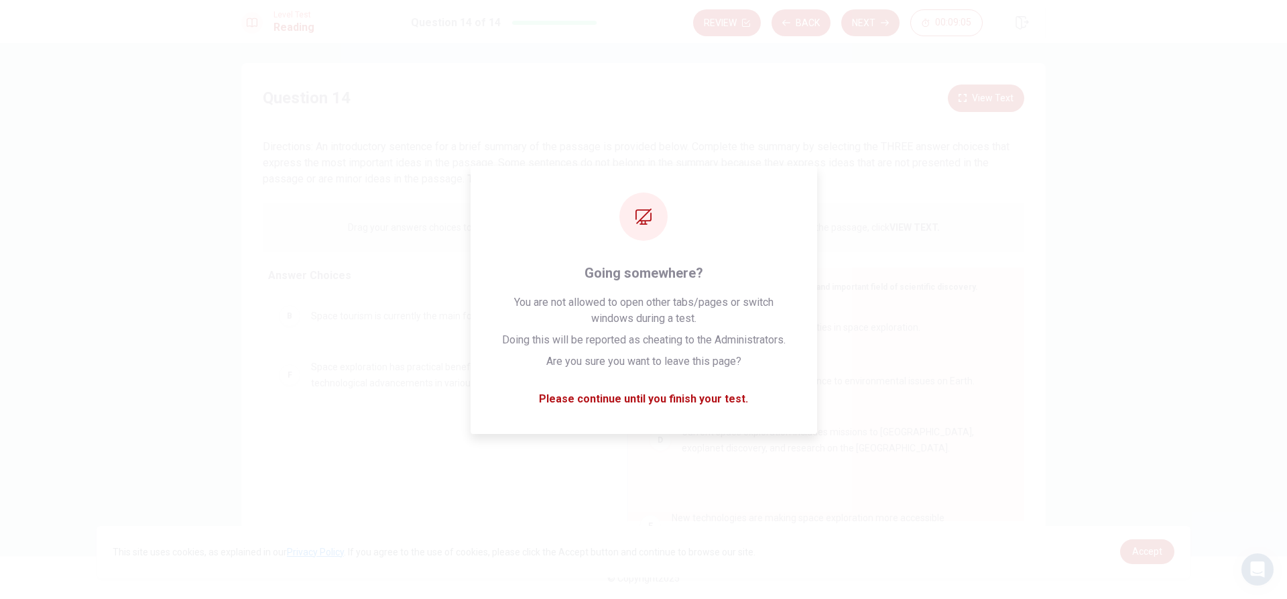
drag, startPoint x: 506, startPoint y: 385, endPoint x: 875, endPoint y: 534, distance: 397.9
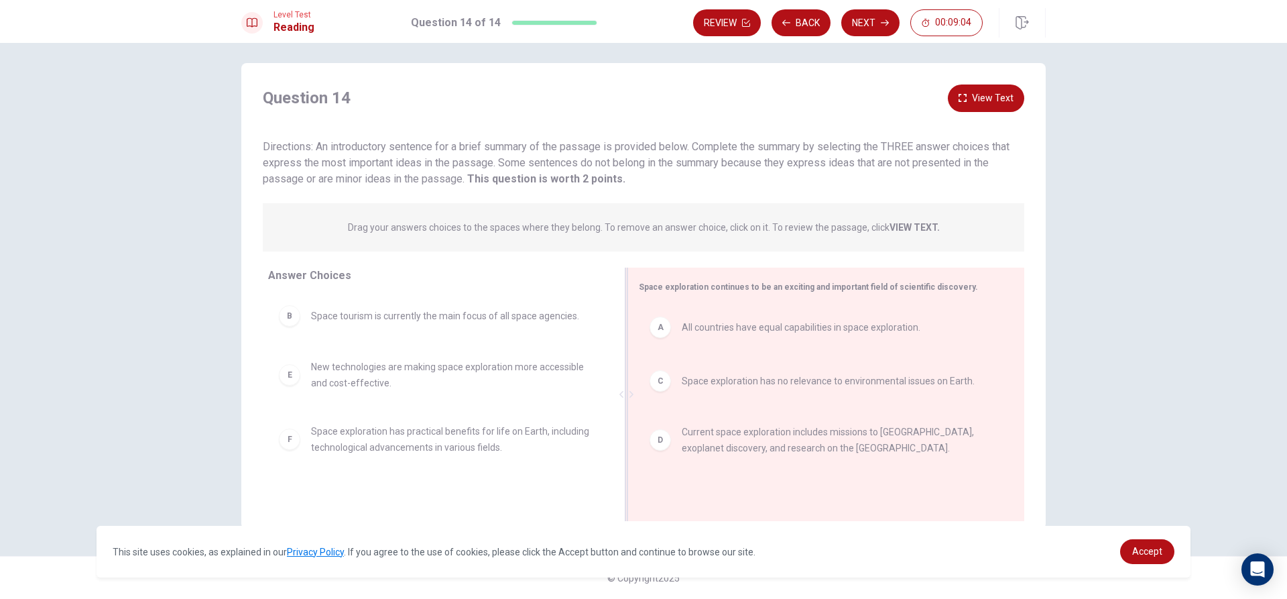
click at [883, 441] on span "Current space exploration includes missions to [GEOGRAPHIC_DATA], exoplanet dis…" at bounding box center [837, 440] width 310 height 32
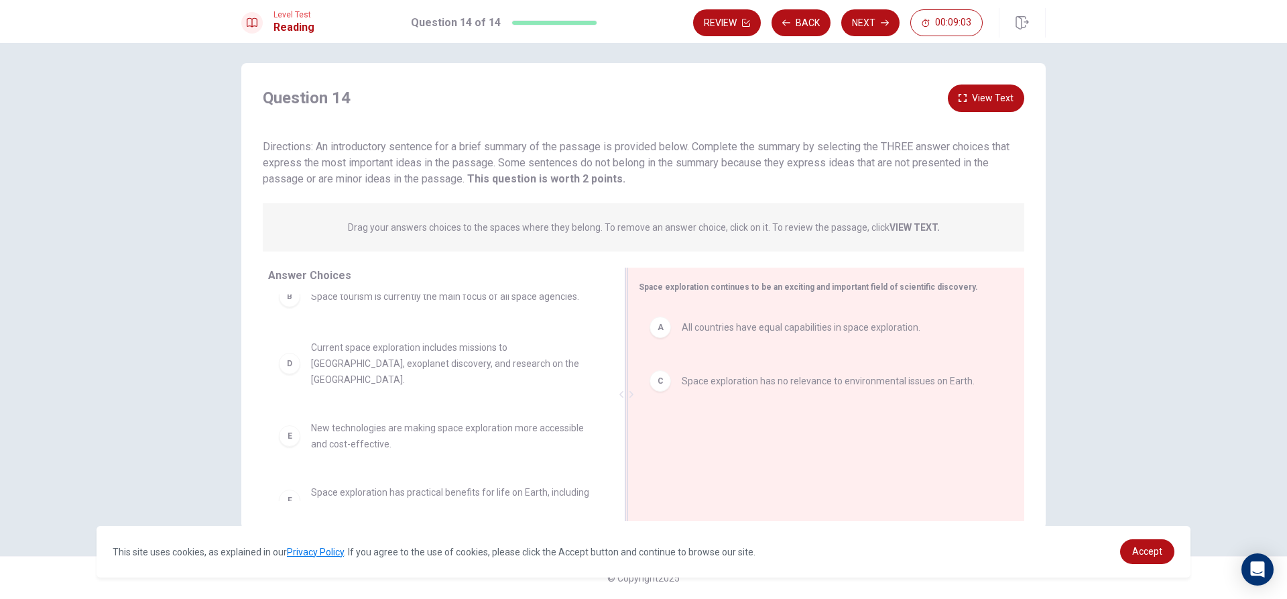
scroll to position [29, 0]
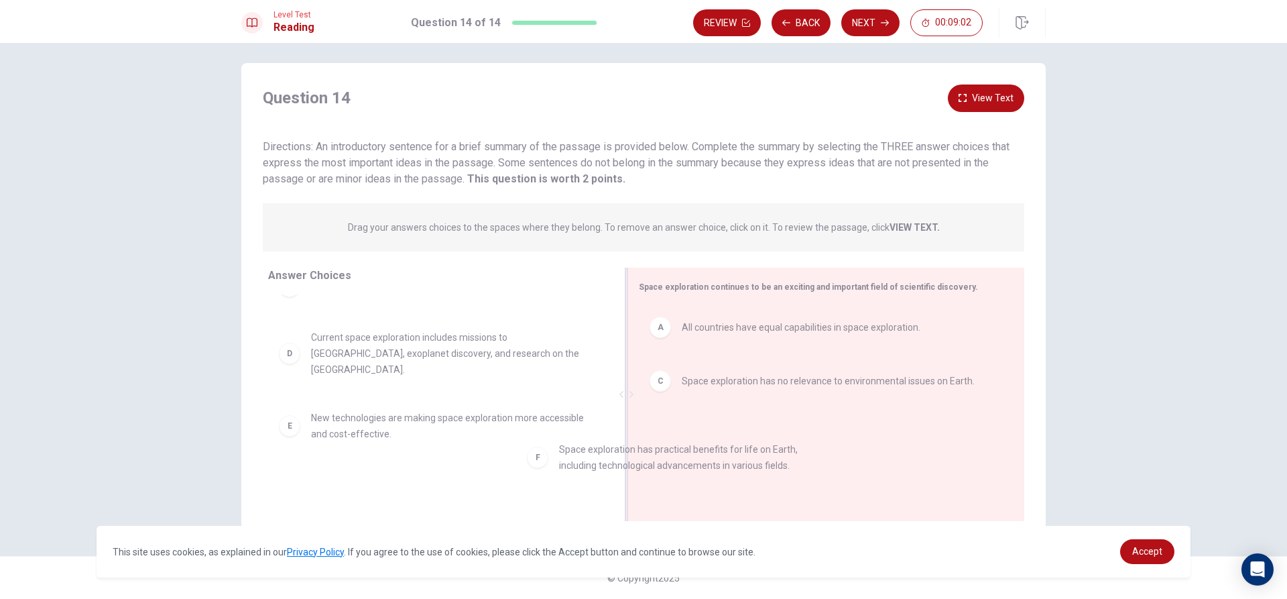
drag, startPoint x: 493, startPoint y: 473, endPoint x: 830, endPoint y: 411, distance: 342.9
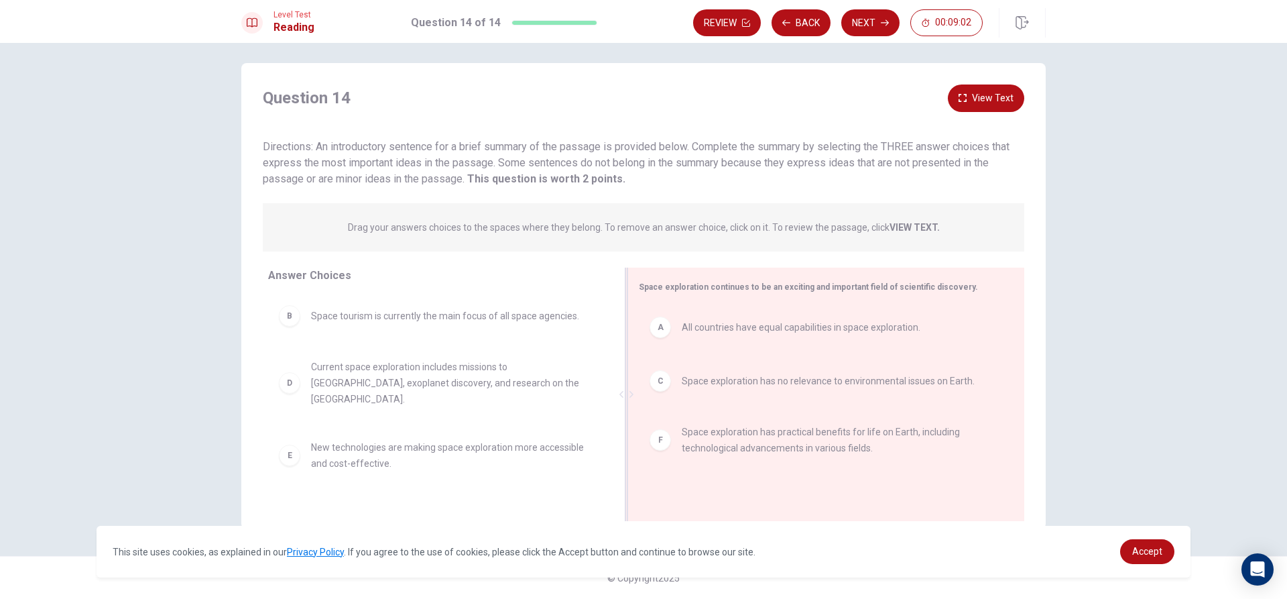
scroll to position [0, 0]
click at [870, 31] on button "Next" at bounding box center [870, 22] width 58 height 27
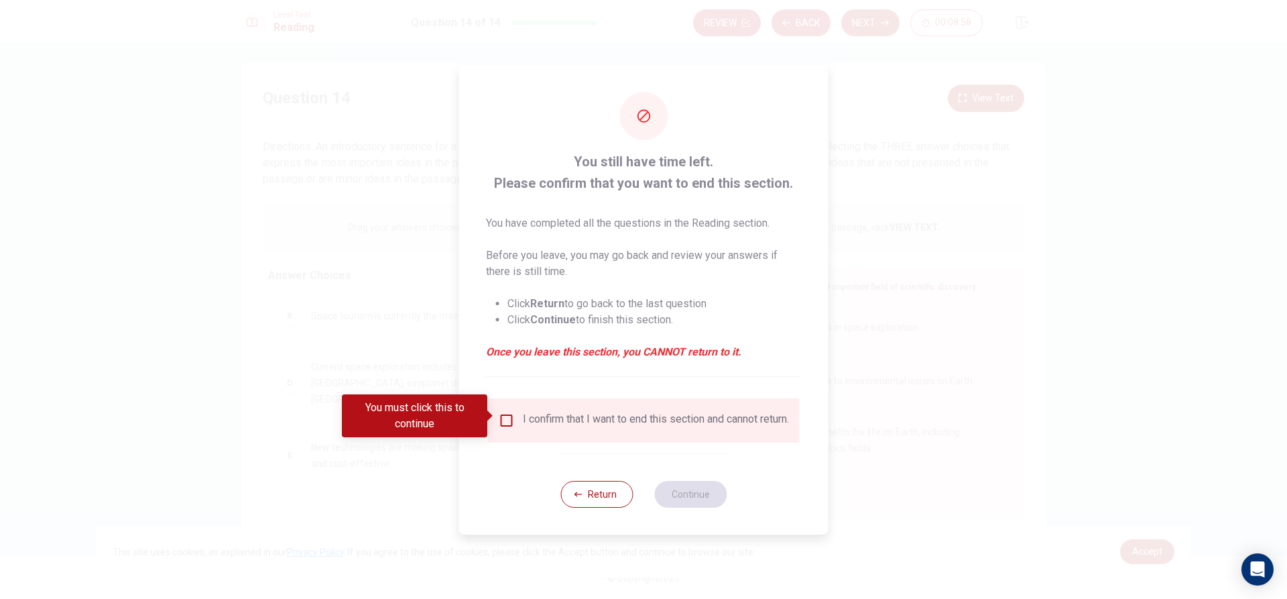
click at [580, 497] on button "Return" at bounding box center [596, 494] width 72 height 27
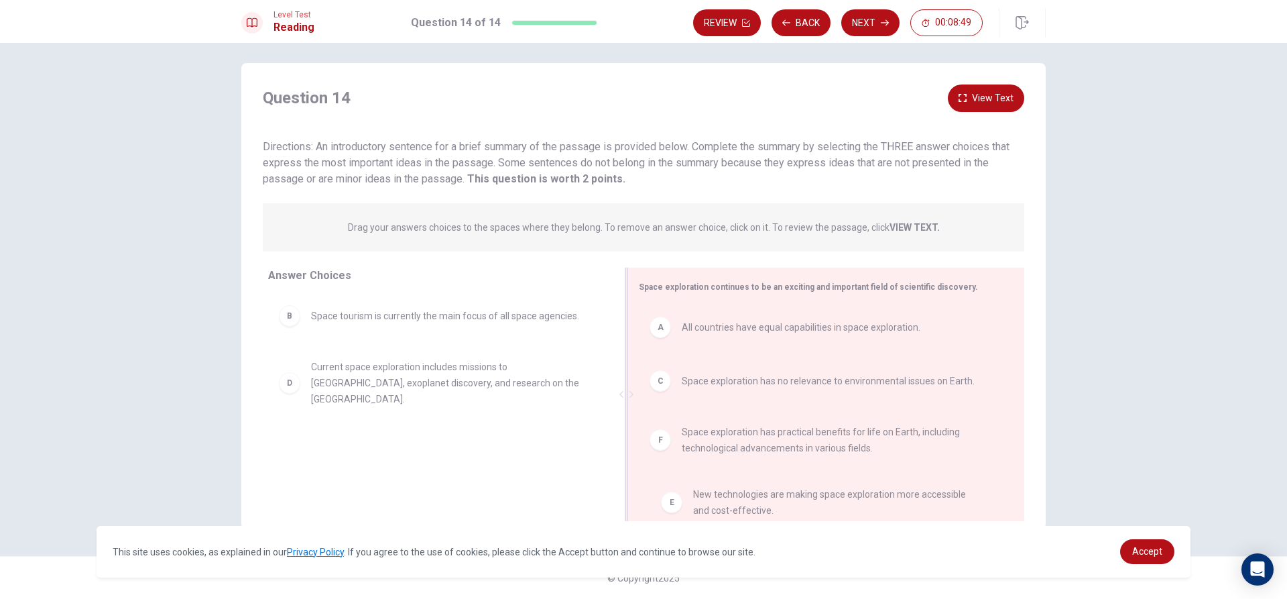
drag, startPoint x: 470, startPoint y: 440, endPoint x: 855, endPoint y: 503, distance: 390.6
drag, startPoint x: 479, startPoint y: 392, endPoint x: 809, endPoint y: 512, distance: 351.2
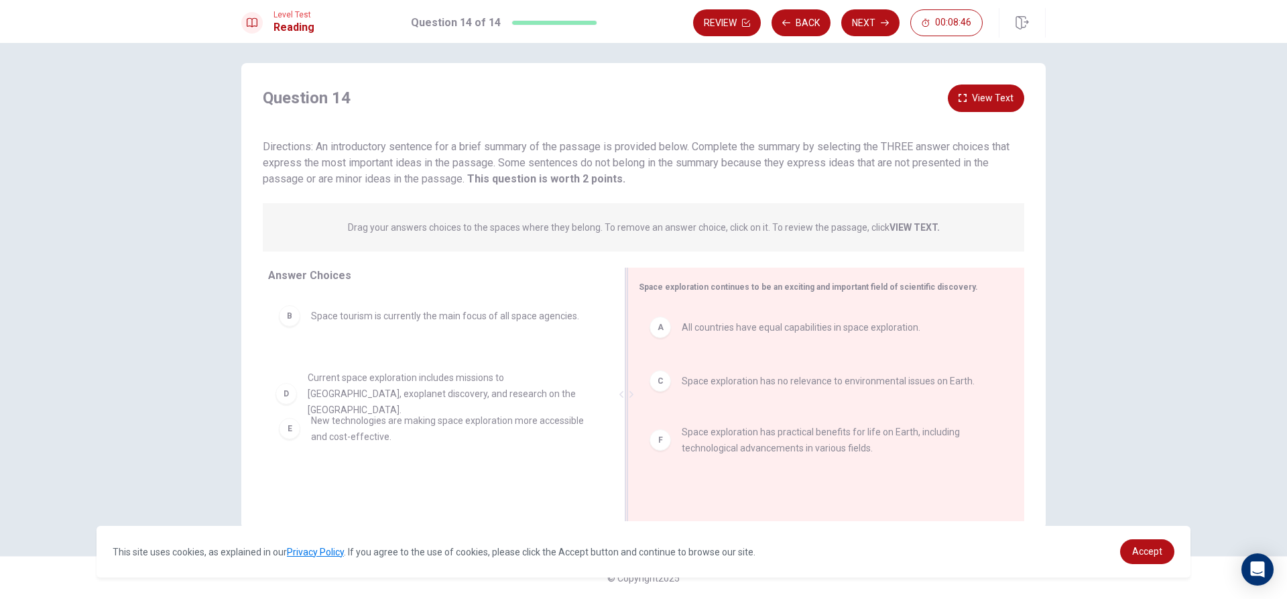
drag, startPoint x: 829, startPoint y: 510, endPoint x: 900, endPoint y: 516, distance: 71.3
click at [900, 516] on div "Space exploration continues to be an exciting and important field of scientific…" at bounding box center [826, 393] width 397 height 253
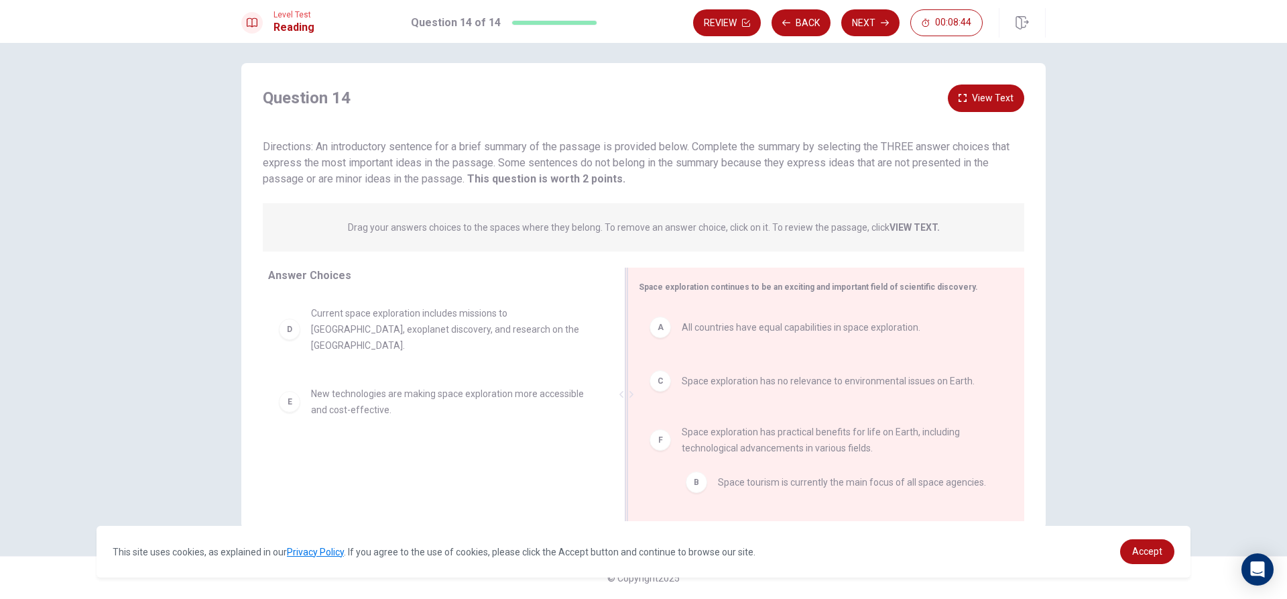
drag, startPoint x: 456, startPoint y: 320, endPoint x: 870, endPoint y: 485, distance: 446.2
drag, startPoint x: 510, startPoint y: 321, endPoint x: 899, endPoint y: 499, distance: 427.5
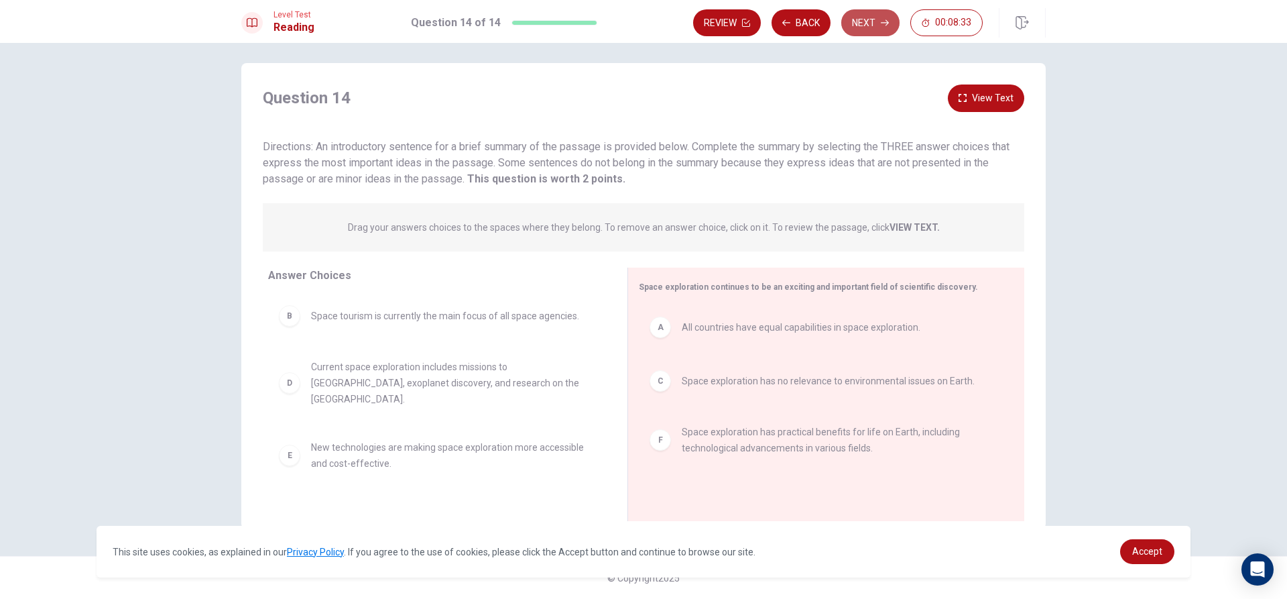
click at [876, 23] on button "Next" at bounding box center [870, 22] width 58 height 27
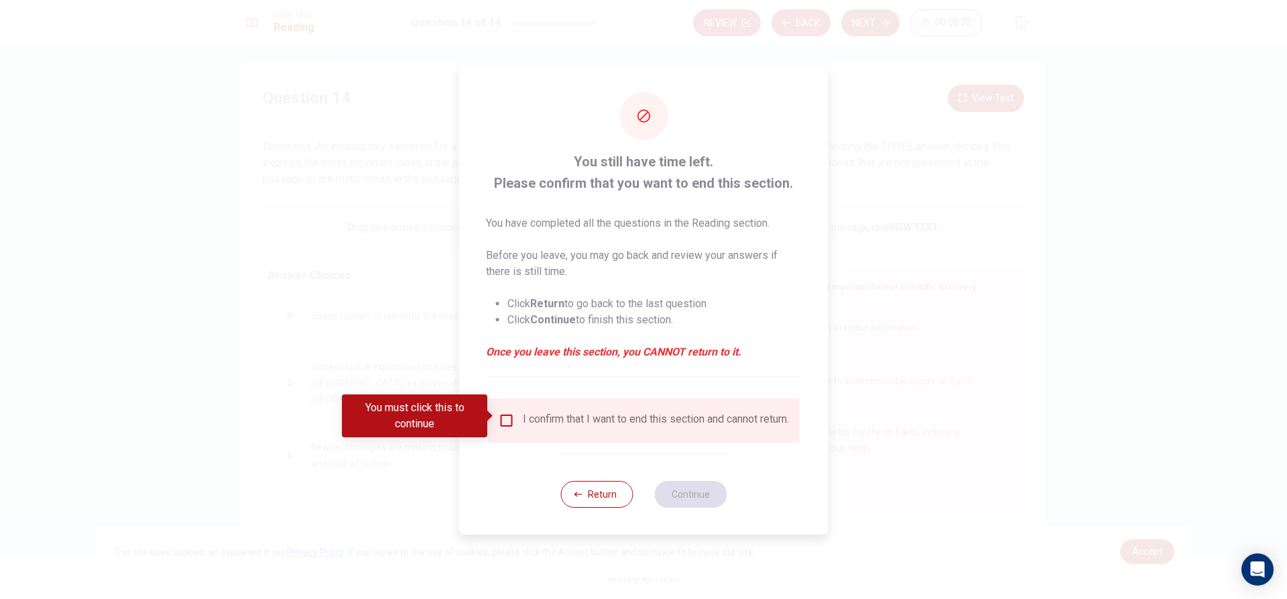
click at [591, 434] on div "I confirm that I want to end this section and cannot return." at bounding box center [644, 420] width 312 height 44
click at [509, 417] on input "You must click this to continue" at bounding box center [507, 420] width 16 height 16
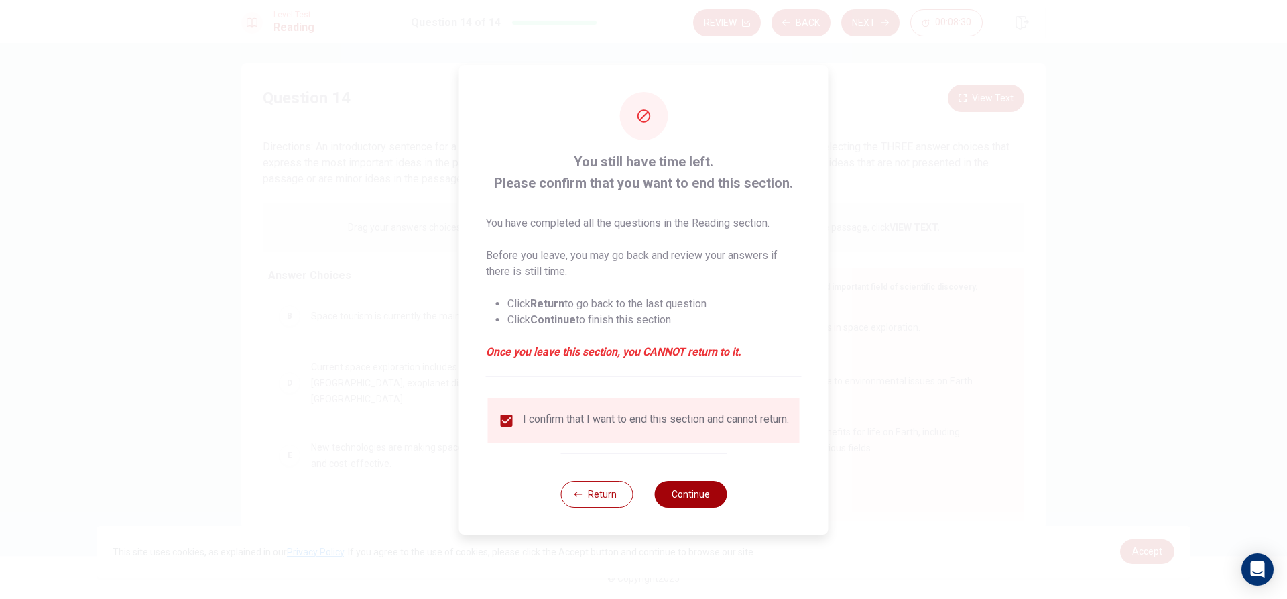
click at [712, 495] on button "Continue" at bounding box center [690, 494] width 72 height 27
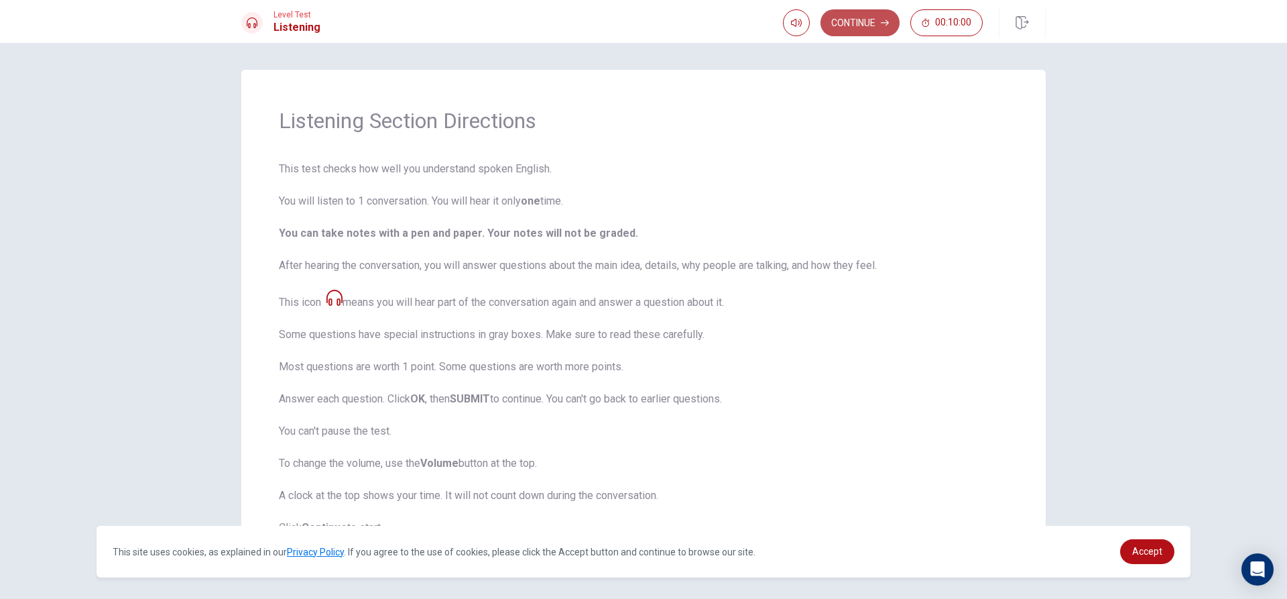
click at [871, 27] on button "Continue" at bounding box center [860, 22] width 79 height 27
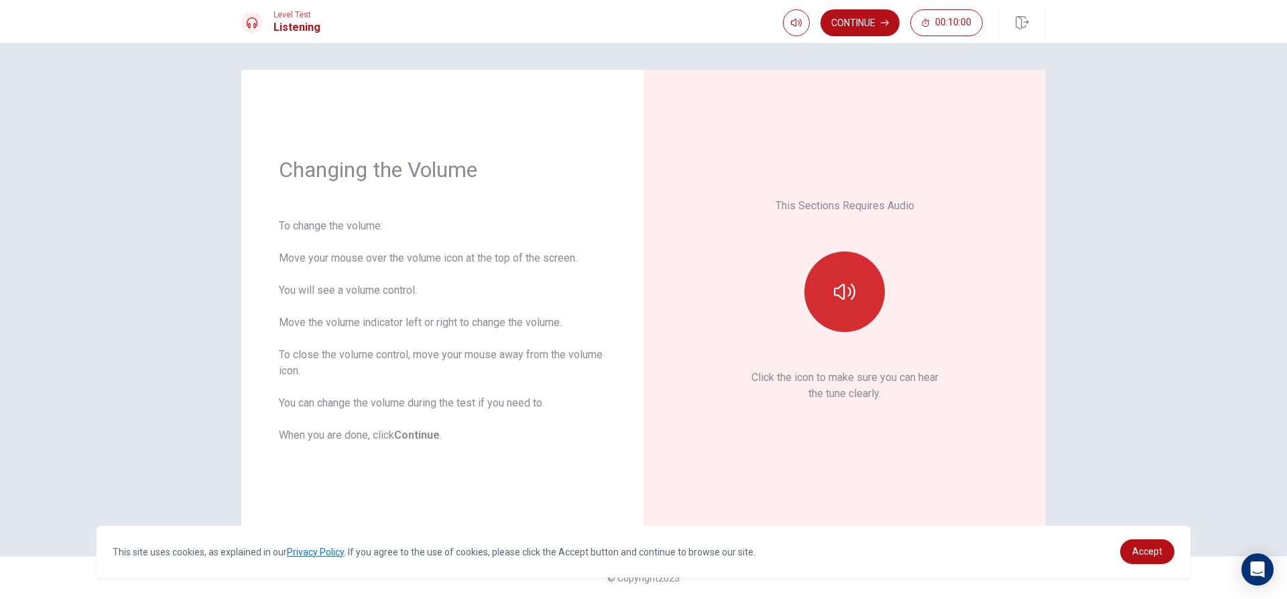
click at [849, 278] on button "button" at bounding box center [844, 291] width 80 height 80
click at [857, 308] on button "button" at bounding box center [844, 291] width 80 height 80
click at [858, 308] on button "button" at bounding box center [844, 291] width 80 height 80
click at [854, 5] on div "Level Test Listening Continue 00:10:00" at bounding box center [643, 21] width 1287 height 43
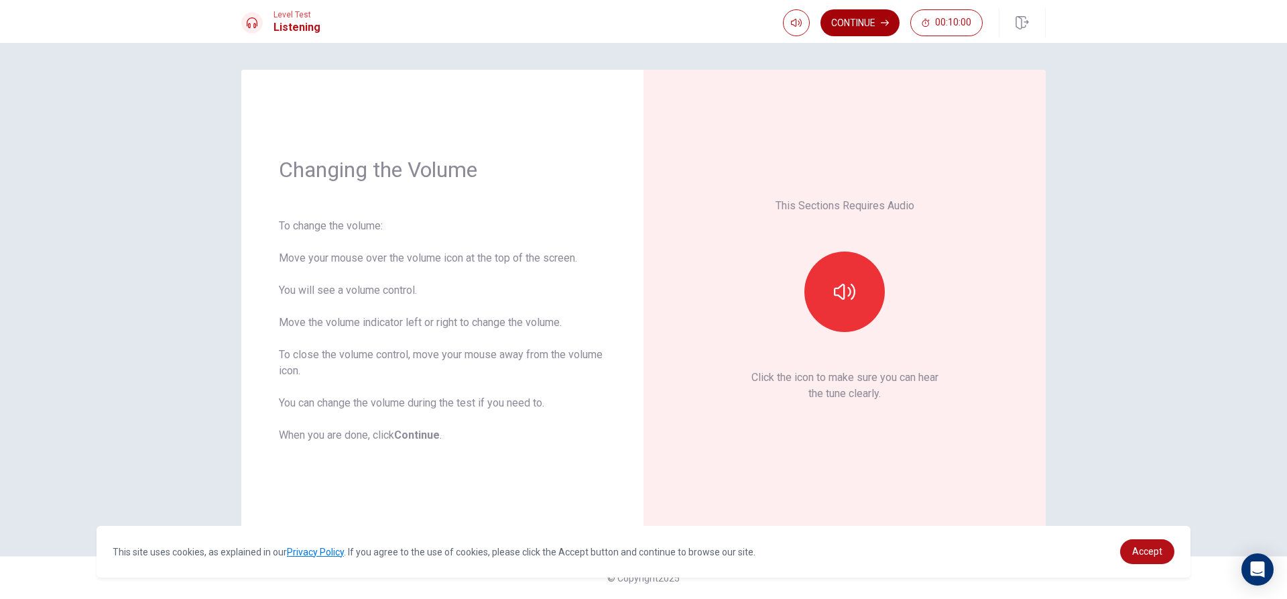
click at [853, 17] on button "Continue" at bounding box center [860, 22] width 79 height 27
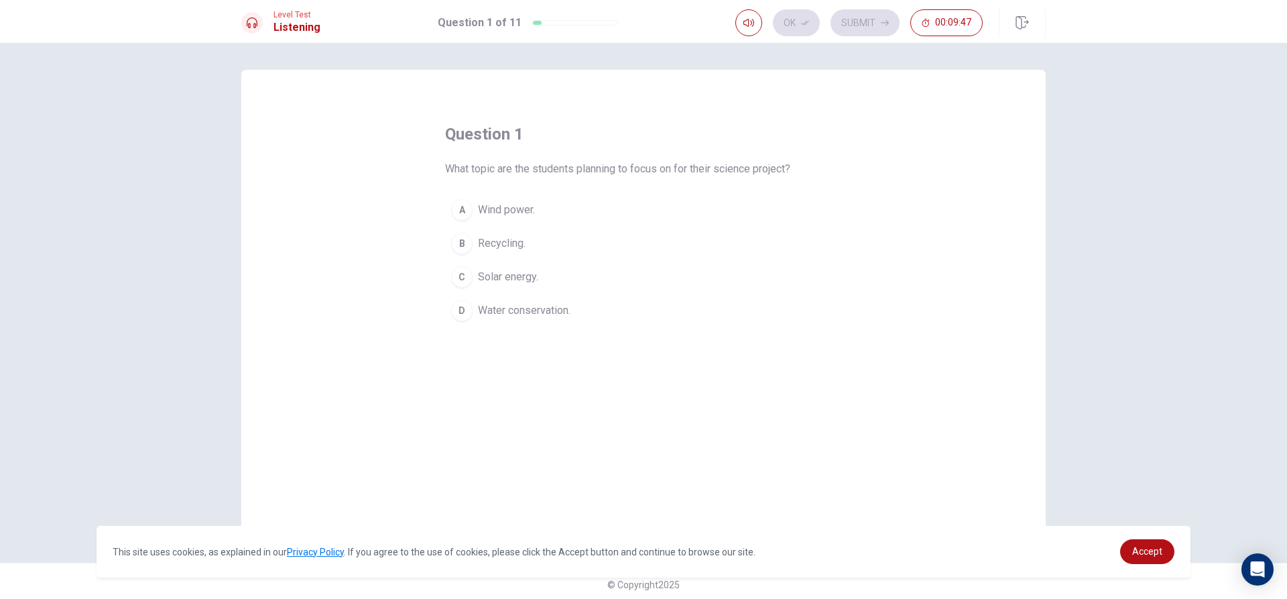
click at [497, 209] on span "Wind power." at bounding box center [506, 210] width 57 height 16
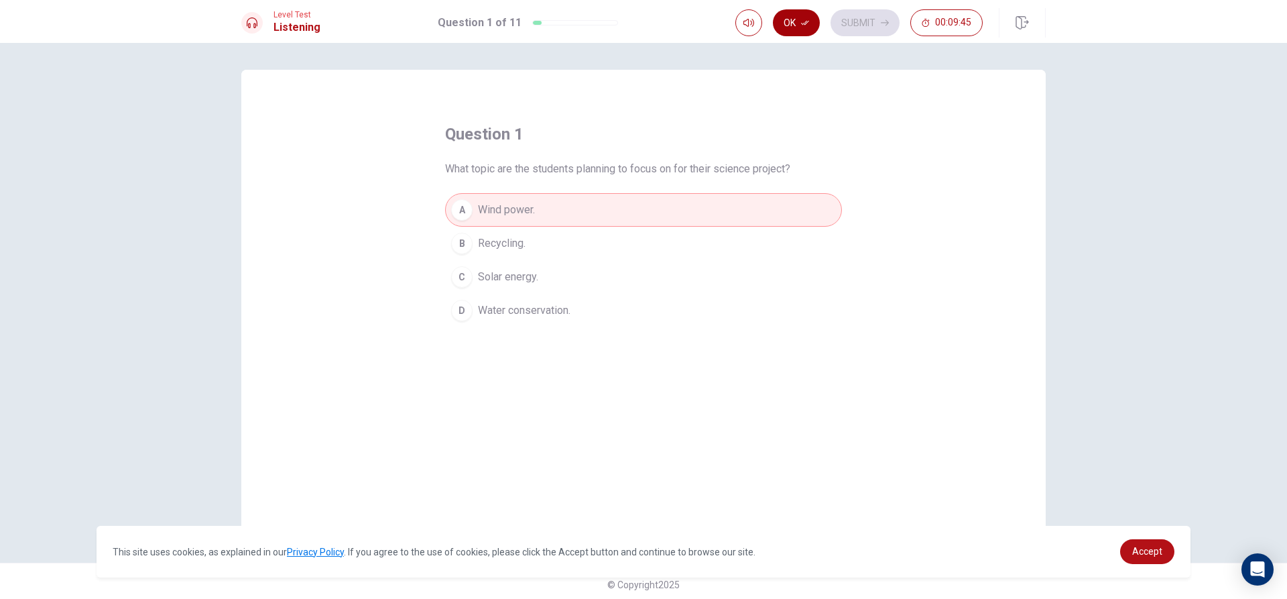
click at [810, 25] on button "Ok" at bounding box center [796, 22] width 47 height 27
click at [861, 22] on button "Submit" at bounding box center [865, 22] width 69 height 27
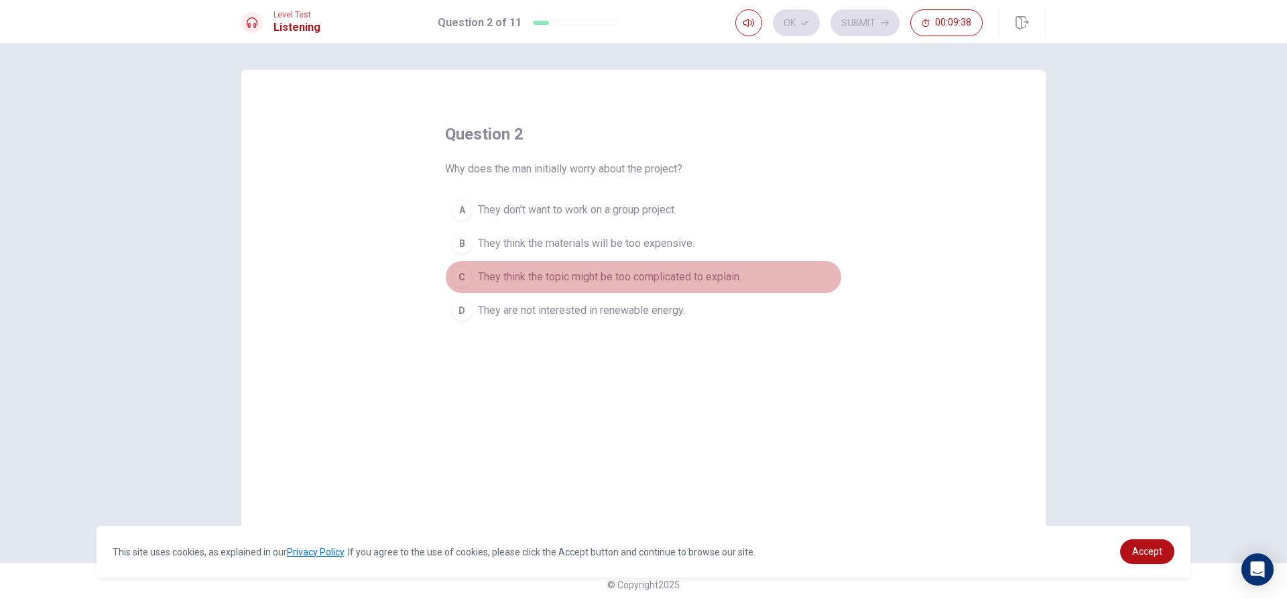
click at [648, 268] on button "C They think the topic might be too complicated to explain." at bounding box center [643, 277] width 397 height 34
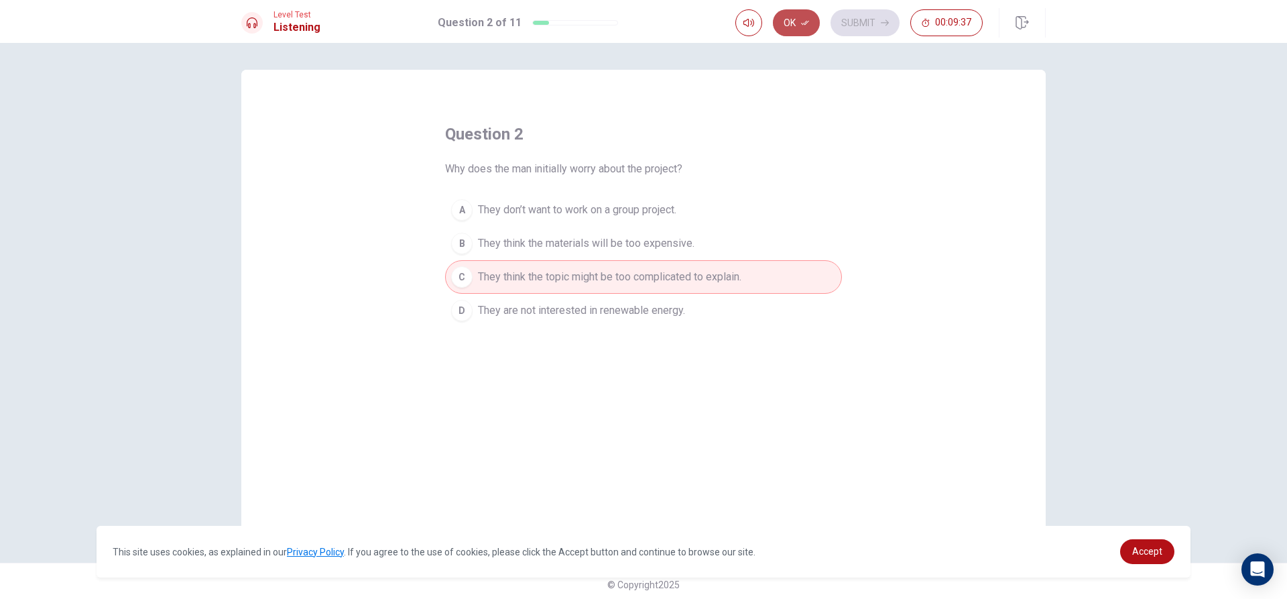
click at [784, 23] on button "Ok" at bounding box center [796, 22] width 47 height 27
click at [857, 32] on button "Submit" at bounding box center [865, 22] width 69 height 27
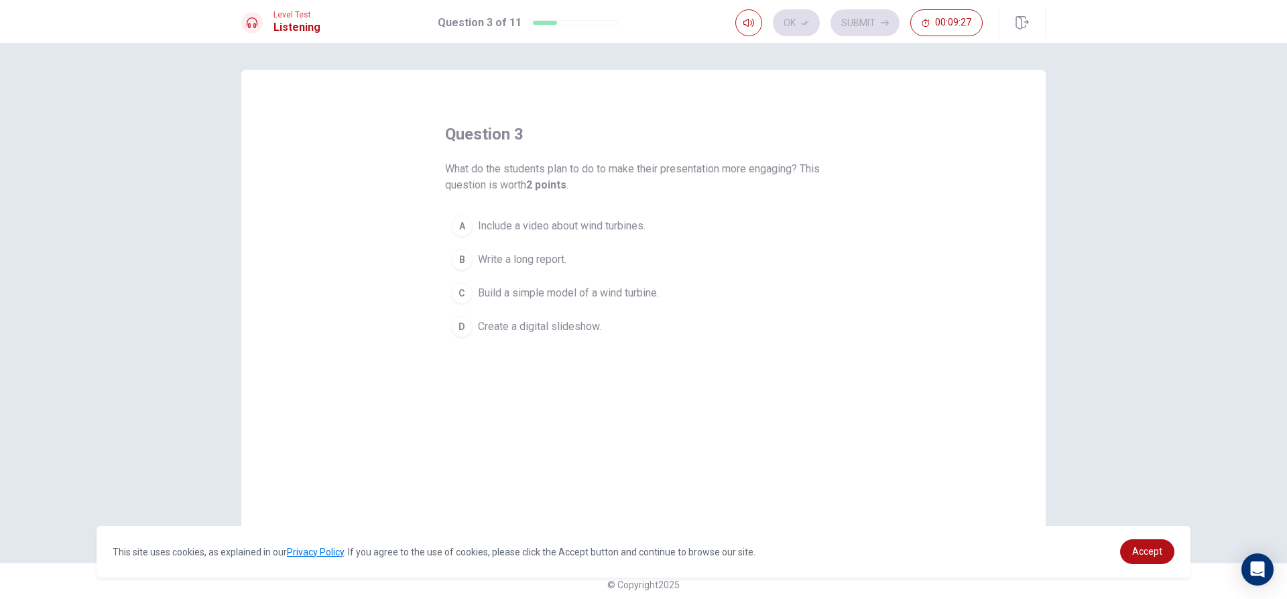
click at [566, 229] on span "Include a video about wind turbines." at bounding box center [562, 226] width 168 height 16
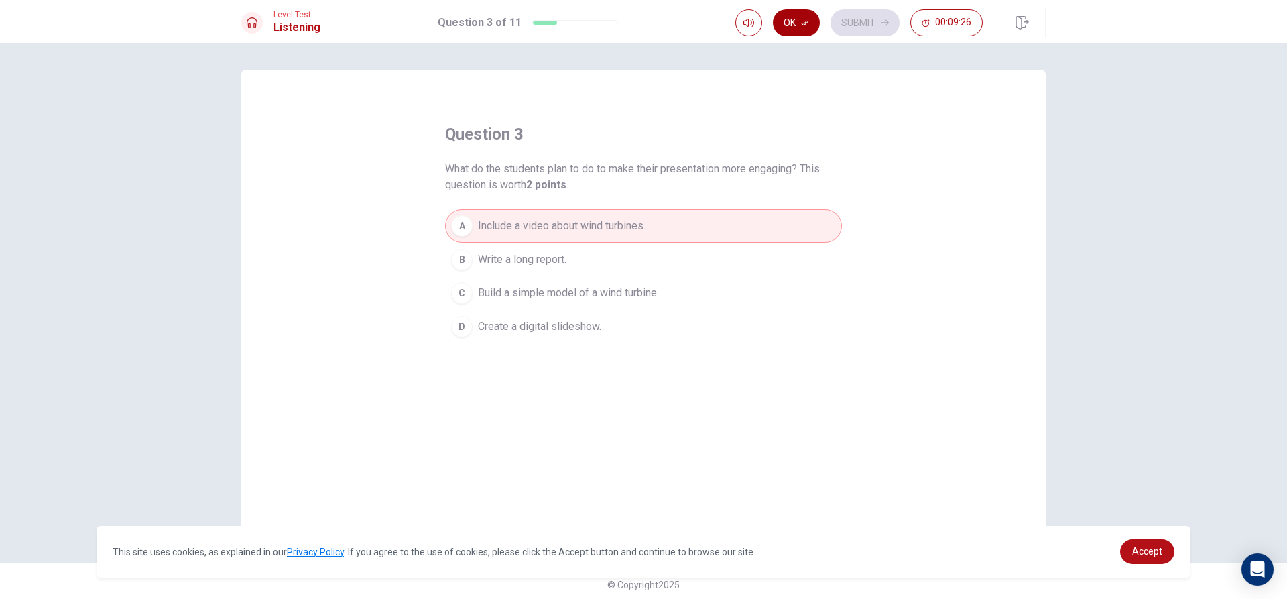
click at [809, 22] on icon "button" at bounding box center [805, 23] width 8 height 8
click at [851, 25] on button "Submit" at bounding box center [865, 22] width 69 height 27
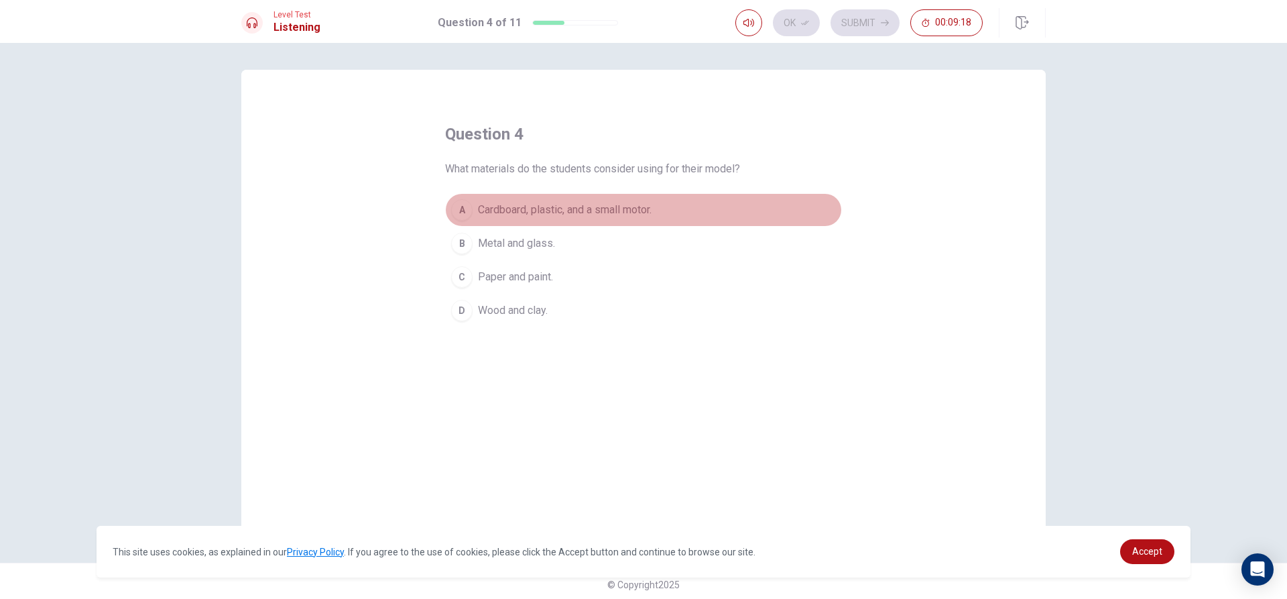
click at [568, 200] on button "A Cardboard, plastic, and a small motor." at bounding box center [643, 210] width 397 height 34
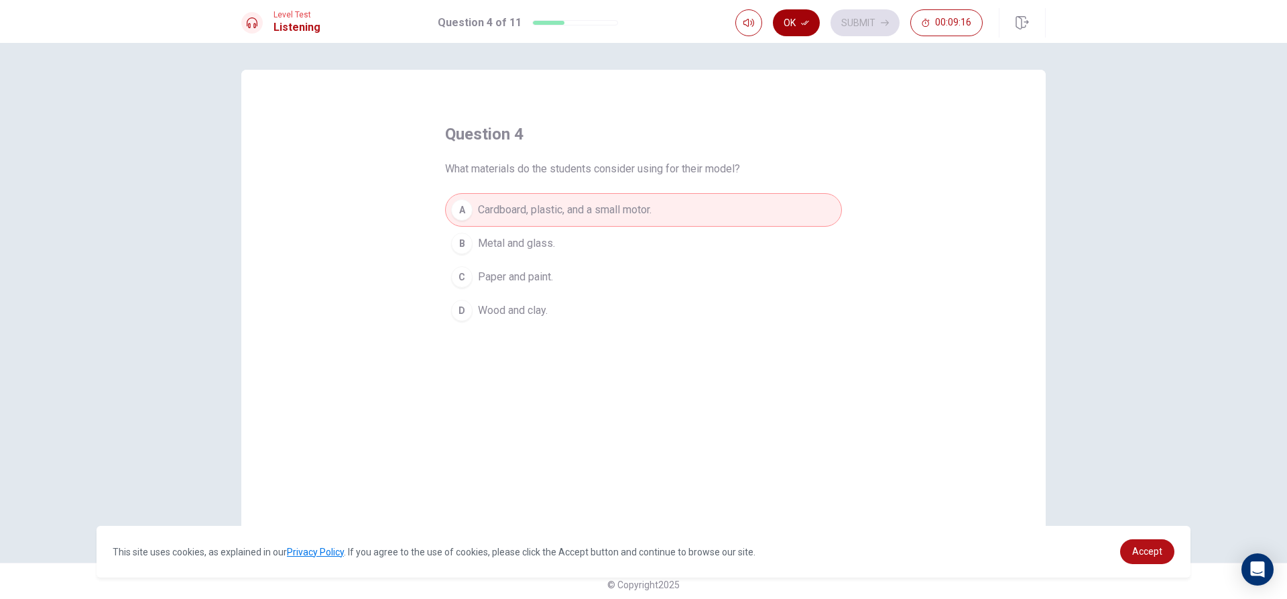
click at [800, 34] on button "Ok" at bounding box center [796, 22] width 47 height 27
click at [866, 24] on button "Submit" at bounding box center [865, 22] width 69 height 27
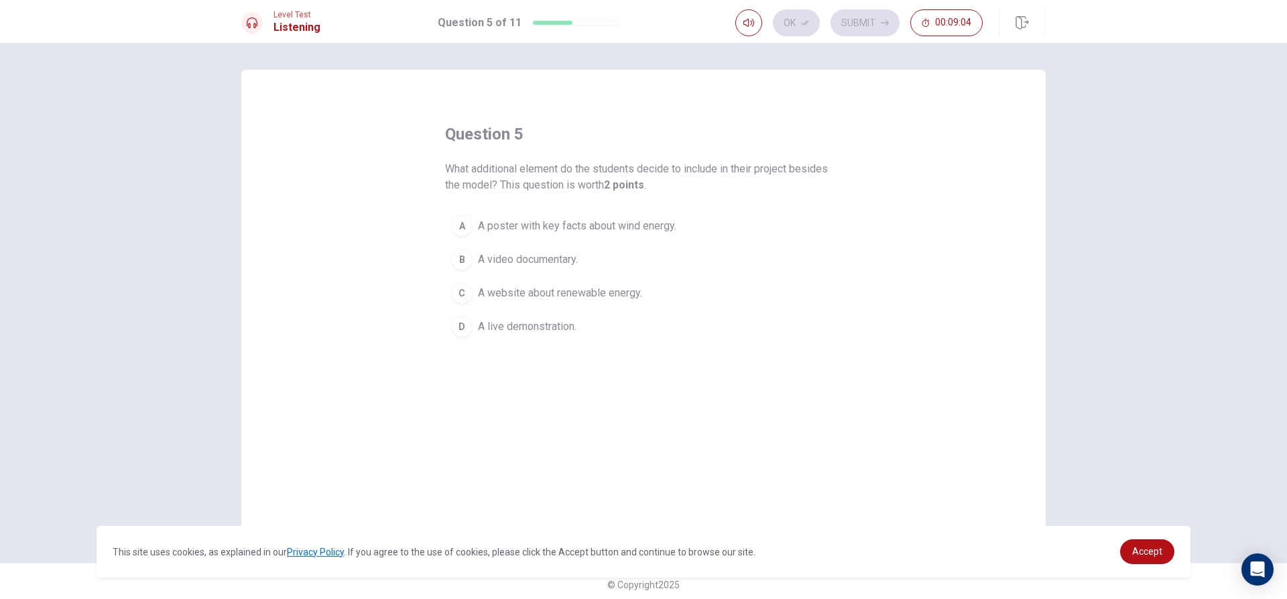
click at [577, 249] on button "B A video documentary." at bounding box center [643, 260] width 397 height 34
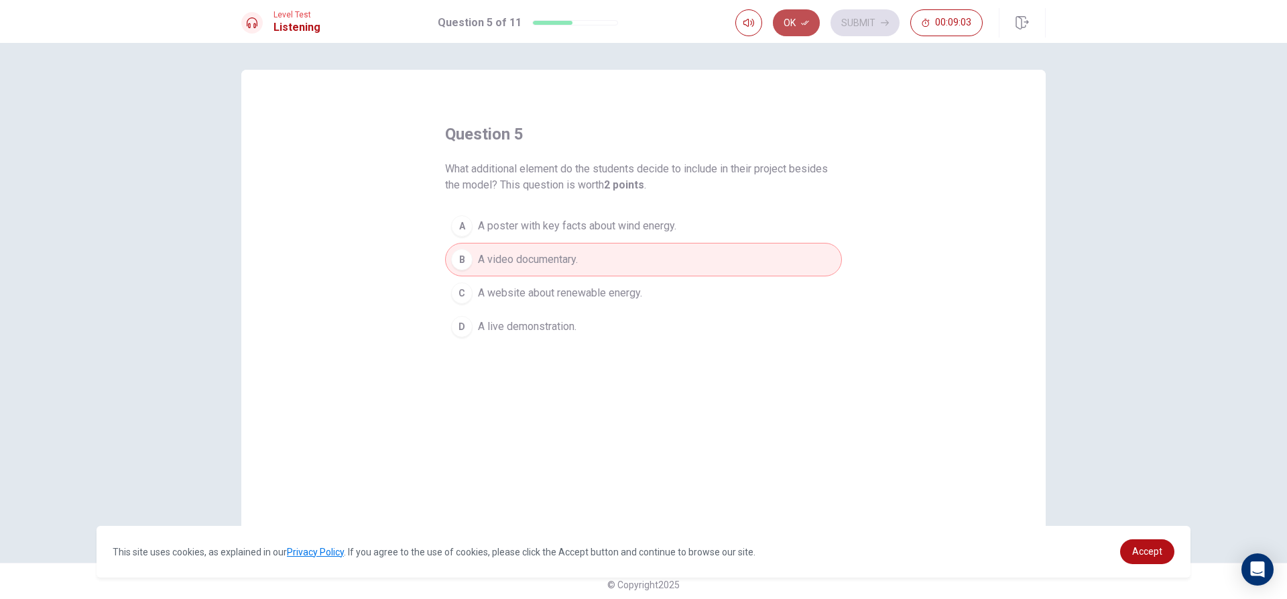
click at [808, 27] on button "Ok" at bounding box center [796, 22] width 47 height 27
click at [870, 13] on button "Submit" at bounding box center [865, 22] width 69 height 27
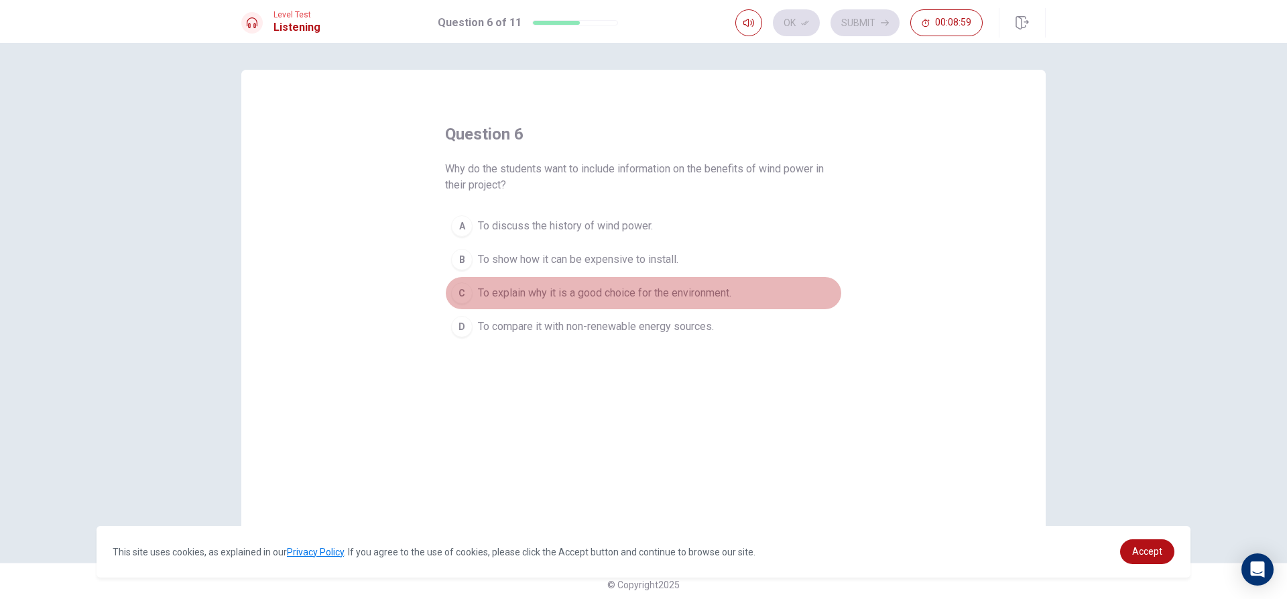
click at [674, 296] on span "To explain why it is a good choice for the environment." at bounding box center [604, 293] width 253 height 16
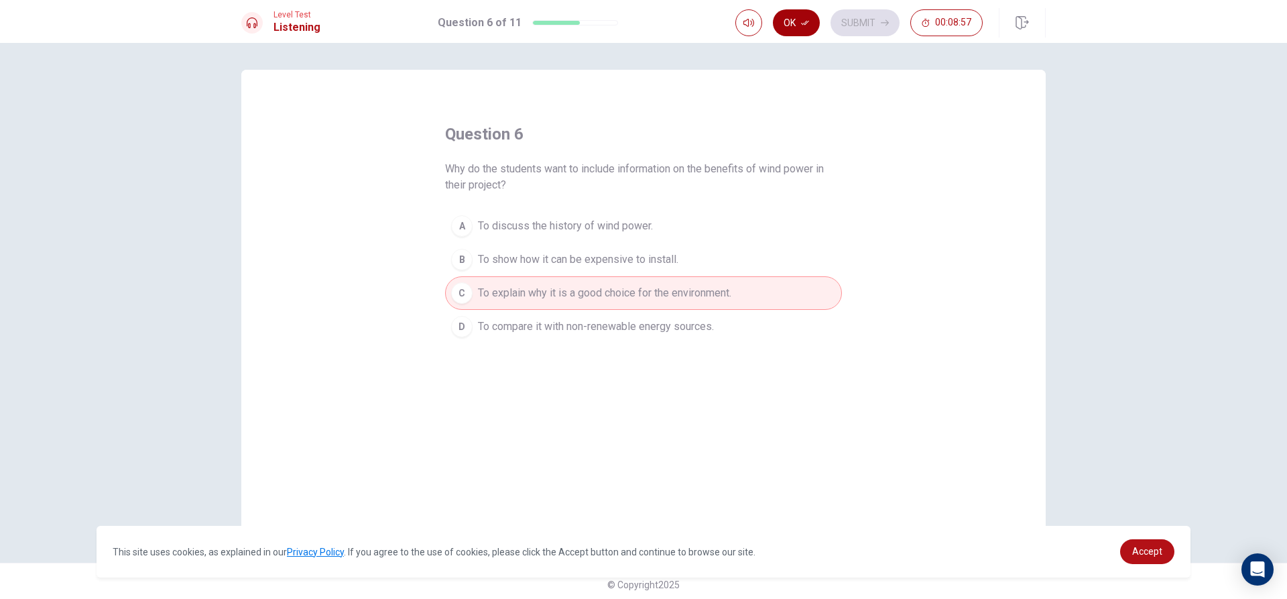
click at [805, 19] on icon "button" at bounding box center [805, 23] width 8 height 8
click at [855, 15] on button "Submit" at bounding box center [865, 22] width 69 height 27
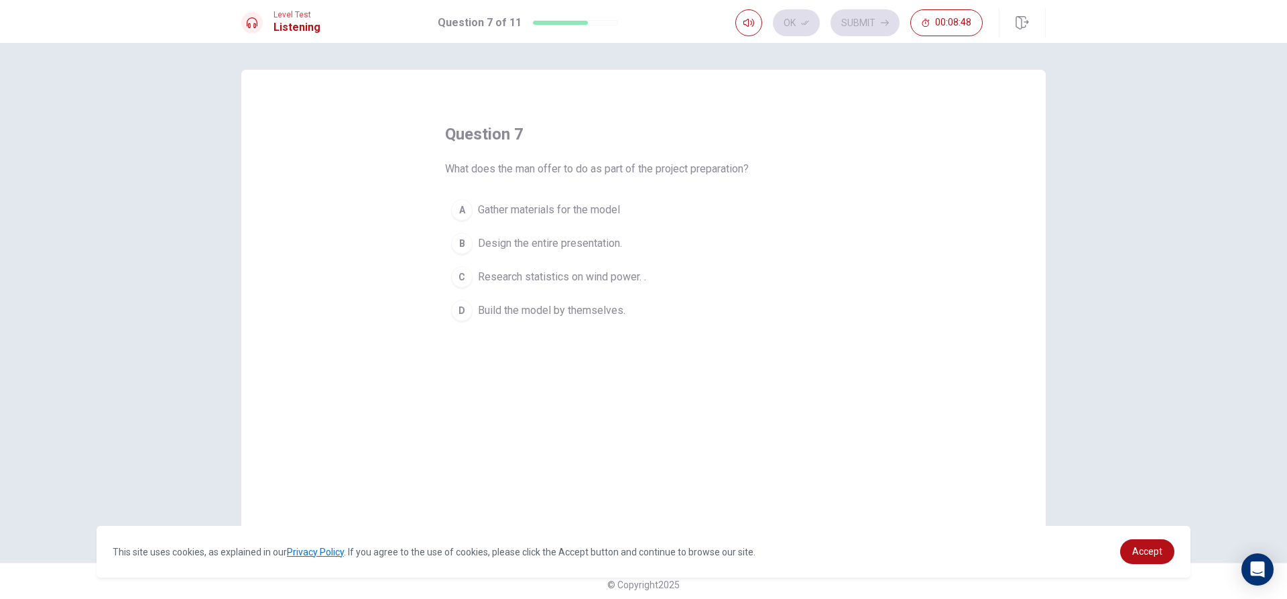
click at [603, 306] on span "Build the model by themselves." at bounding box center [551, 310] width 147 height 16
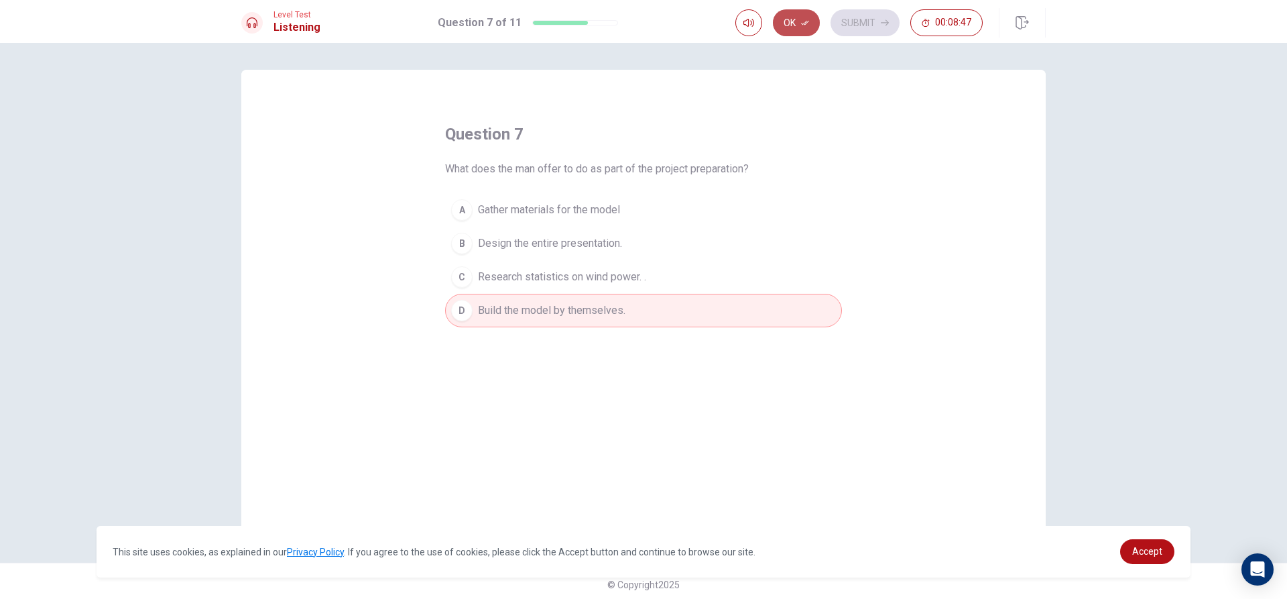
click at [817, 23] on button "Ok" at bounding box center [796, 22] width 47 height 27
click at [857, 14] on button "Submit" at bounding box center [865, 22] width 69 height 27
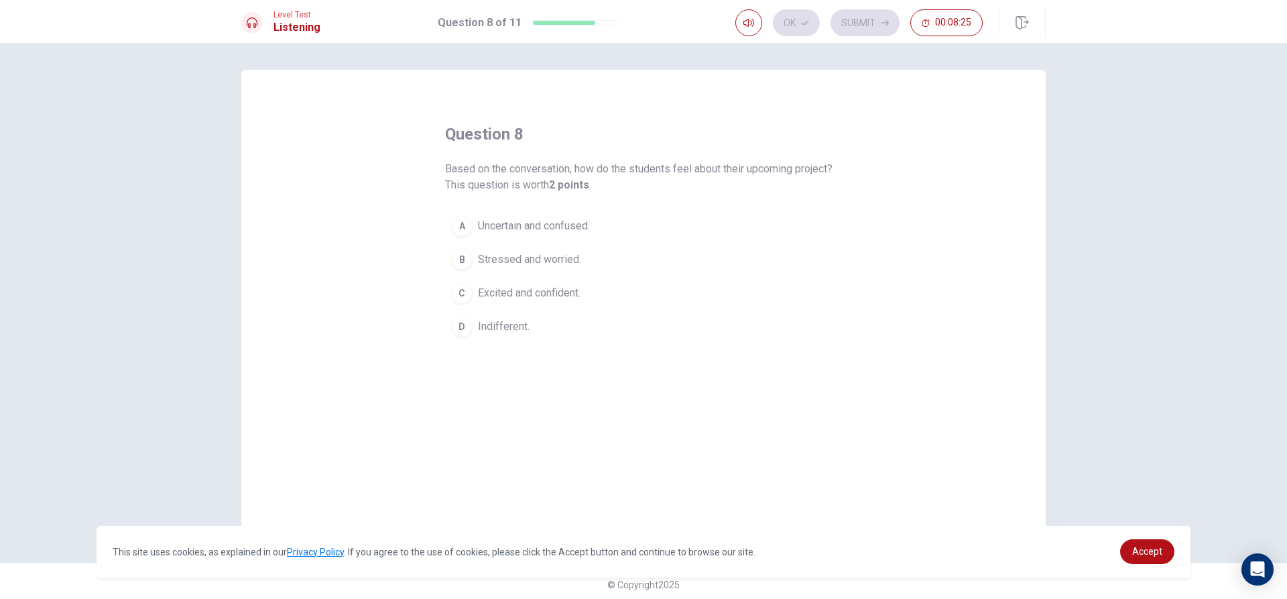
click at [574, 292] on span "Excited and confident." at bounding box center [529, 293] width 103 height 16
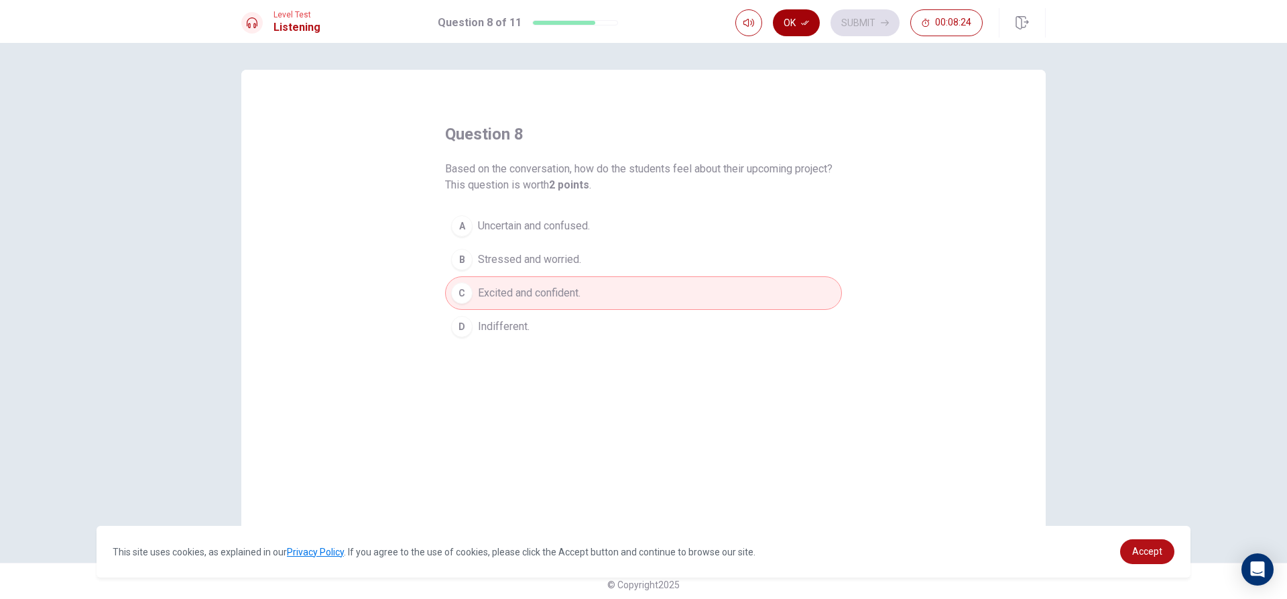
click at [804, 27] on button "Ok" at bounding box center [796, 22] width 47 height 27
click at [875, 42] on div "Level Test Listening Question 8 of 11 Ok Submit 00:08:23" at bounding box center [643, 21] width 1287 height 43
click at [874, 25] on button "Submit" at bounding box center [865, 22] width 69 height 27
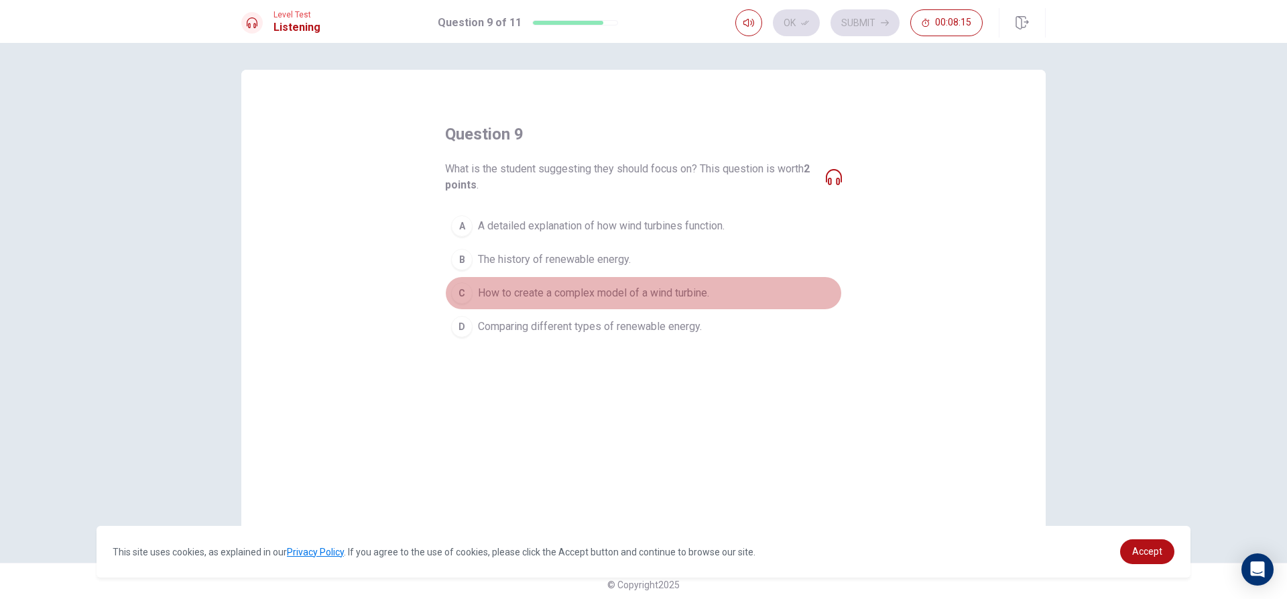
click at [680, 287] on span "How to create a complex model of a wind turbine." at bounding box center [593, 293] width 231 height 16
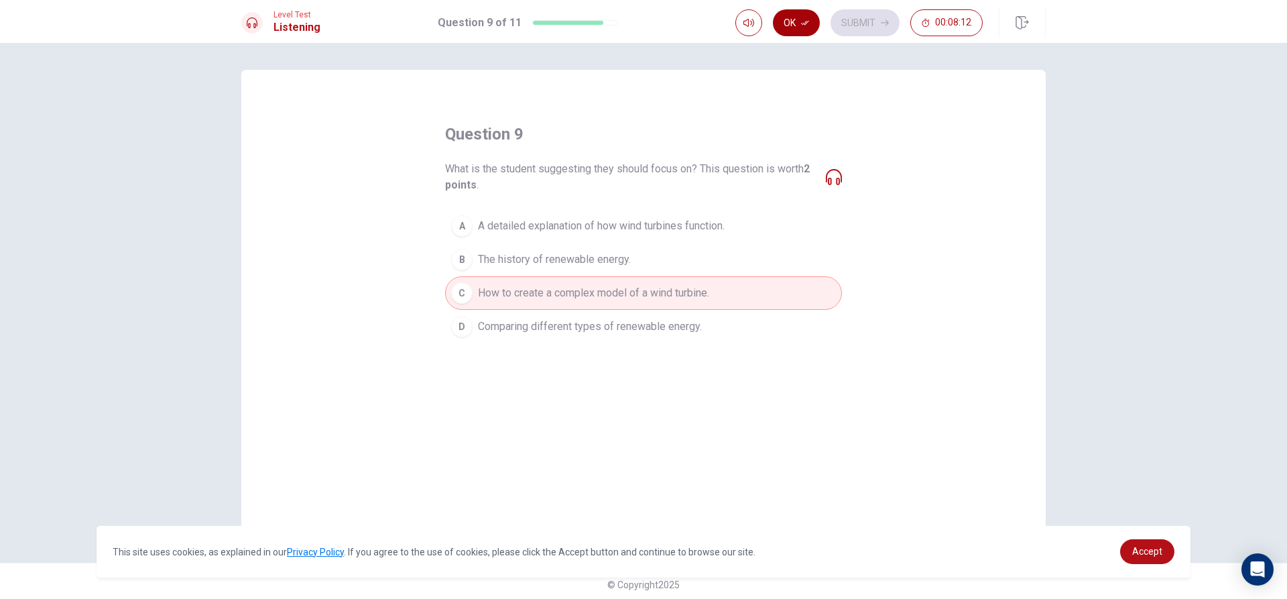
click at [808, 25] on icon "button" at bounding box center [805, 23] width 8 height 8
click at [851, 33] on button "Submit" at bounding box center [865, 22] width 69 height 27
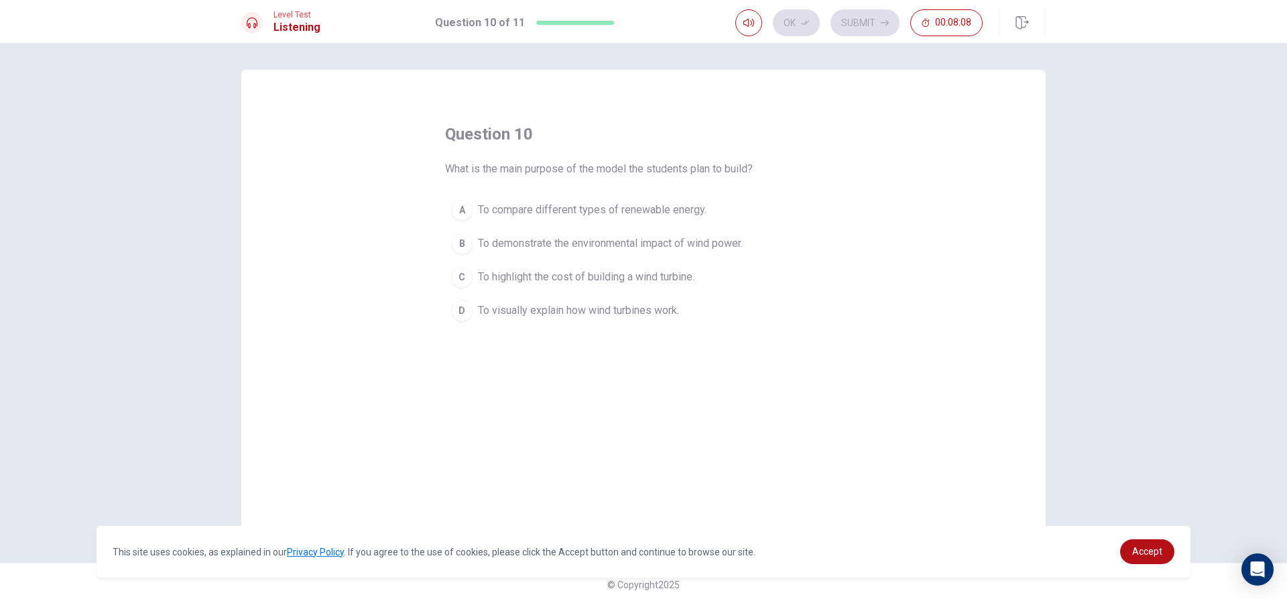
click at [684, 205] on span "To compare different types of renewable energy." at bounding box center [592, 210] width 229 height 16
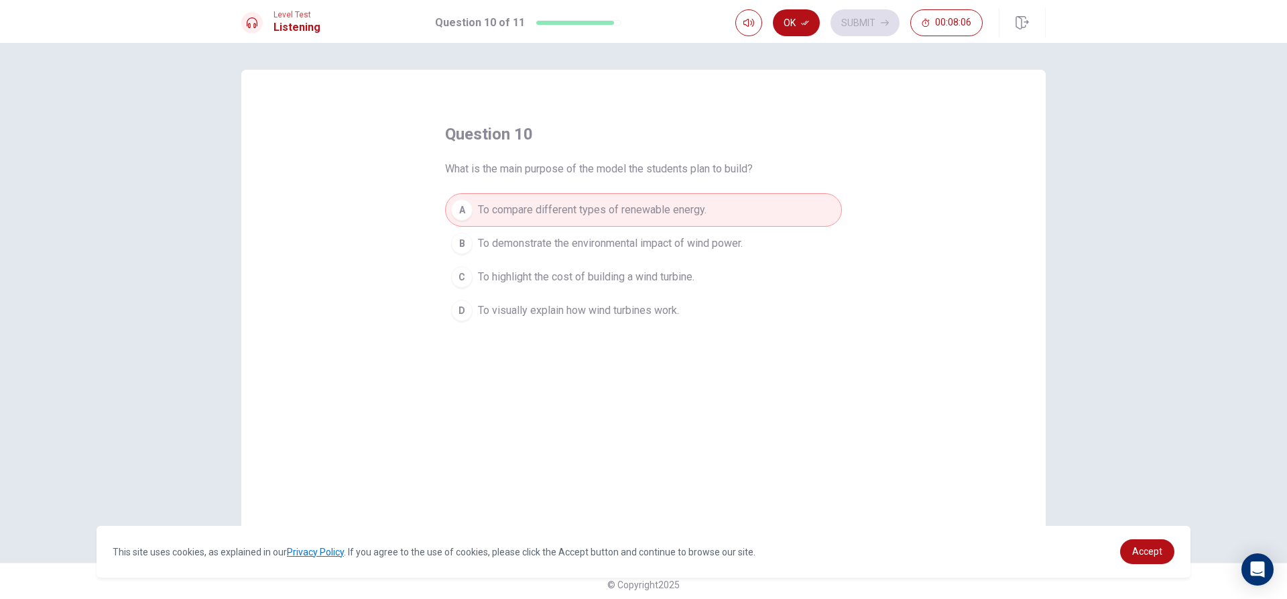
click at [654, 278] on span "To highlight the cost of building a wind turbine." at bounding box center [586, 277] width 217 height 16
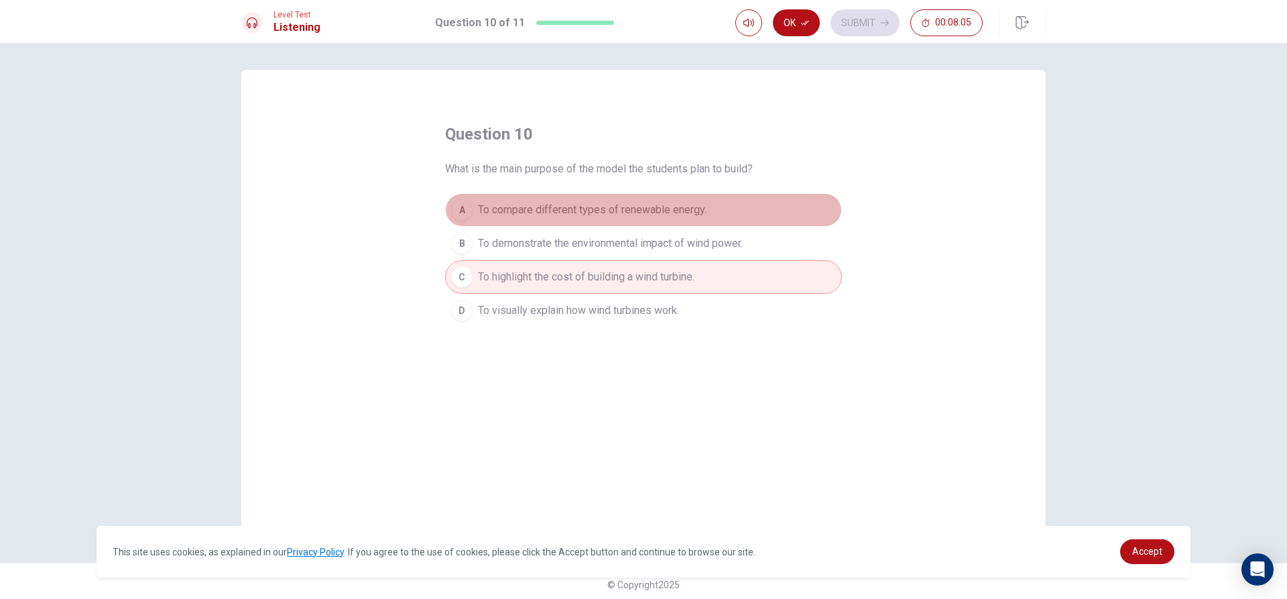
click at [721, 206] on button "A To compare different types of renewable energy." at bounding box center [643, 210] width 397 height 34
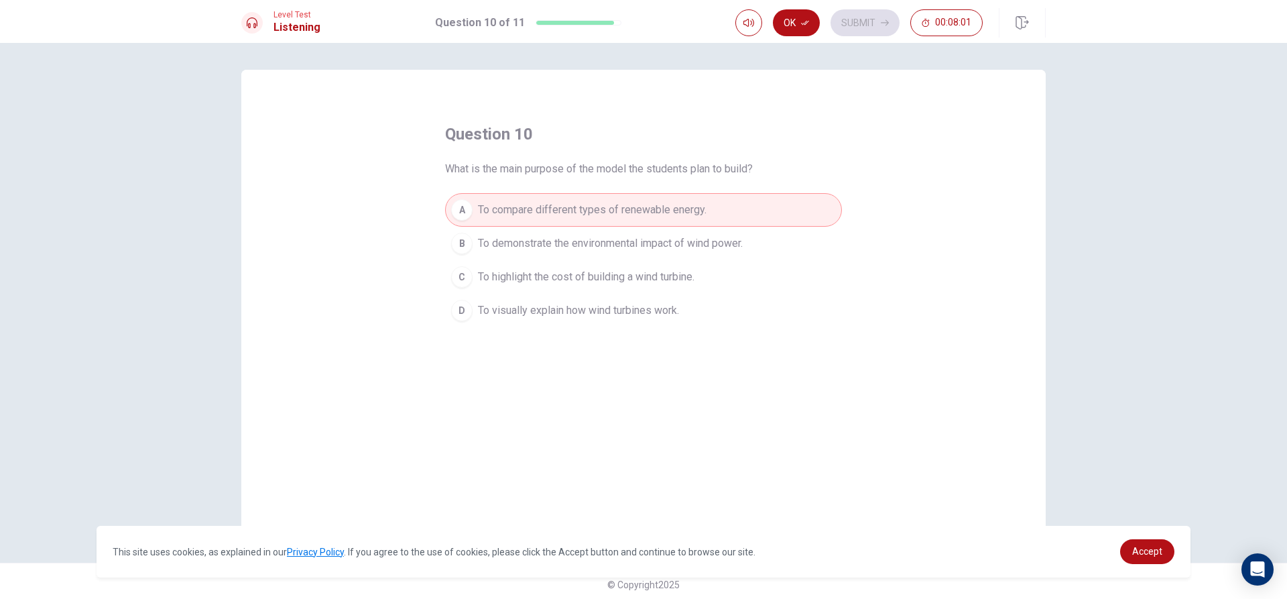
drag, startPoint x: 687, startPoint y: 272, endPoint x: 684, endPoint y: 259, distance: 12.5
click at [686, 272] on span "To highlight the cost of building a wind turbine." at bounding box center [586, 277] width 217 height 16
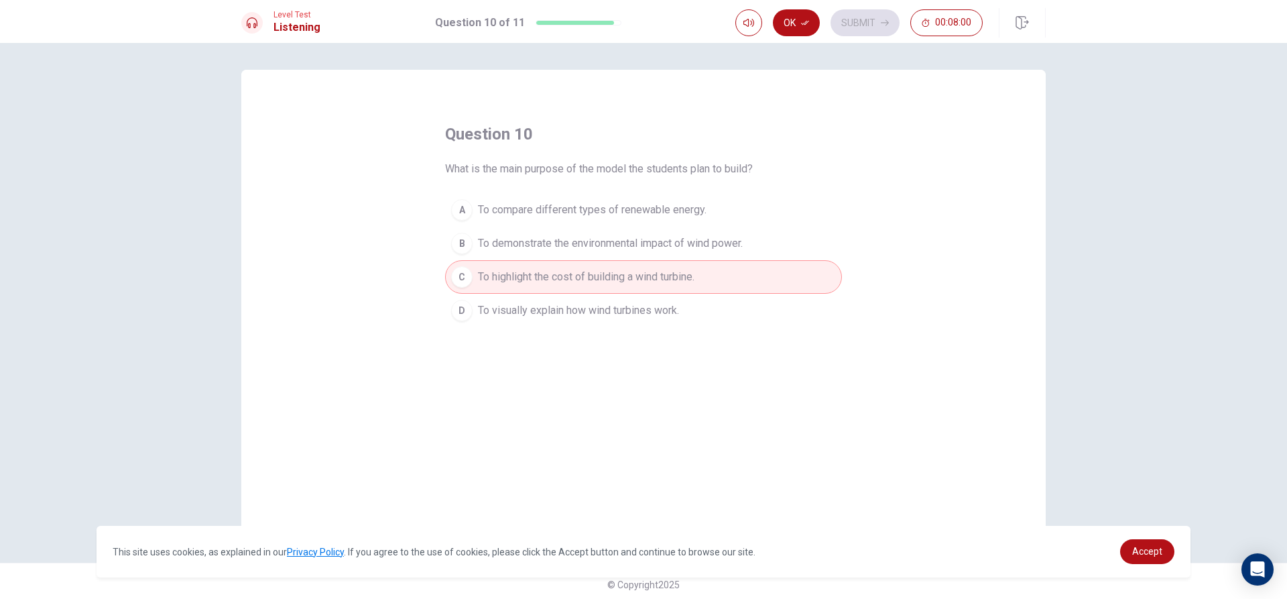
click at [702, 243] on span "To demonstrate the environmental impact of wind power." at bounding box center [610, 243] width 265 height 16
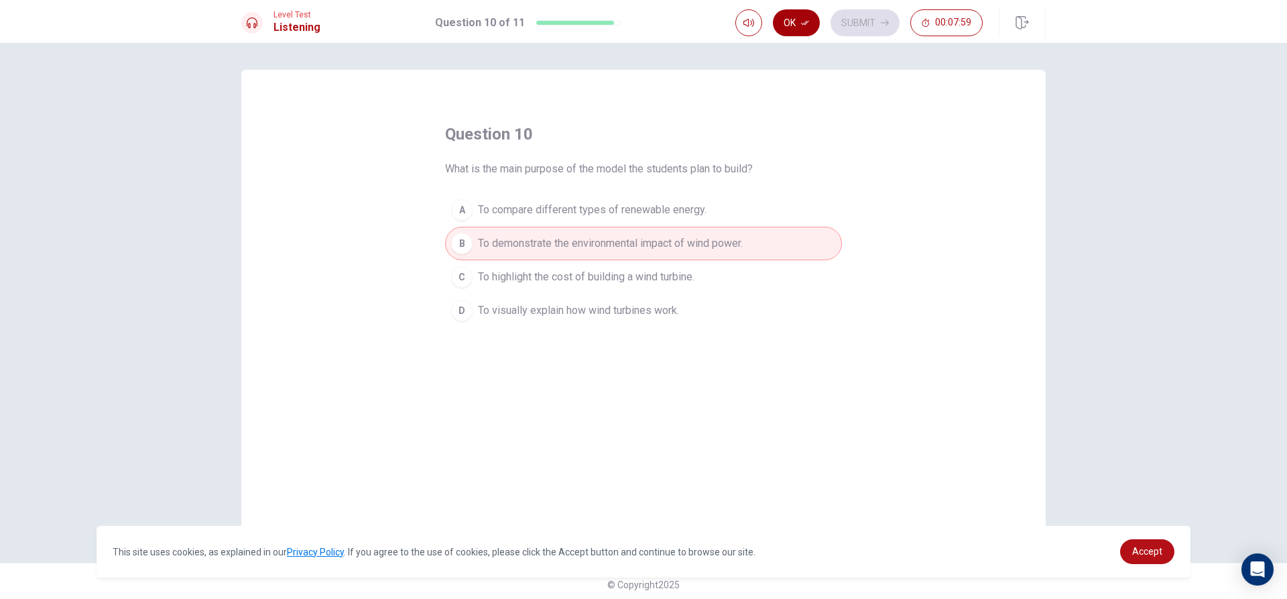
click at [800, 25] on button "Ok" at bounding box center [796, 22] width 47 height 27
drag, startPoint x: 869, startPoint y: 34, endPoint x: 875, endPoint y: 46, distance: 13.5
click at [875, 46] on div "Level Test Listening Question 10 of 11 Ok Submit 00:07:58 Question 10 of 11 00:…" at bounding box center [643, 299] width 1287 height 599
click at [876, 39] on div "Level Test Listening Question 10 of 11 Ok Submit 00:07:58" at bounding box center [643, 21] width 1287 height 43
click at [876, 30] on button "Submit" at bounding box center [865, 22] width 69 height 27
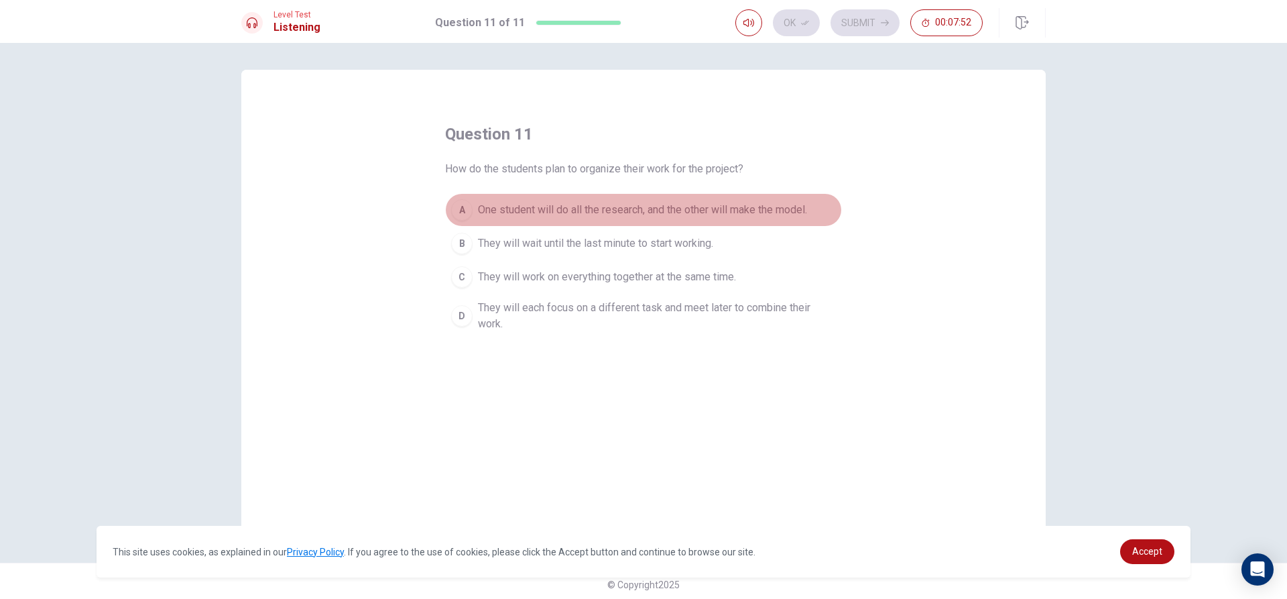
click at [724, 200] on button "A One student will do all the research, and the other will make the model." at bounding box center [643, 210] width 397 height 34
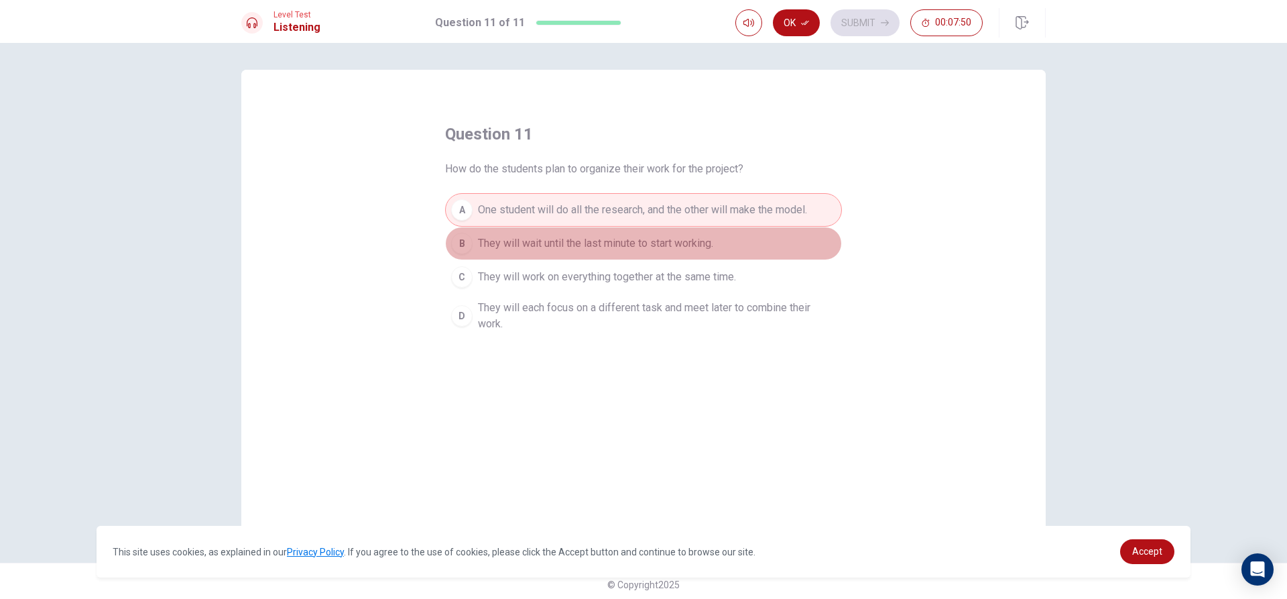
click at [679, 232] on button "B They will wait until the last minute to start working." at bounding box center [643, 244] width 397 height 34
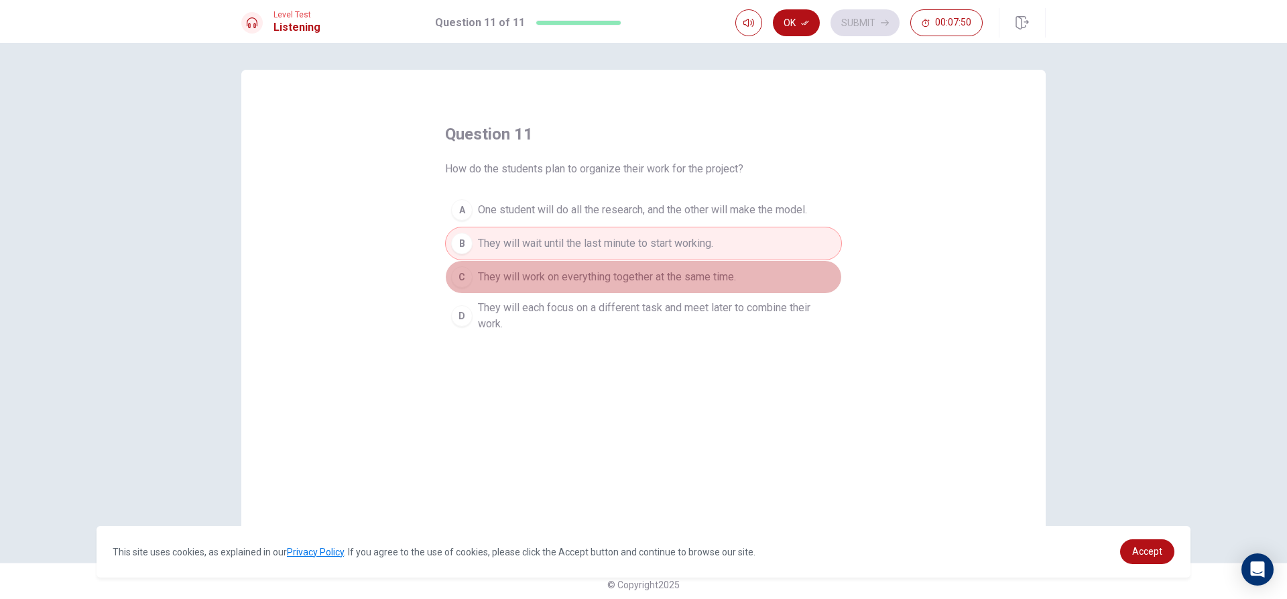
click at [684, 263] on button "C They will work on everything together at the same time." at bounding box center [643, 277] width 397 height 34
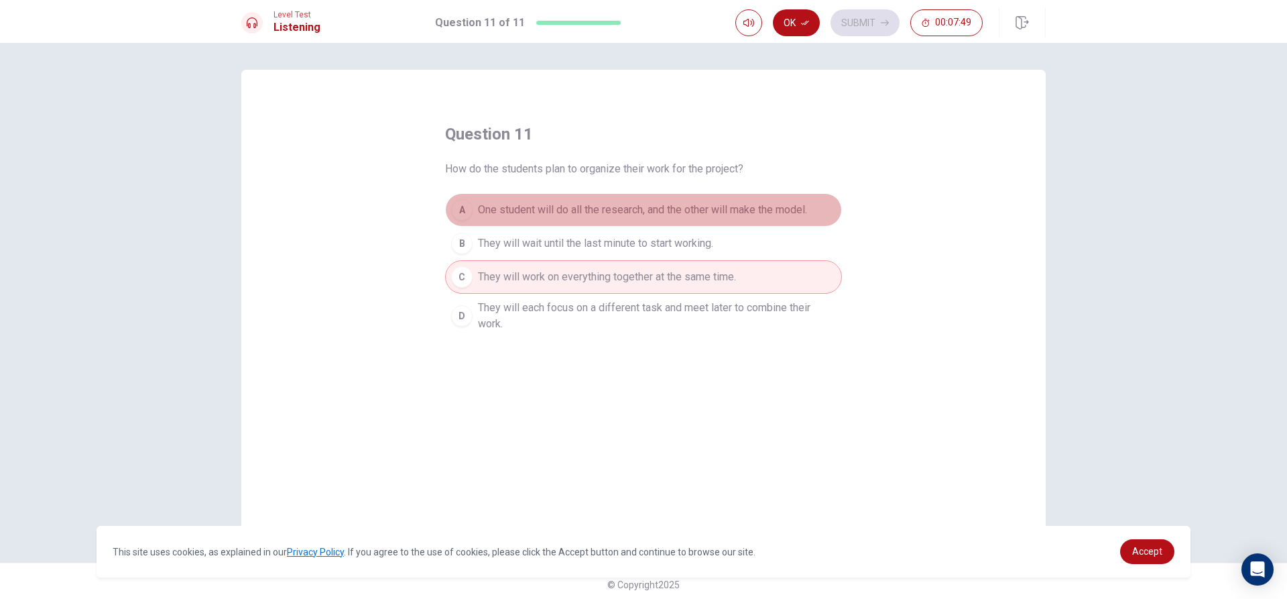
click at [703, 210] on span "One student will do all the research, and the other will make the model." at bounding box center [642, 210] width 329 height 16
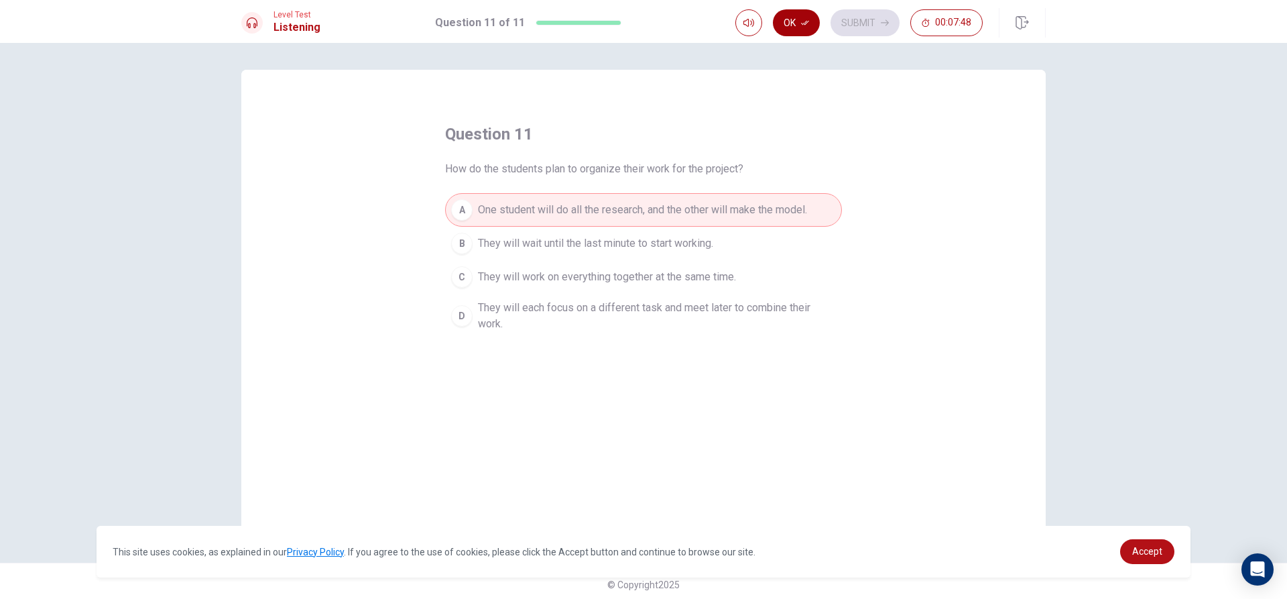
click at [803, 12] on button "Ok" at bounding box center [796, 22] width 47 height 27
drag, startPoint x: 866, startPoint y: 25, endPoint x: 854, endPoint y: 30, distance: 12.9
click at [863, 27] on button "Submit" at bounding box center [865, 22] width 69 height 27
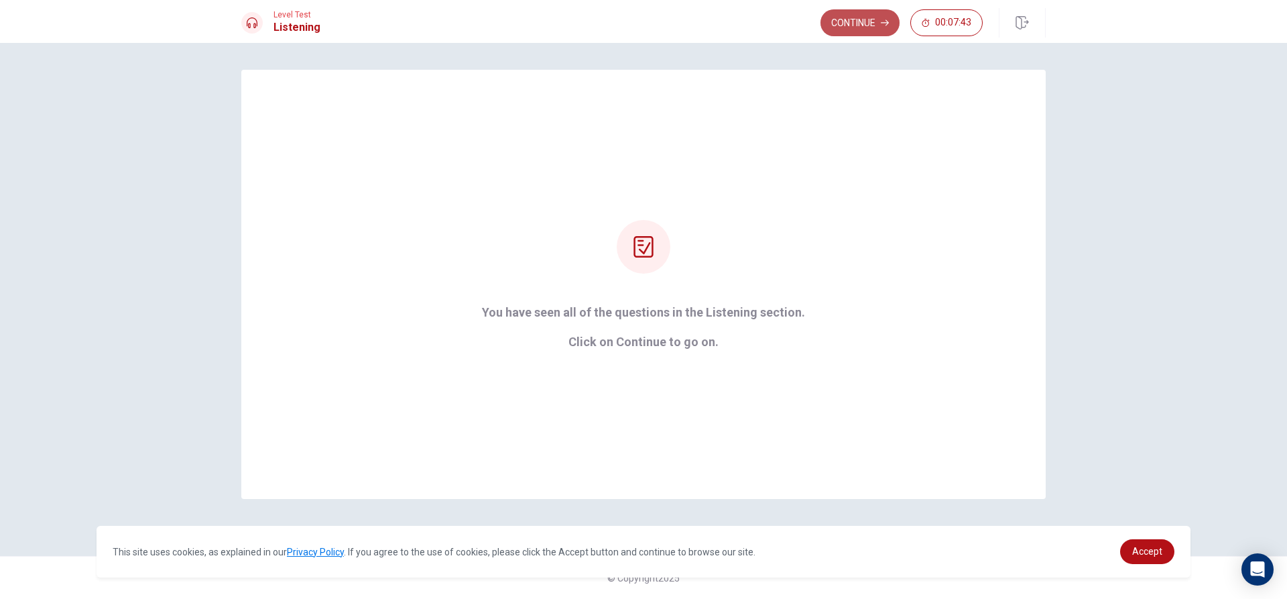
click at [867, 24] on button "Continue" at bounding box center [860, 22] width 79 height 27
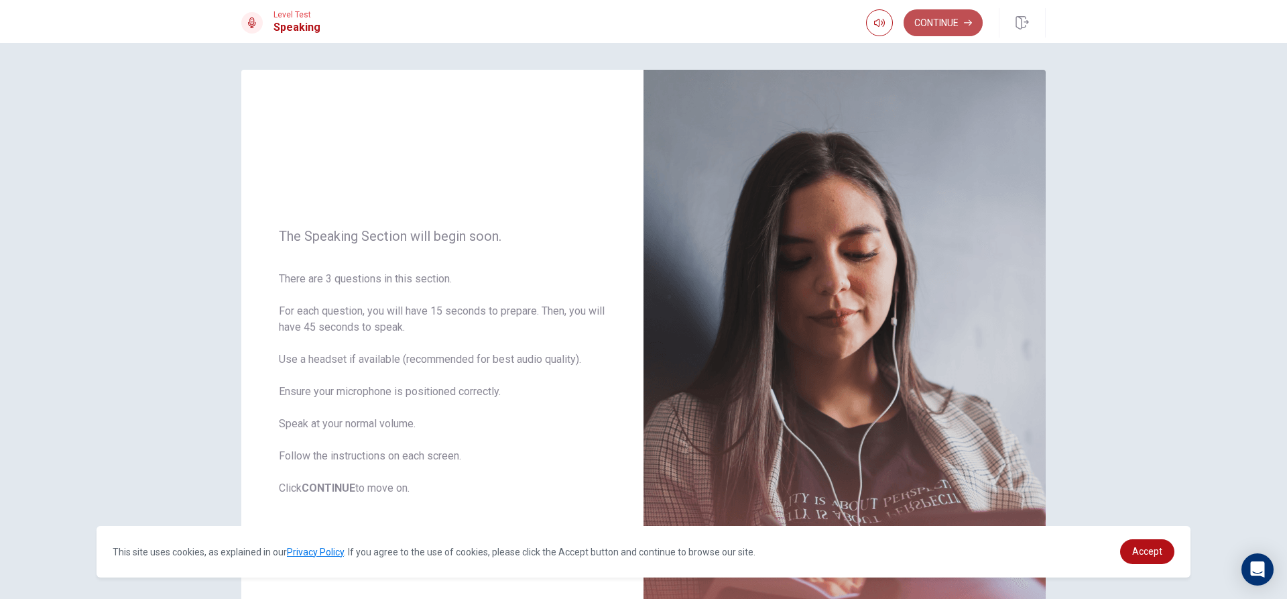
click at [940, 25] on button "Continue" at bounding box center [943, 22] width 79 height 27
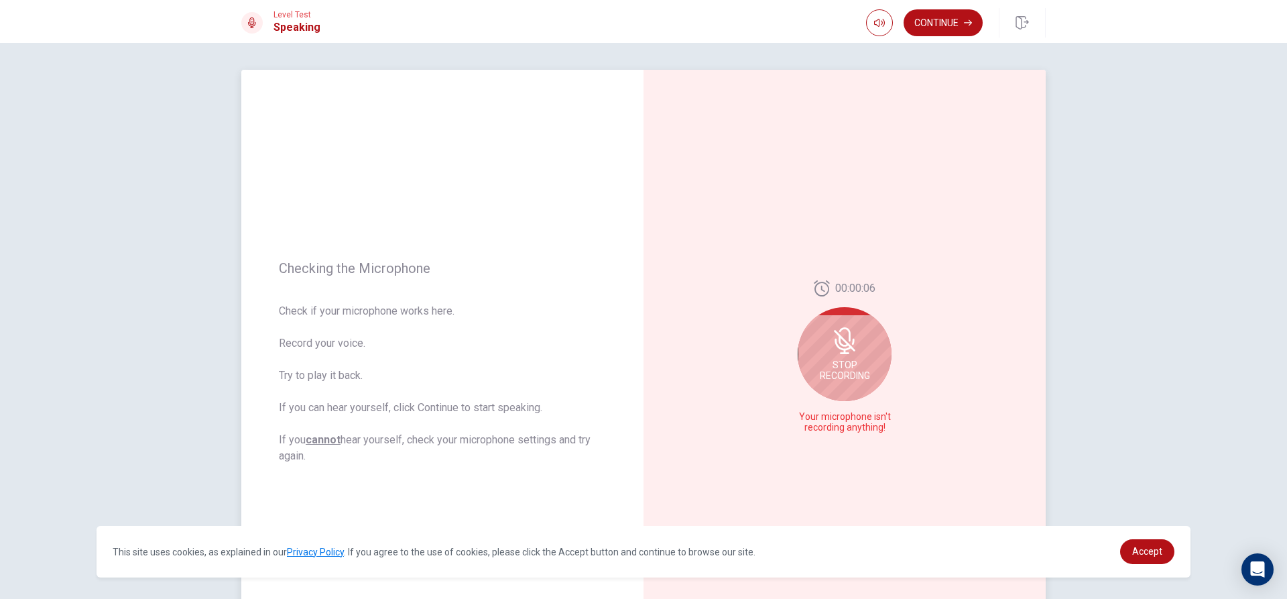
click at [868, 349] on div "Stop Recording" at bounding box center [845, 354] width 94 height 94
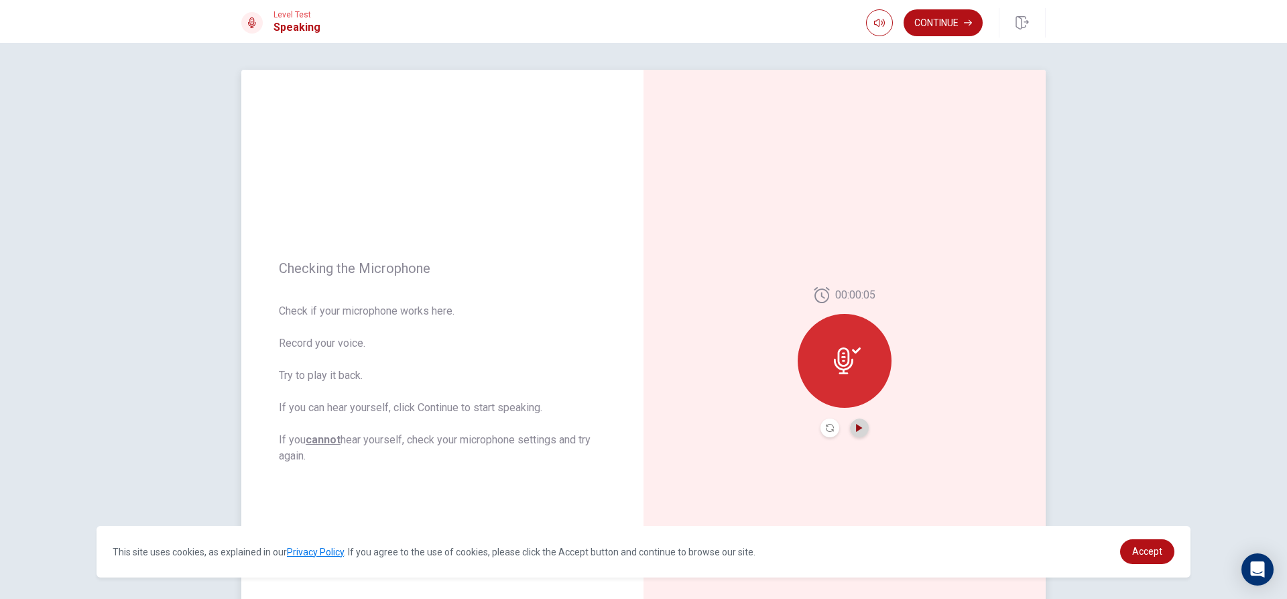
click at [856, 428] on icon "Play Audio" at bounding box center [859, 428] width 6 height 8
click at [821, 424] on button "Record Again" at bounding box center [830, 427] width 19 height 19
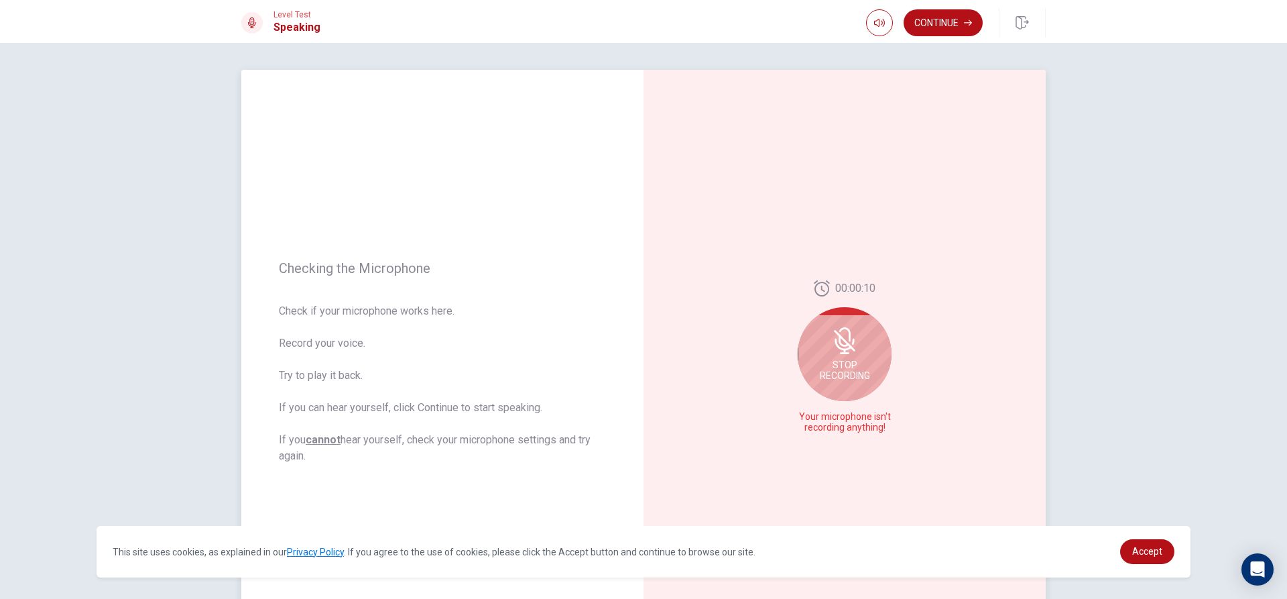
click at [849, 376] on span "Stop Recording" at bounding box center [845, 369] width 50 height 21
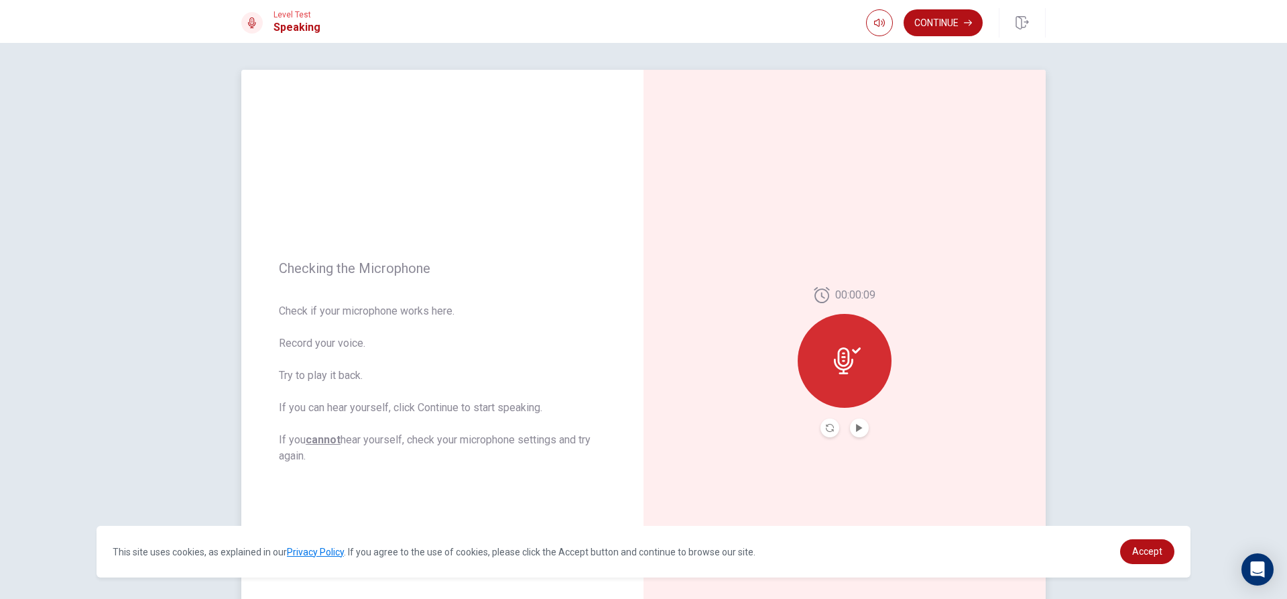
click at [849, 376] on div at bounding box center [845, 361] width 94 height 94
click at [851, 426] on button "Play Audio" at bounding box center [859, 427] width 19 height 19
click at [849, 383] on div at bounding box center [845, 361] width 94 height 94
click at [625, 42] on div "Level Test Speaking Continue" at bounding box center [643, 21] width 1287 height 43
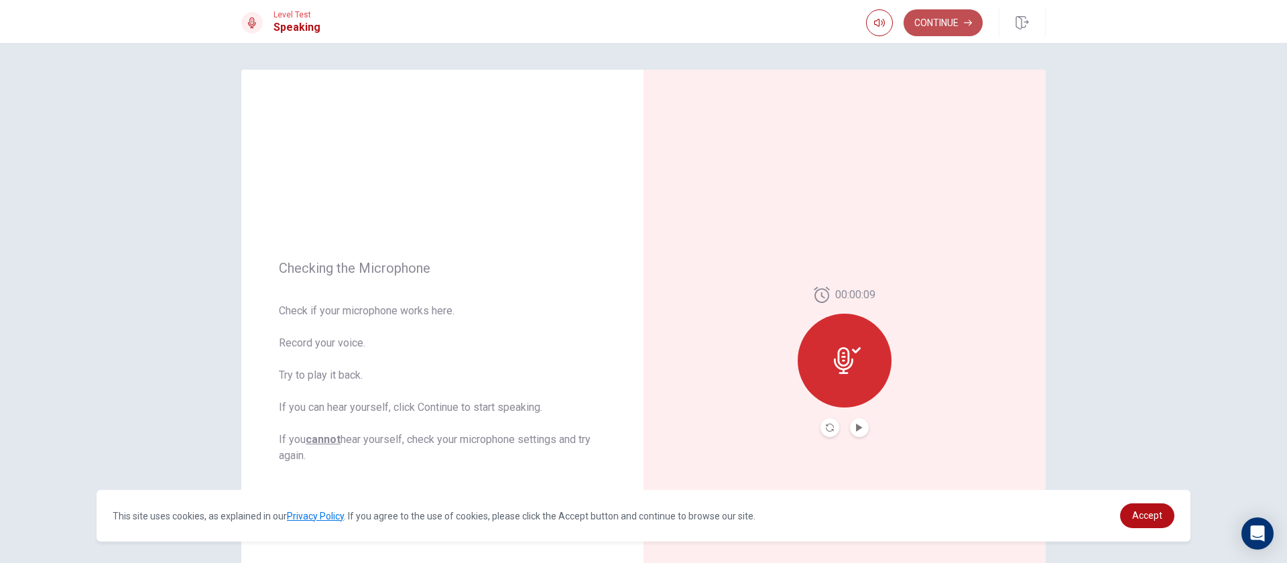
click at [957, 23] on button "Continue" at bounding box center [943, 22] width 79 height 27
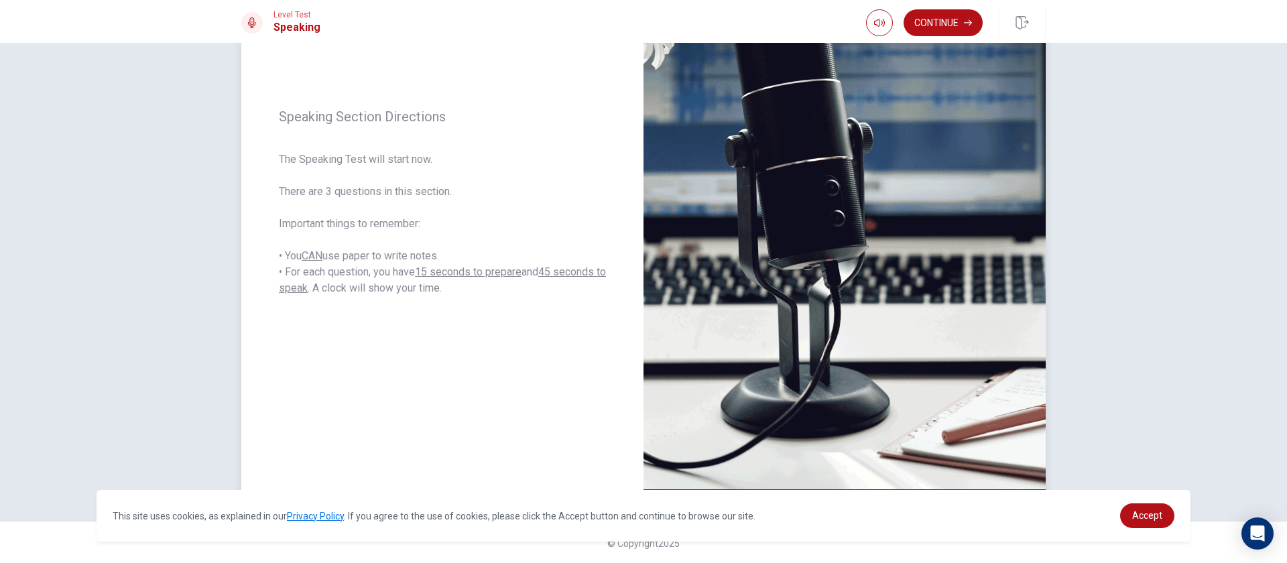
scroll to position [161, 0]
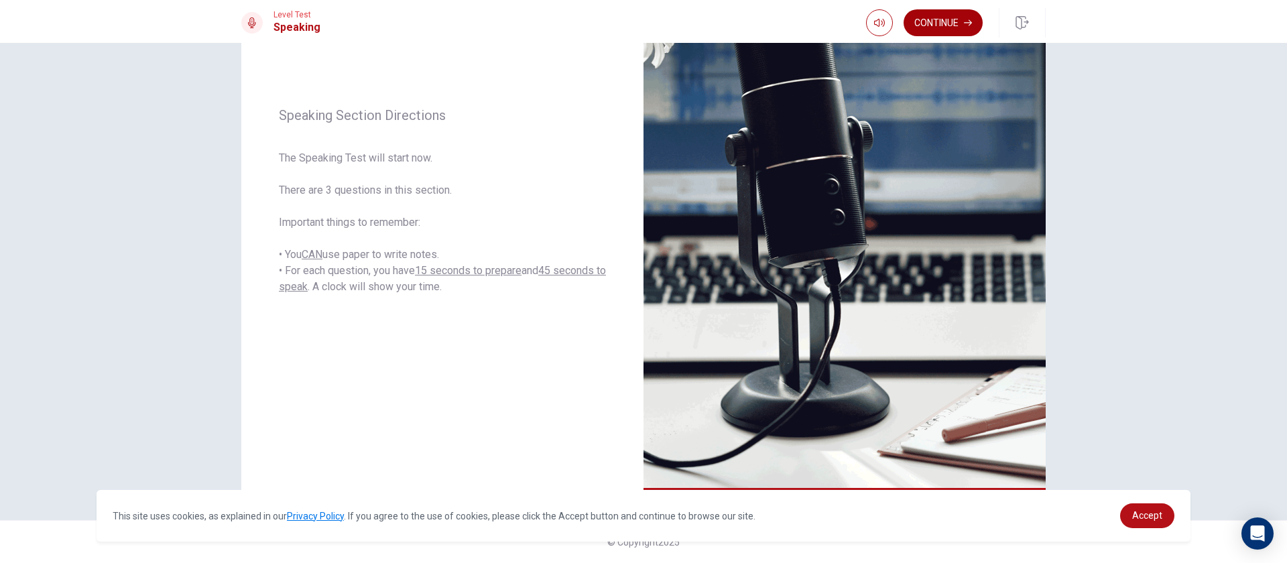
click at [951, 27] on button "Continue" at bounding box center [943, 22] width 79 height 27
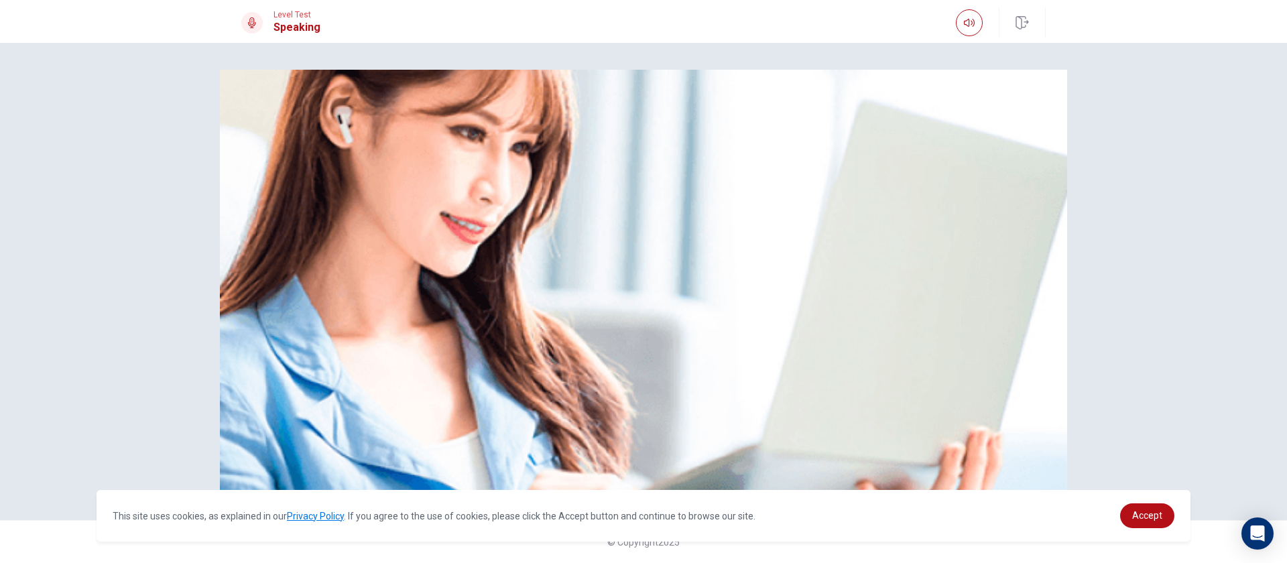
scroll to position [25, 0]
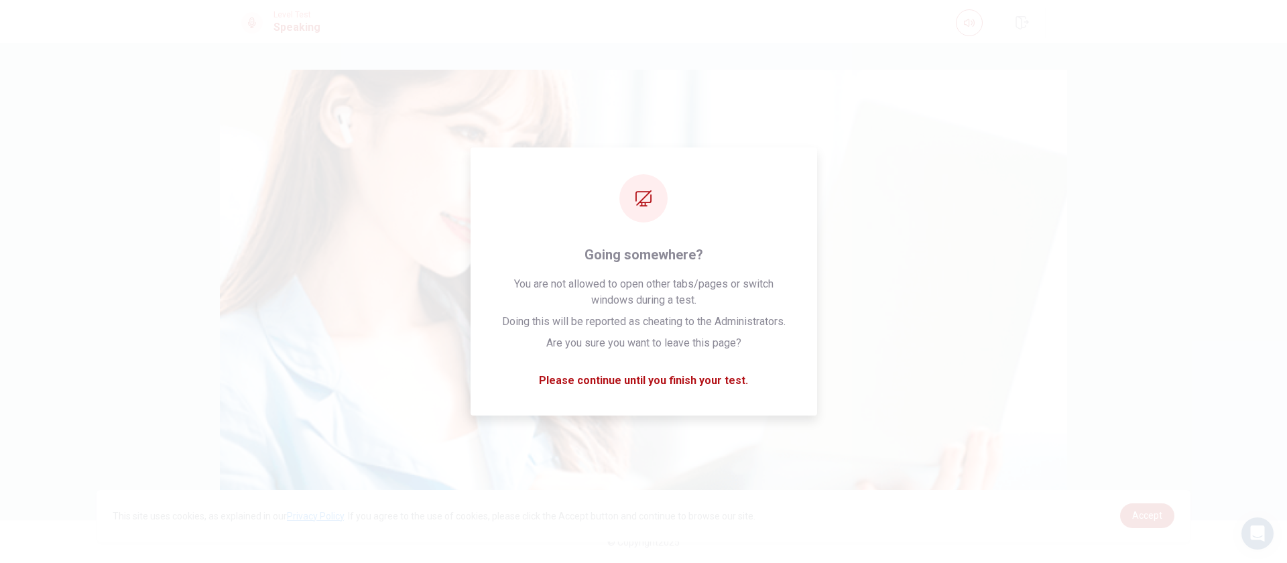
click at [924, 70] on div "Please Listen Carefully" at bounding box center [643, 282] width 847 height 424
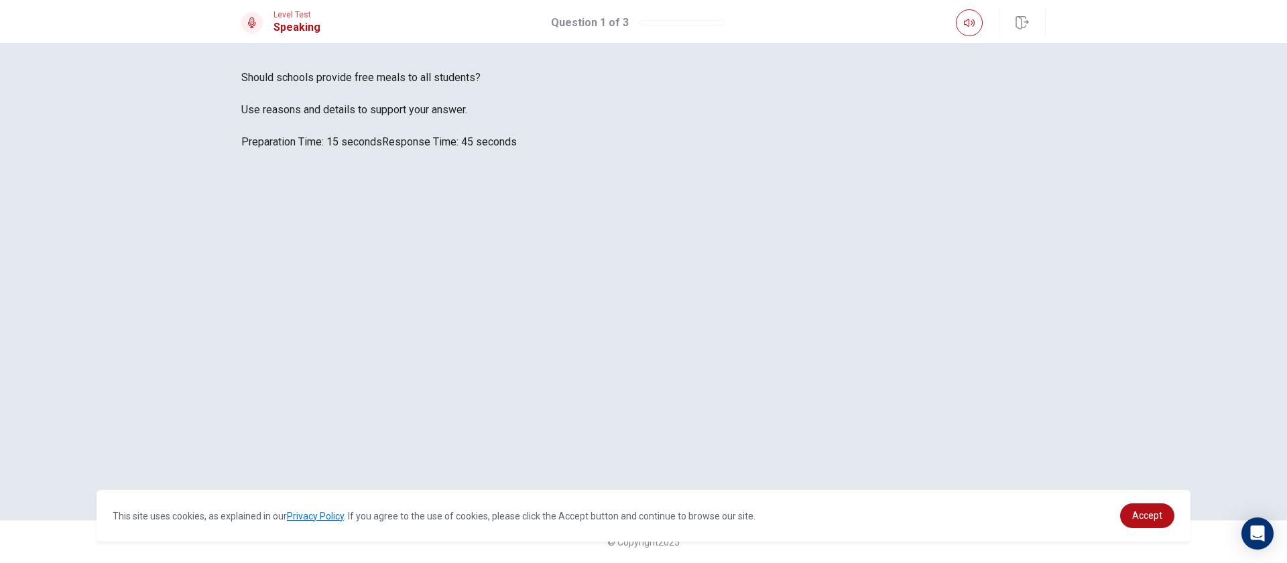
scroll to position [161, 0]
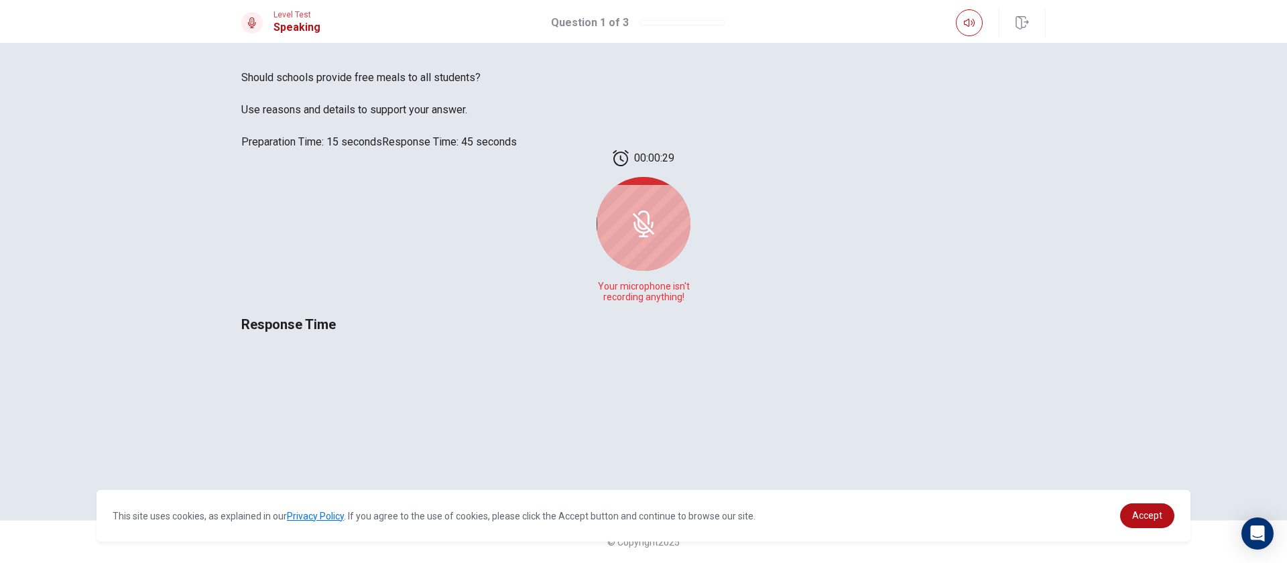
click at [336, 316] on span "Response Time" at bounding box center [288, 324] width 95 height 16
click at [691, 177] on div at bounding box center [644, 224] width 94 height 94
click at [657, 211] on icon at bounding box center [643, 224] width 27 height 27
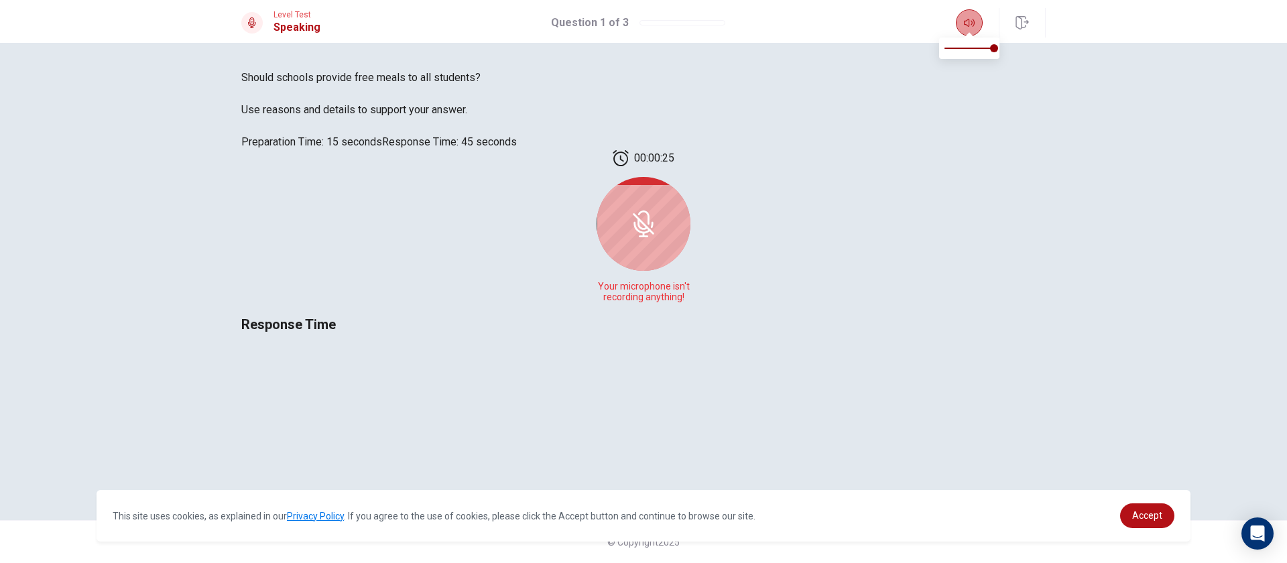
click at [972, 26] on icon "button" at bounding box center [969, 22] width 11 height 11
click at [691, 190] on div at bounding box center [644, 224] width 94 height 94
click at [691, 177] on div at bounding box center [644, 224] width 94 height 94
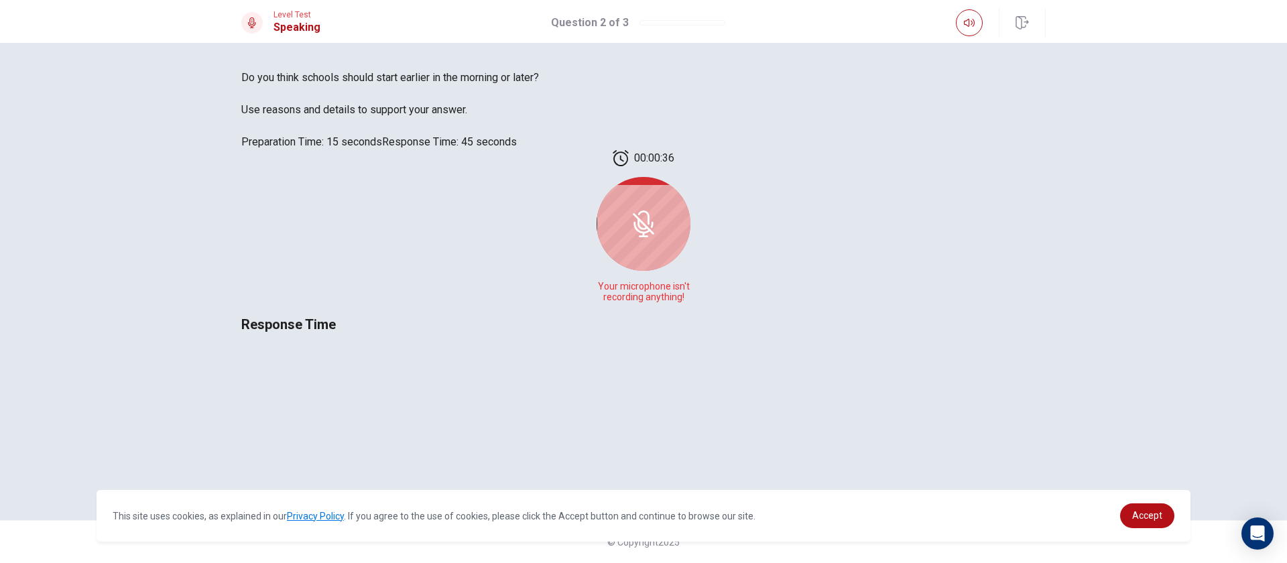
click at [691, 177] on div at bounding box center [644, 224] width 94 height 94
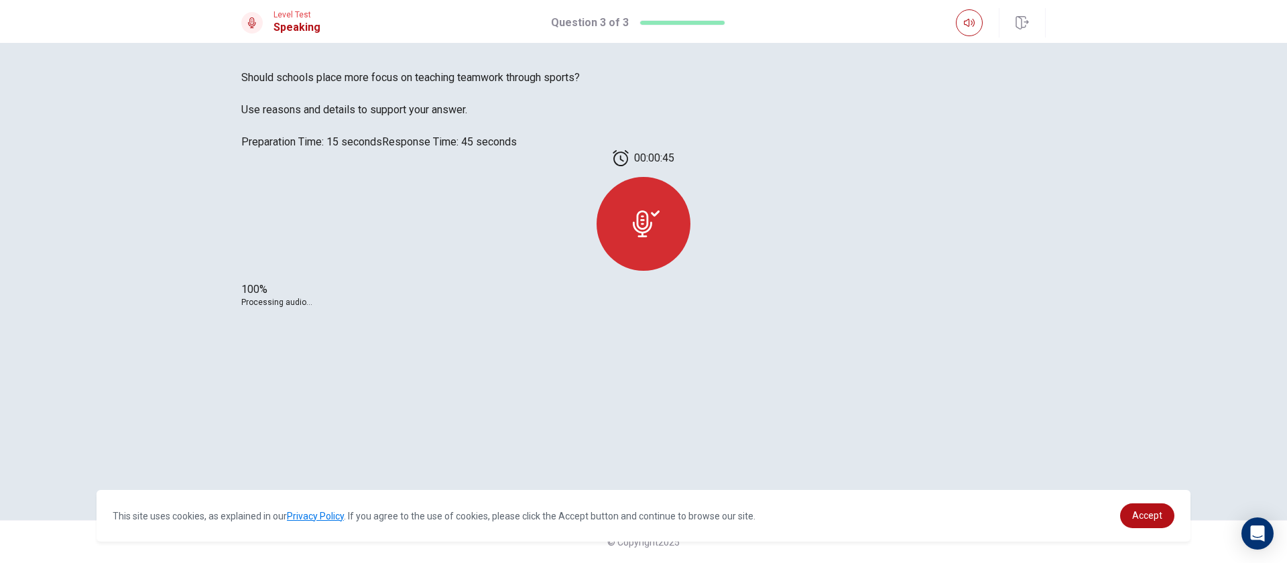
scroll to position [0, 0]
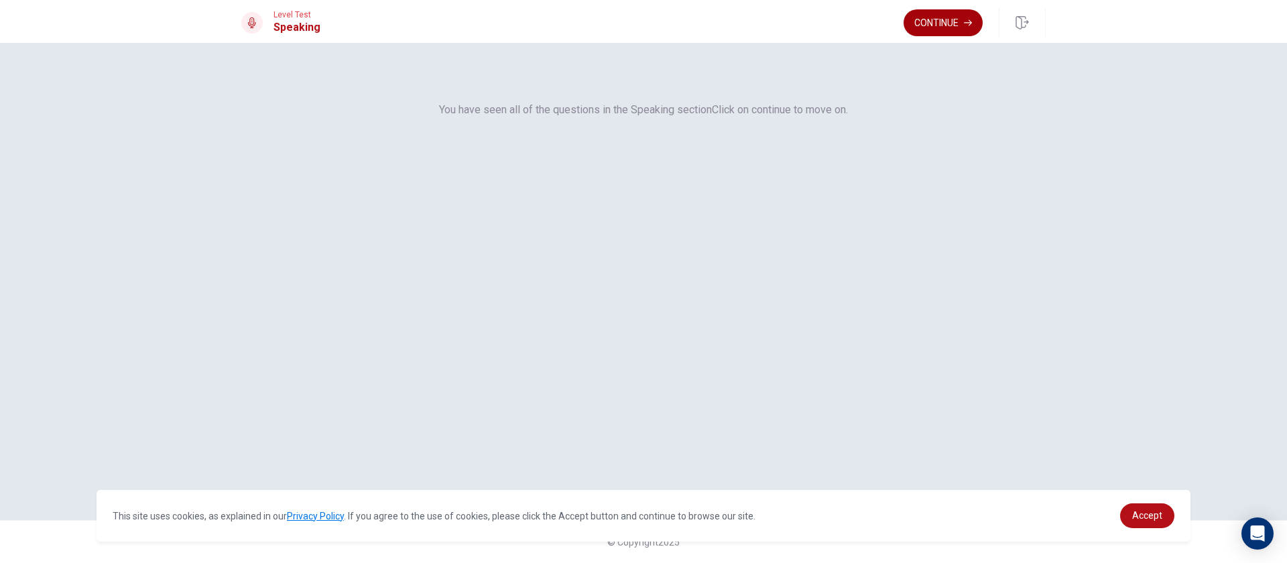
click at [973, 29] on button "Continue" at bounding box center [943, 22] width 79 height 27
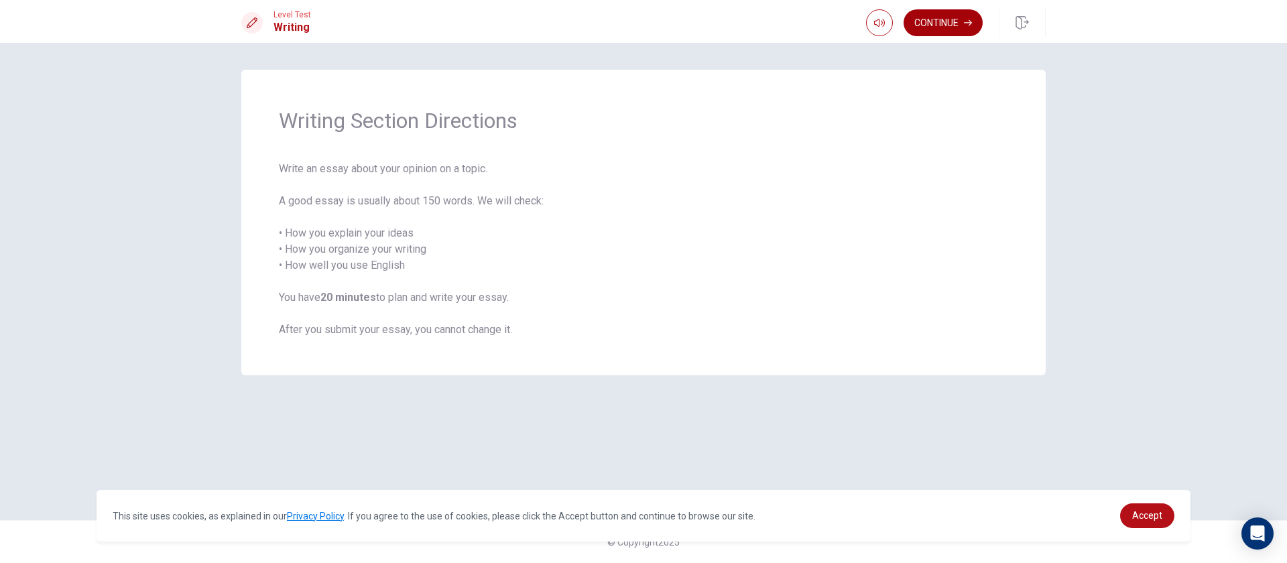
click at [939, 29] on button "Continue" at bounding box center [943, 22] width 79 height 27
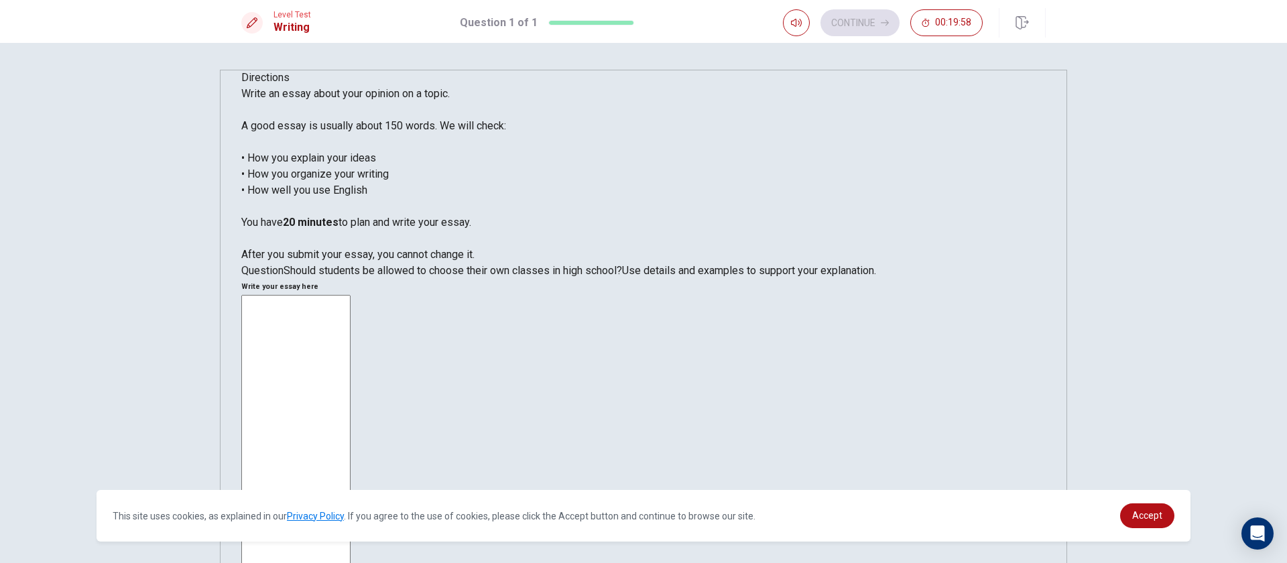
click at [351, 295] on textarea at bounding box center [295, 480] width 109 height 371
type textarea "t"
click at [351, 295] on textarea "The shrew is a smallest hungier more than in the world" at bounding box center [295, 480] width 109 height 371
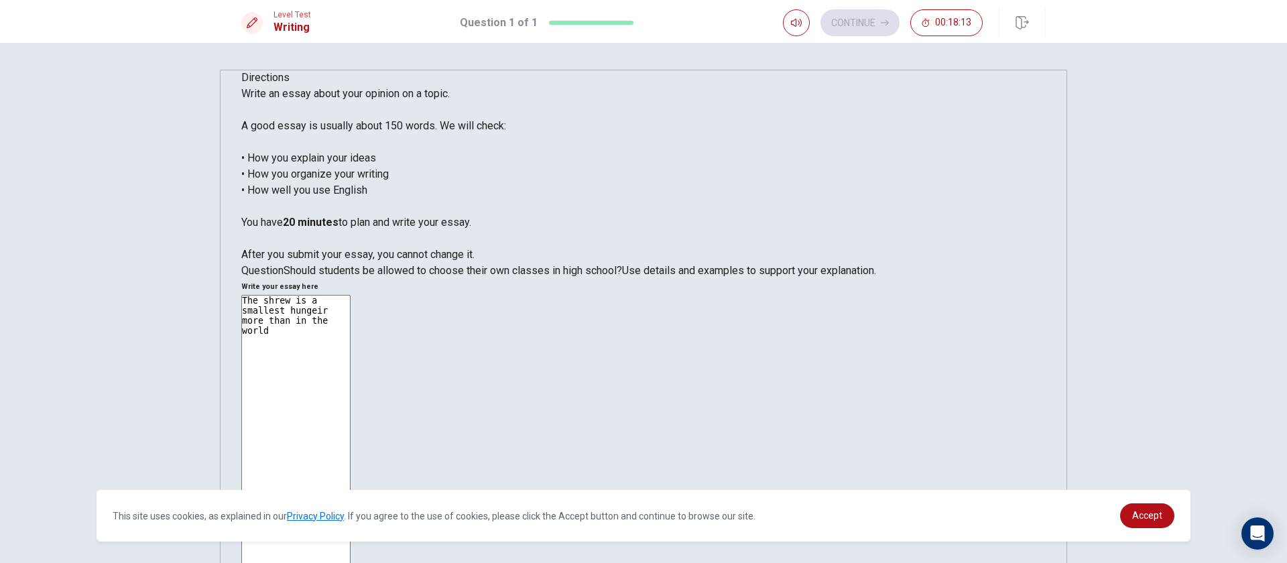
click at [351, 295] on textarea "The shrew is a smallest hungeir more than in the world" at bounding box center [295, 480] width 109 height 371
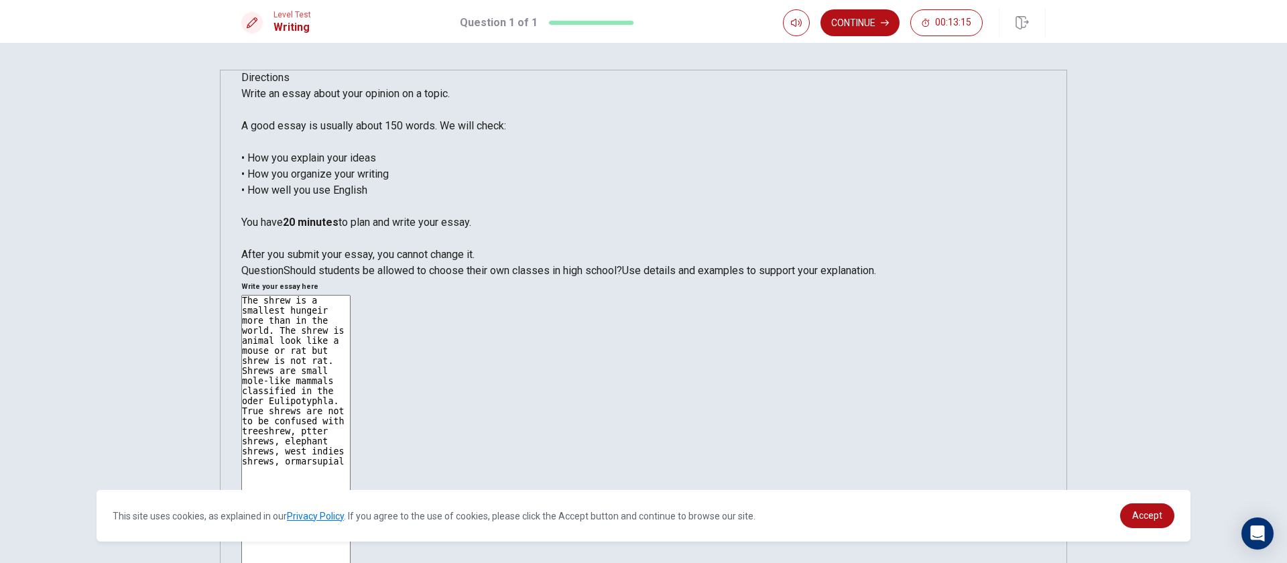
click at [351, 295] on textarea "The shrew is a smallest hungeir more than in the world. The shrew is animal loo…" at bounding box center [295, 480] width 109 height 371
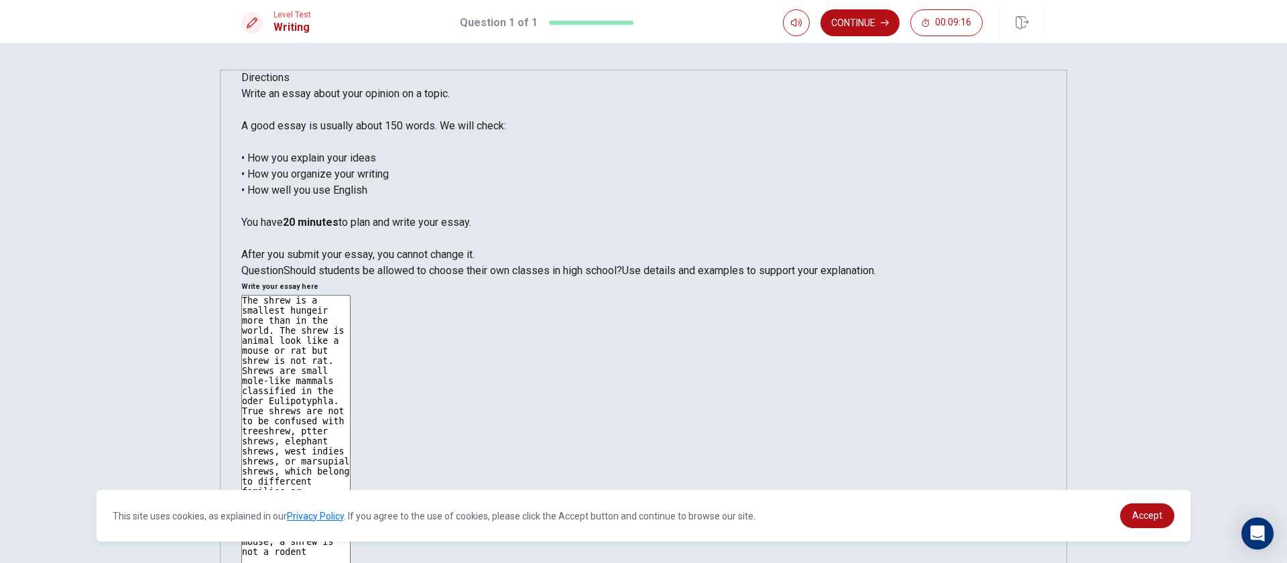
click at [351, 295] on textarea "The shrew is a smallest hungeir more than in the world. The shrew is animal loo…" at bounding box center [295, 480] width 109 height 371
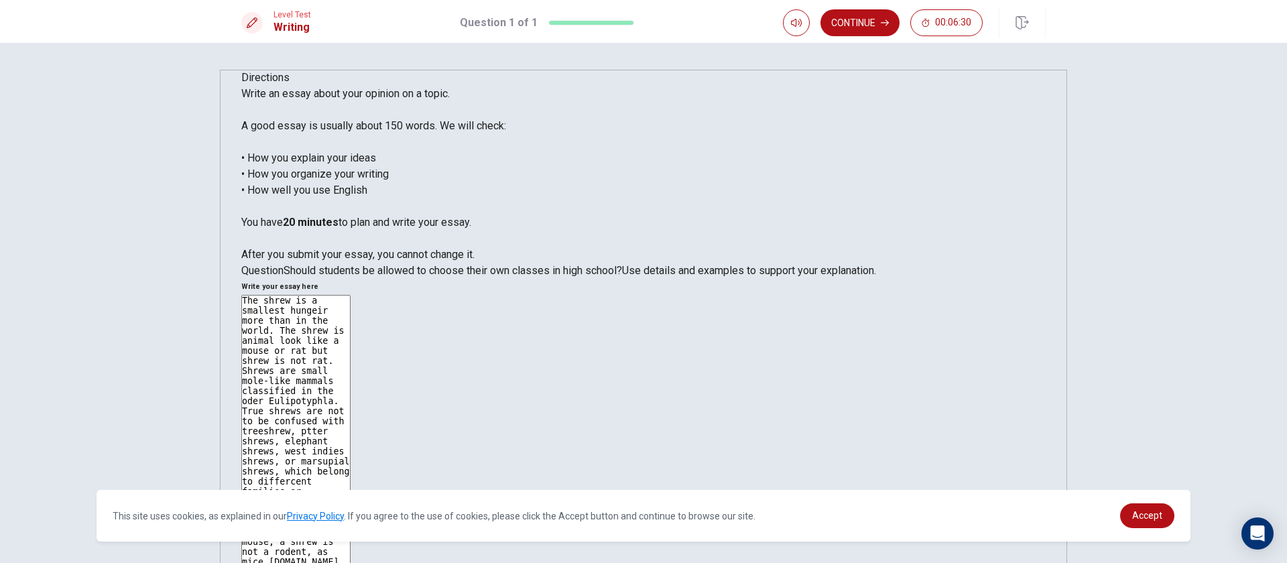
click at [351, 295] on textarea "The shrew is a smallest hungeir more than in the world. The shrew is animal loo…" at bounding box center [295, 480] width 109 height 371
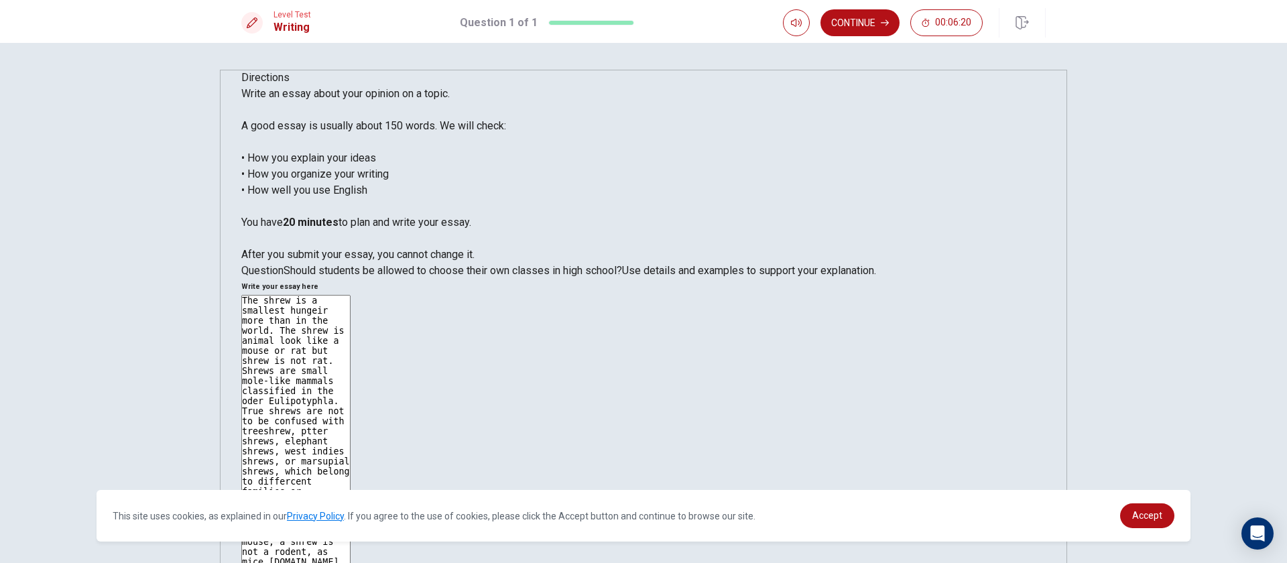
click at [351, 295] on textarea "The shrew is a smallest hungeir more than in the world. The shrew is animal loo…" at bounding box center [295, 480] width 109 height 371
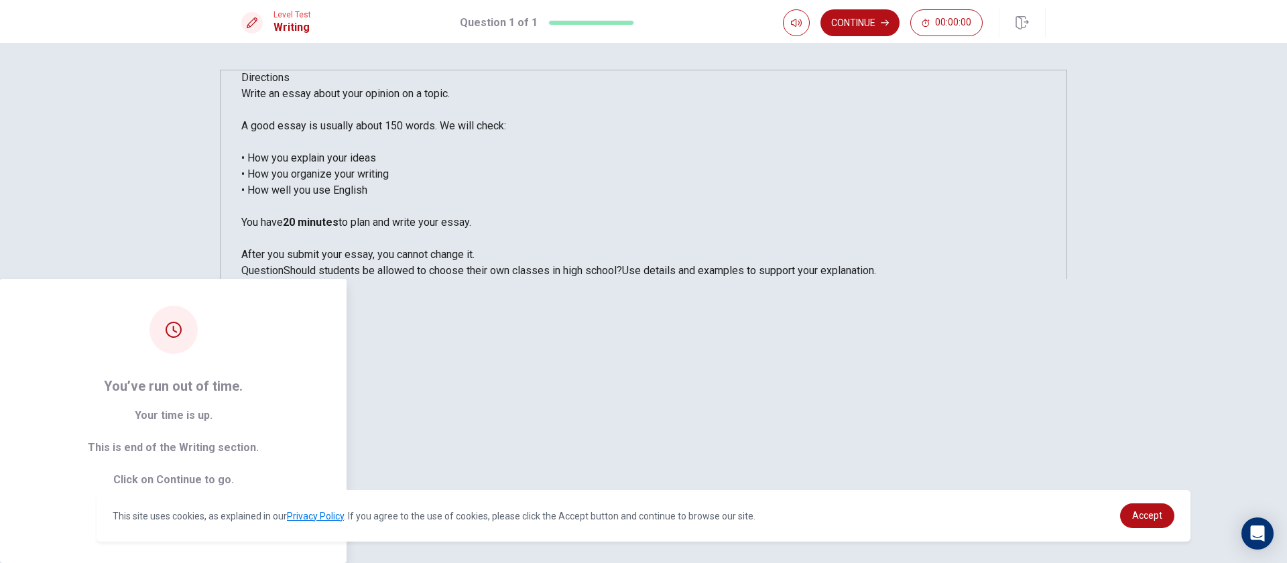
type textarea "The shrew is a smallest hungeir more than in the world. The shrew is animal loo…"
click at [210, 510] on button "Continue" at bounding box center [173, 523] width 72 height 27
